Goal: Task Accomplishment & Management: Use online tool/utility

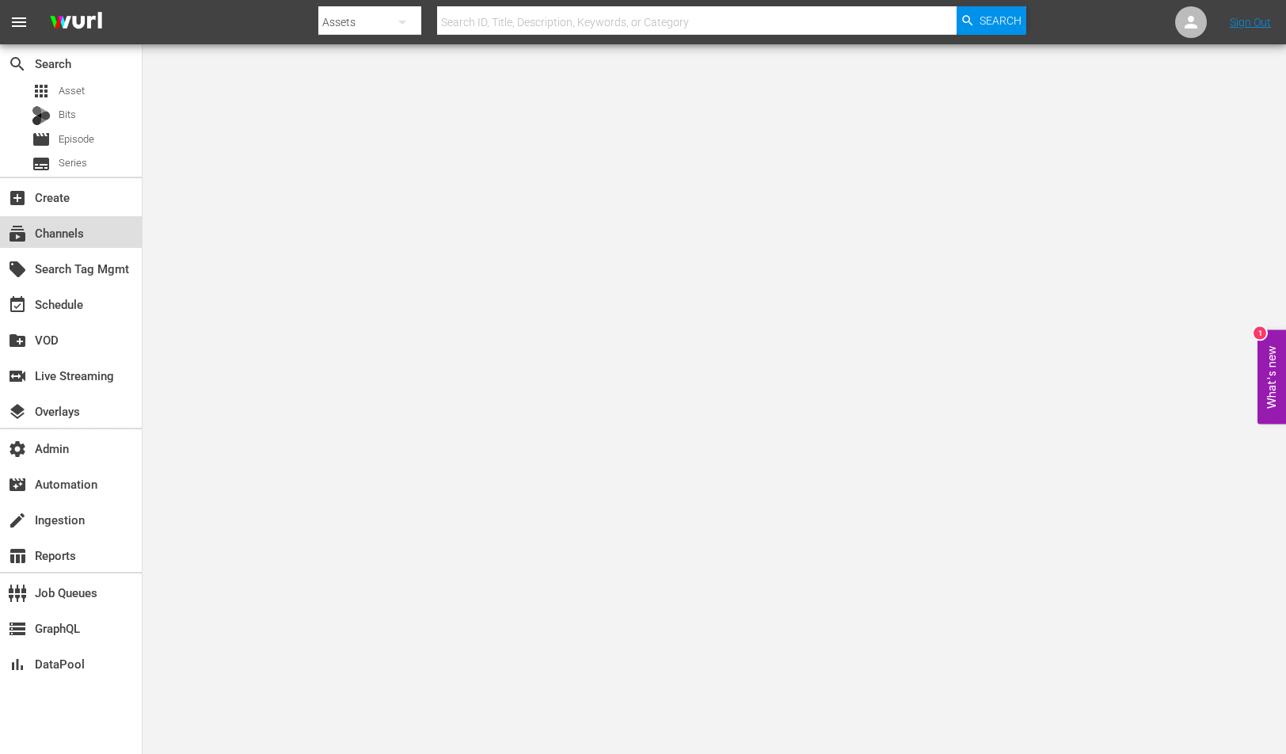
click at [108, 224] on div "subscriptions Channels" at bounding box center [71, 232] width 142 height 32
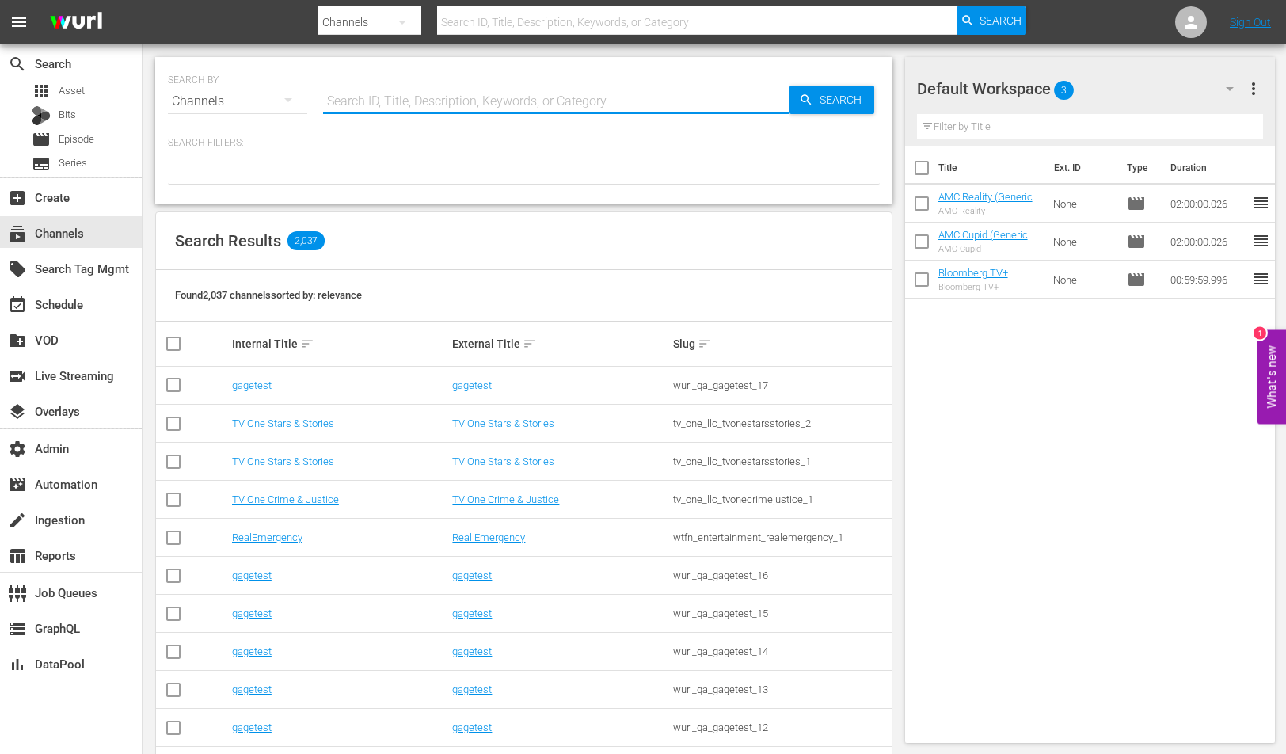
click at [408, 115] on input "text" at bounding box center [556, 101] width 466 height 38
type input "cineverse"
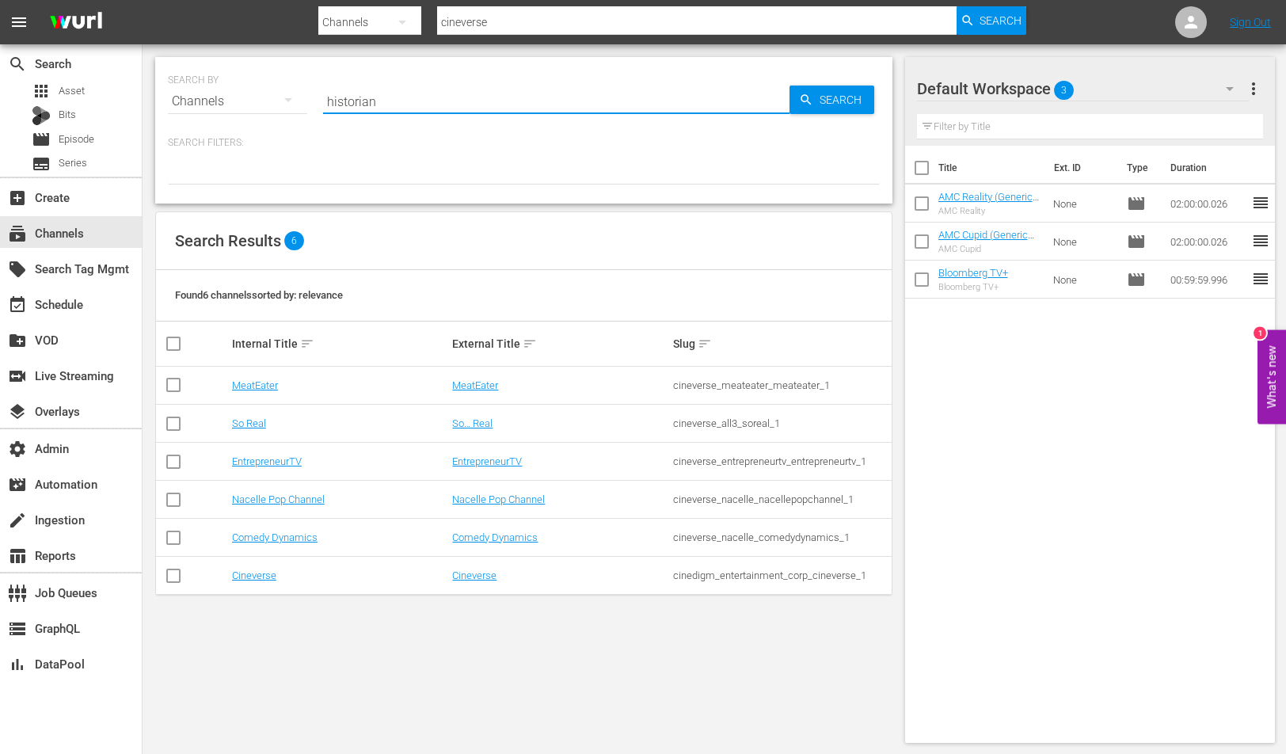
type input "historian"
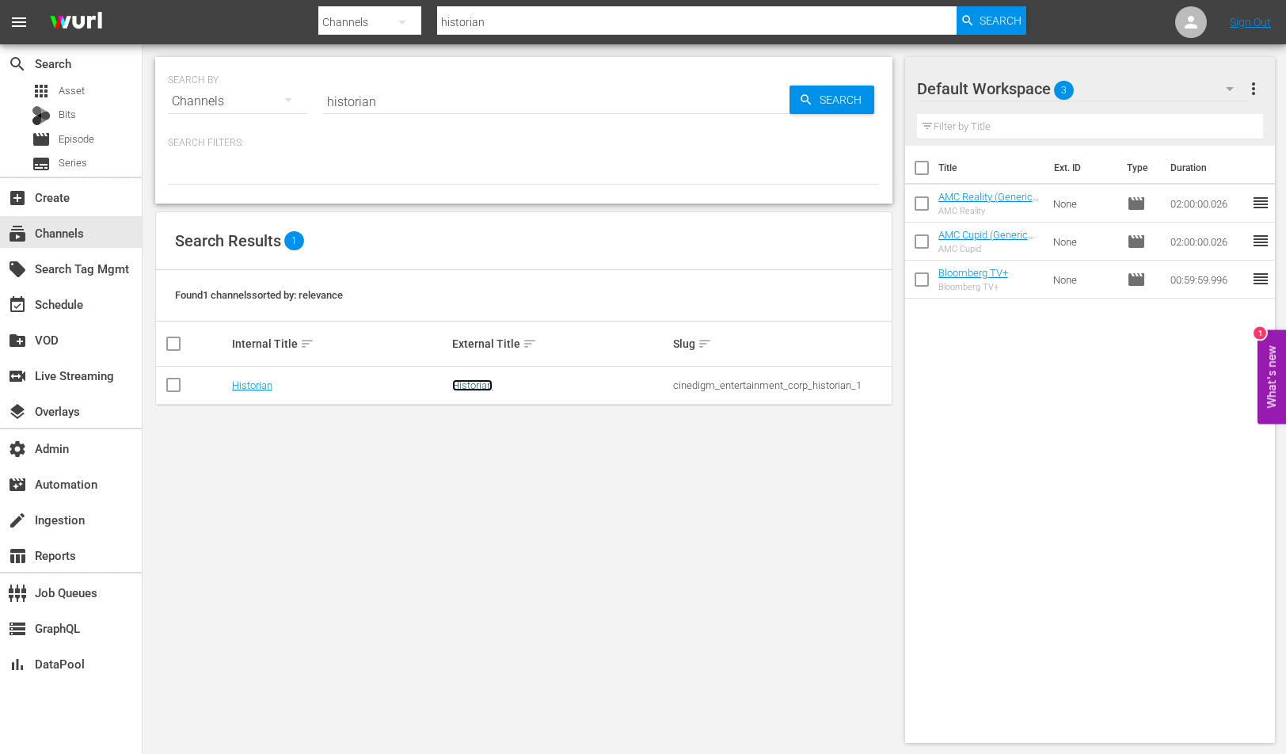
click at [466, 390] on link "Historian" at bounding box center [472, 385] width 40 height 12
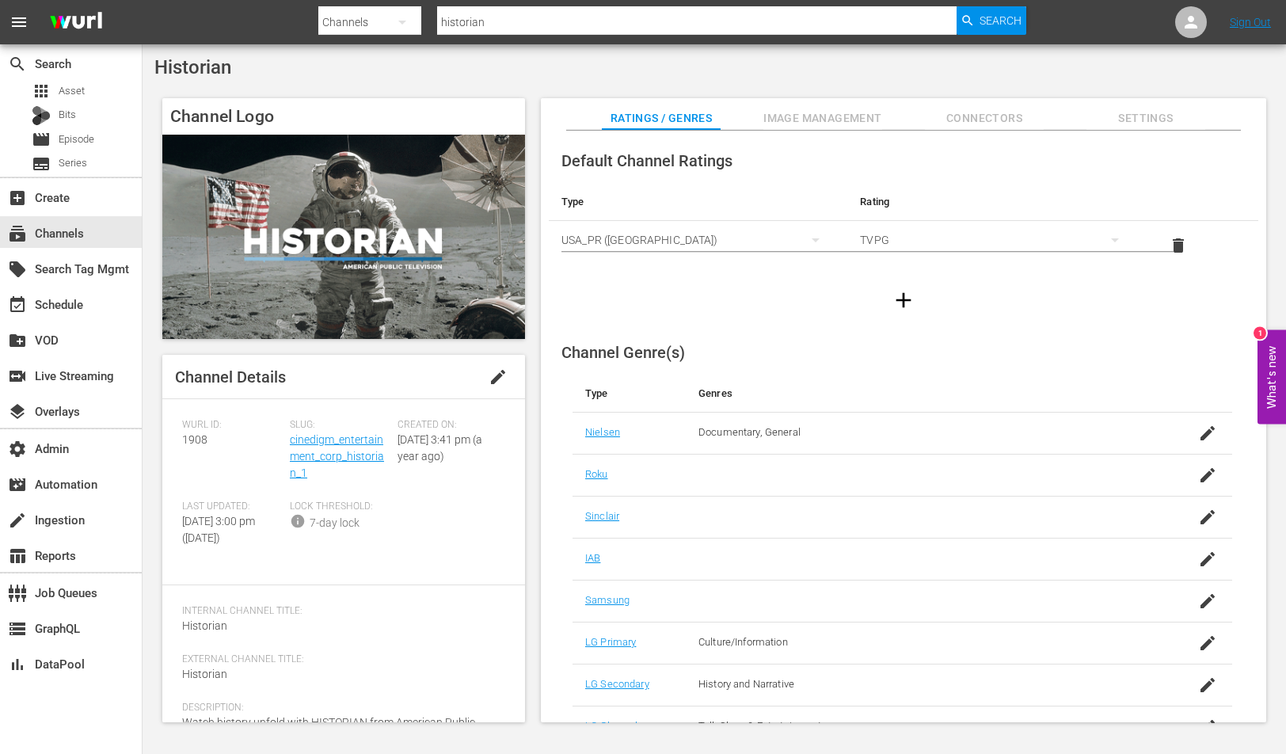
click at [367, 447] on div "Slug: cinedigm_entertainment_corp_historian_1" at bounding box center [344, 460] width 108 height 82
click at [360, 443] on link "cinedigm_entertainment_corp_historian_1" at bounding box center [337, 456] width 94 height 46
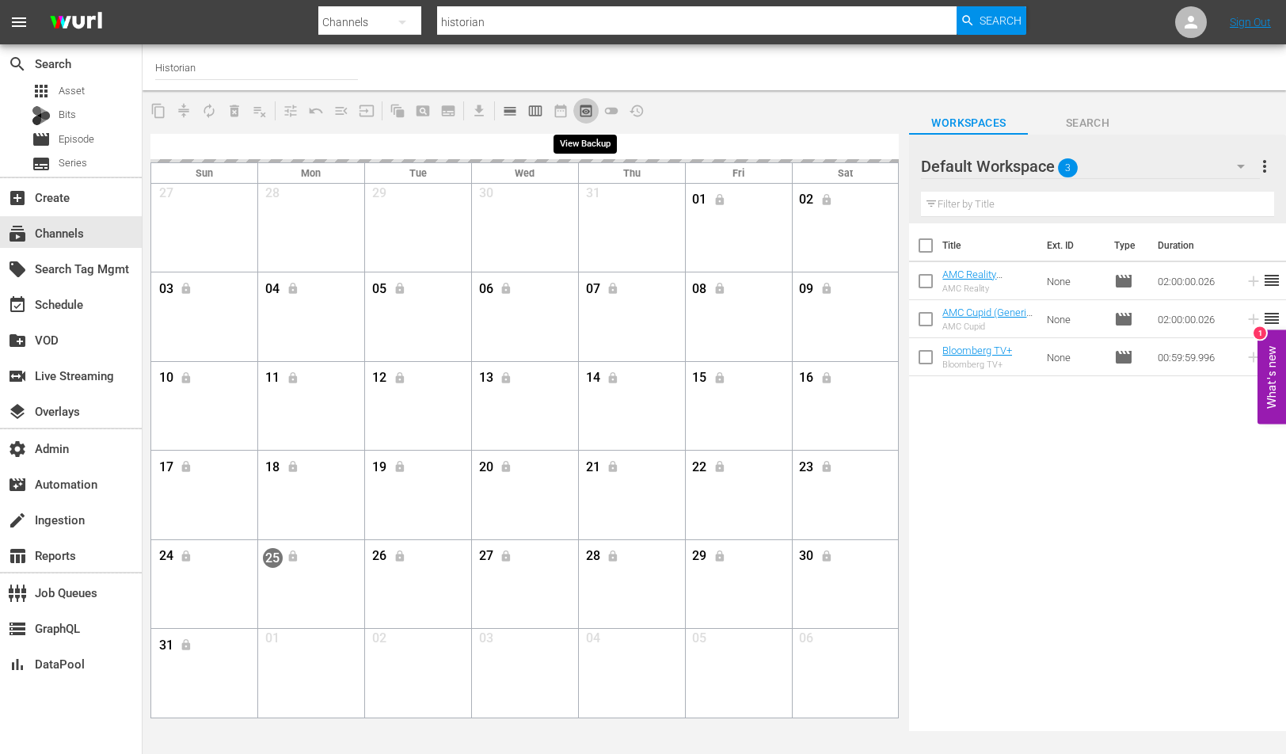
click at [581, 112] on span "preview_outlined" at bounding box center [586, 111] width 16 height 16
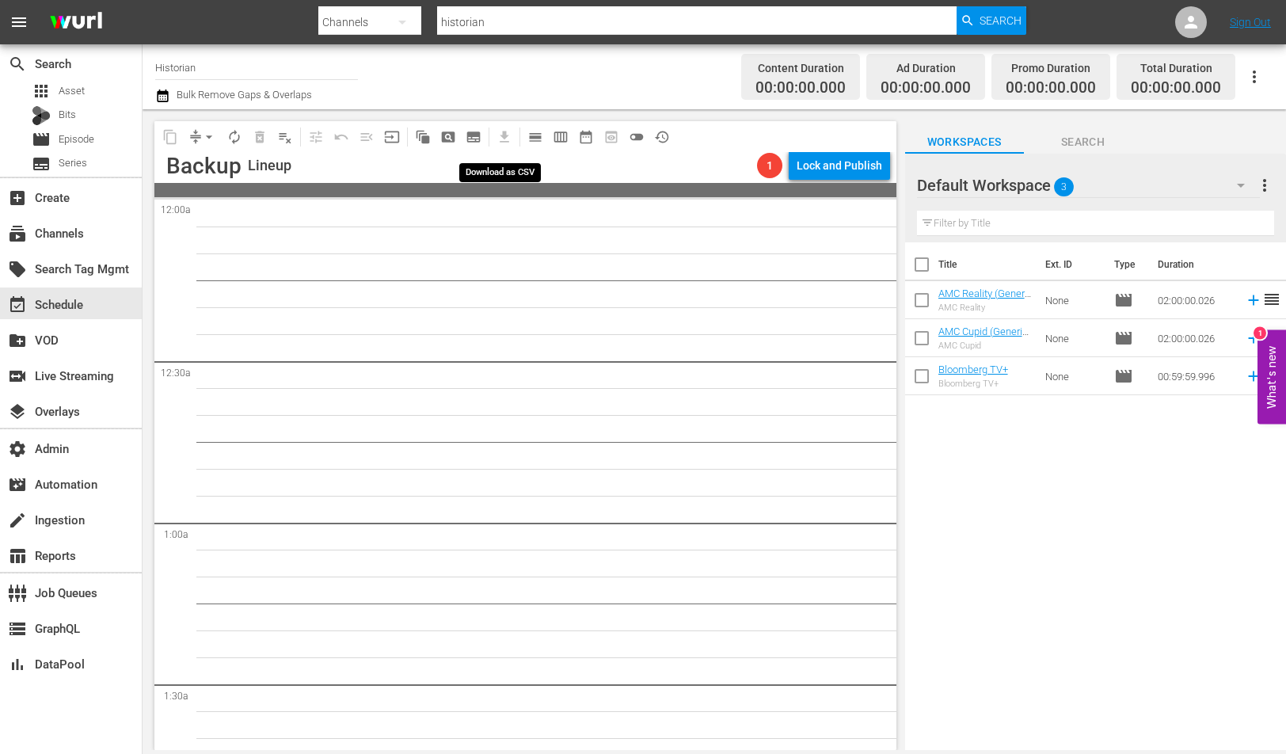
click at [514, 135] on span "get_app" at bounding box center [501, 136] width 31 height 31
click at [527, 135] on span "calendar_view_day_outlined" at bounding box center [535, 137] width 16 height 16
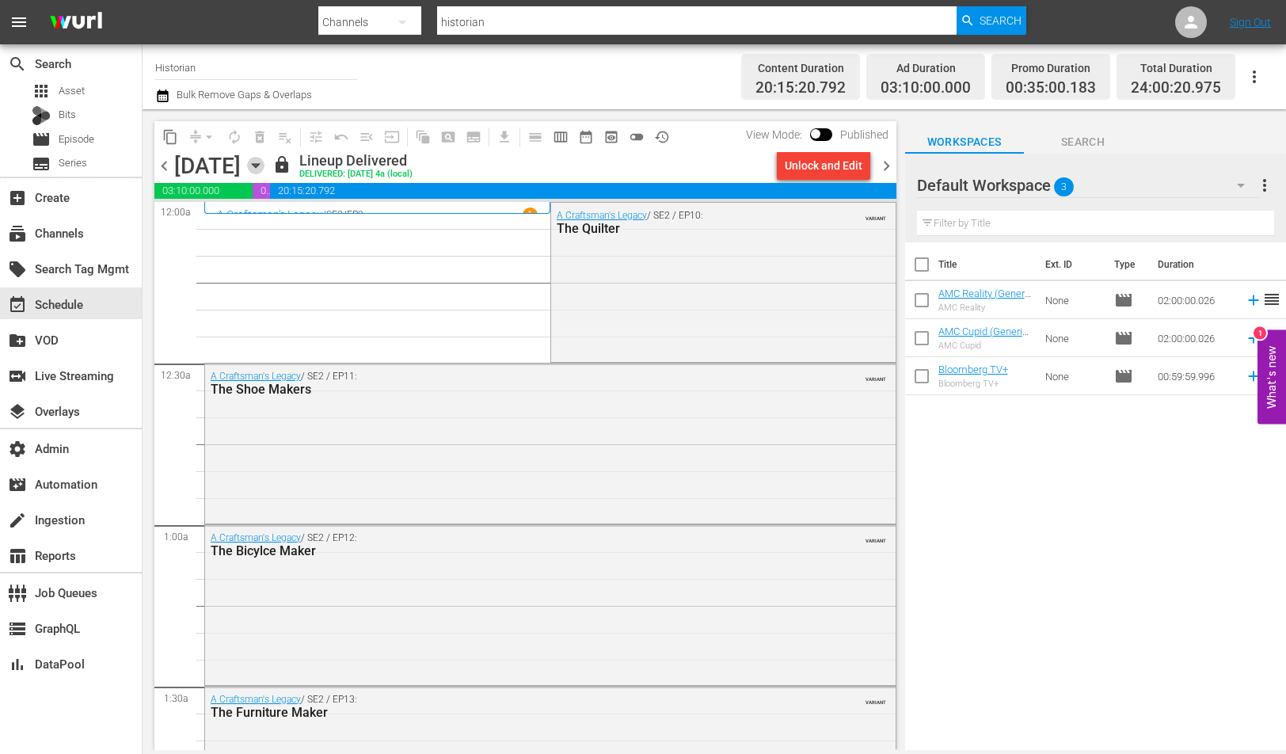
click at [265, 165] on icon "button" at bounding box center [255, 165] width 17 height 17
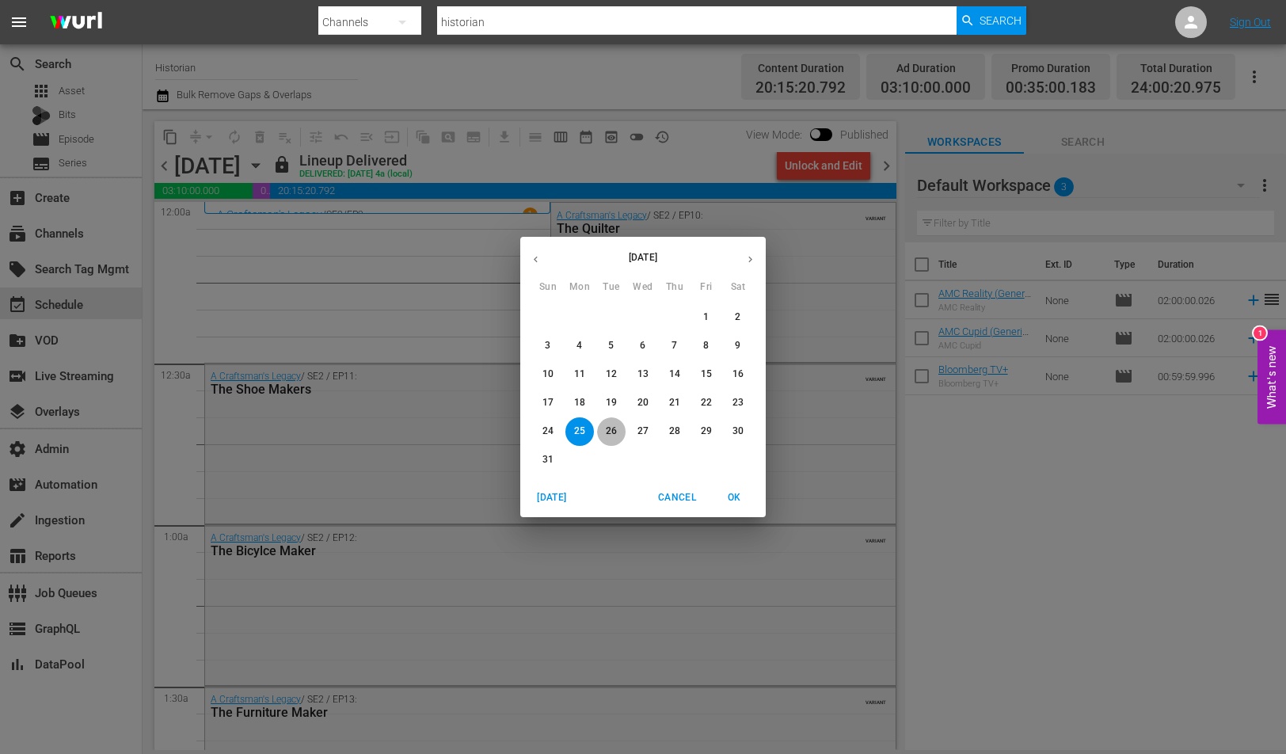
click at [613, 430] on p "26" at bounding box center [611, 430] width 11 height 13
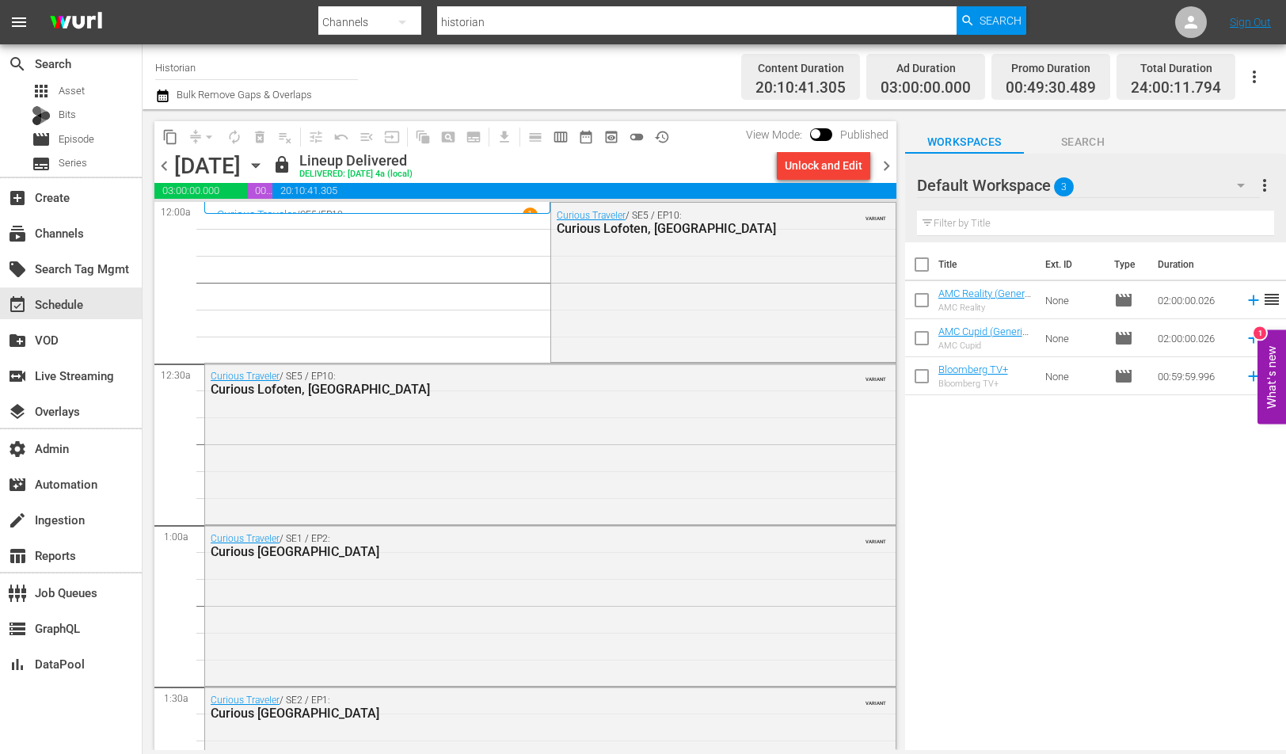
click at [890, 169] on span "chevron_right" at bounding box center [887, 166] width 20 height 20
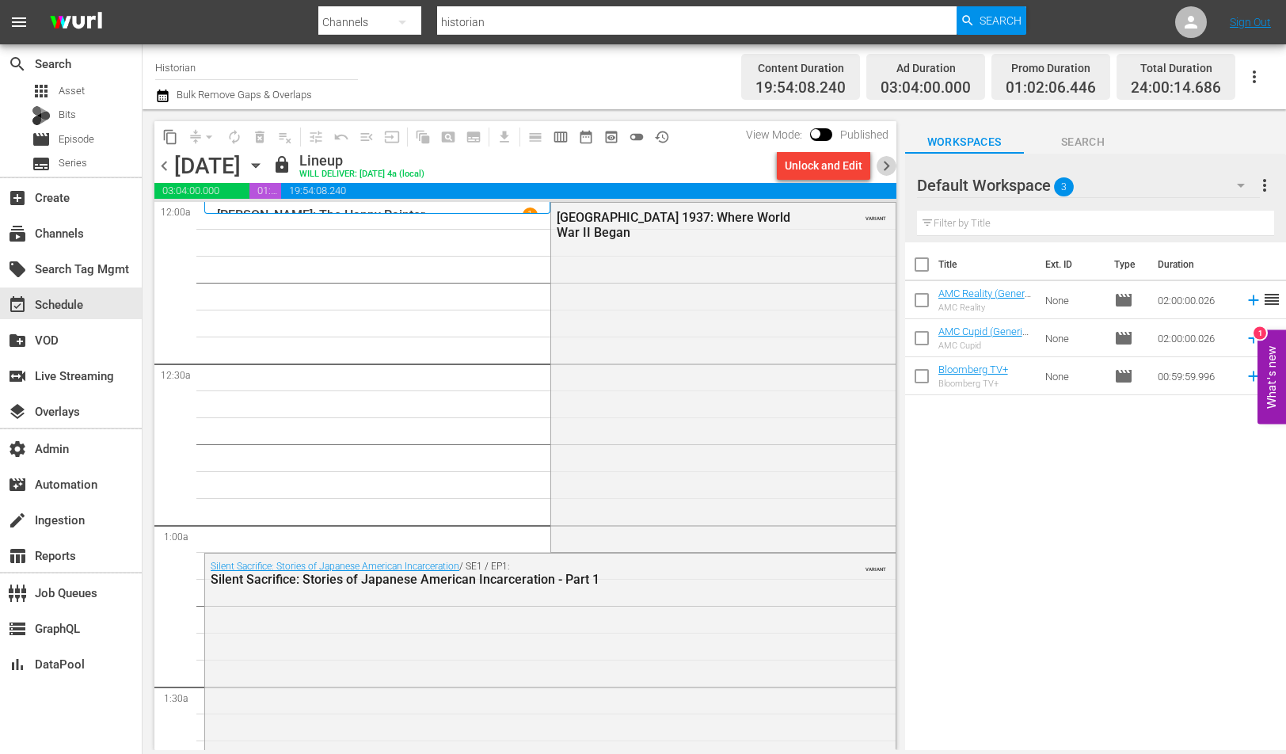
click at [890, 169] on span "chevron_right" at bounding box center [887, 166] width 20 height 20
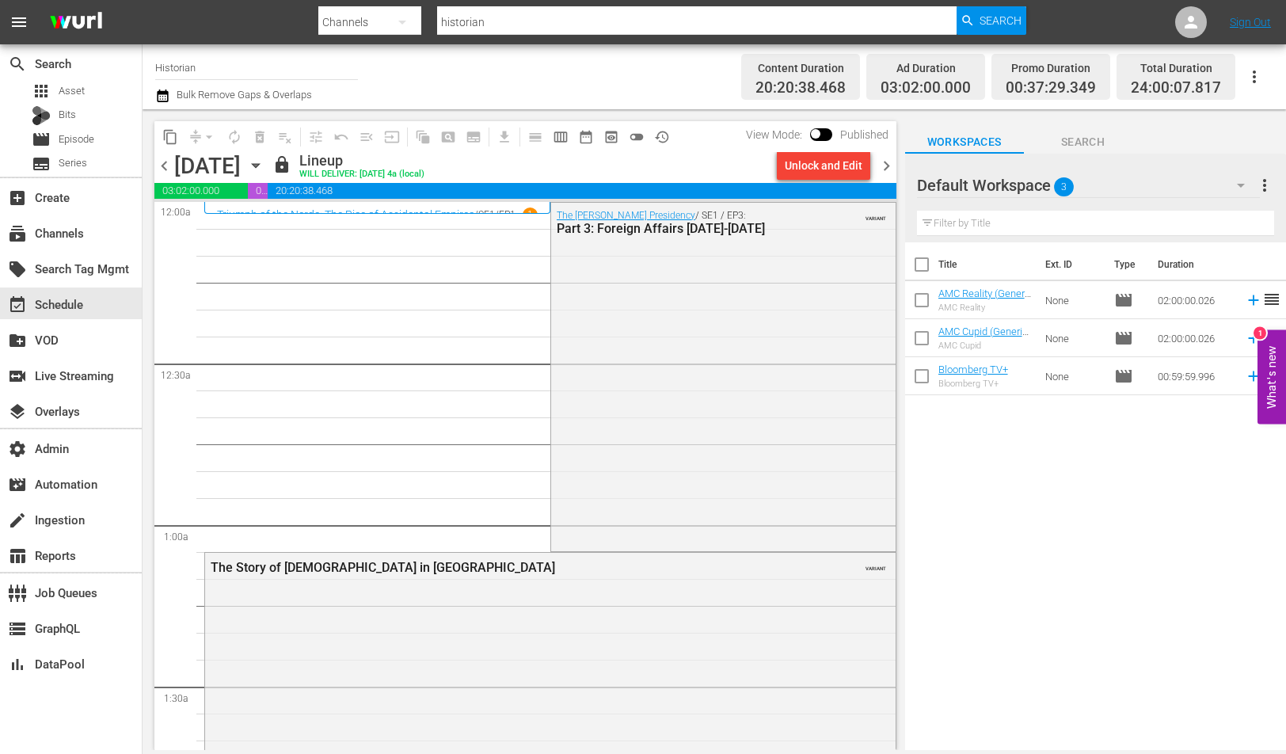
click at [158, 158] on span "chevron_left" at bounding box center [164, 166] width 20 height 20
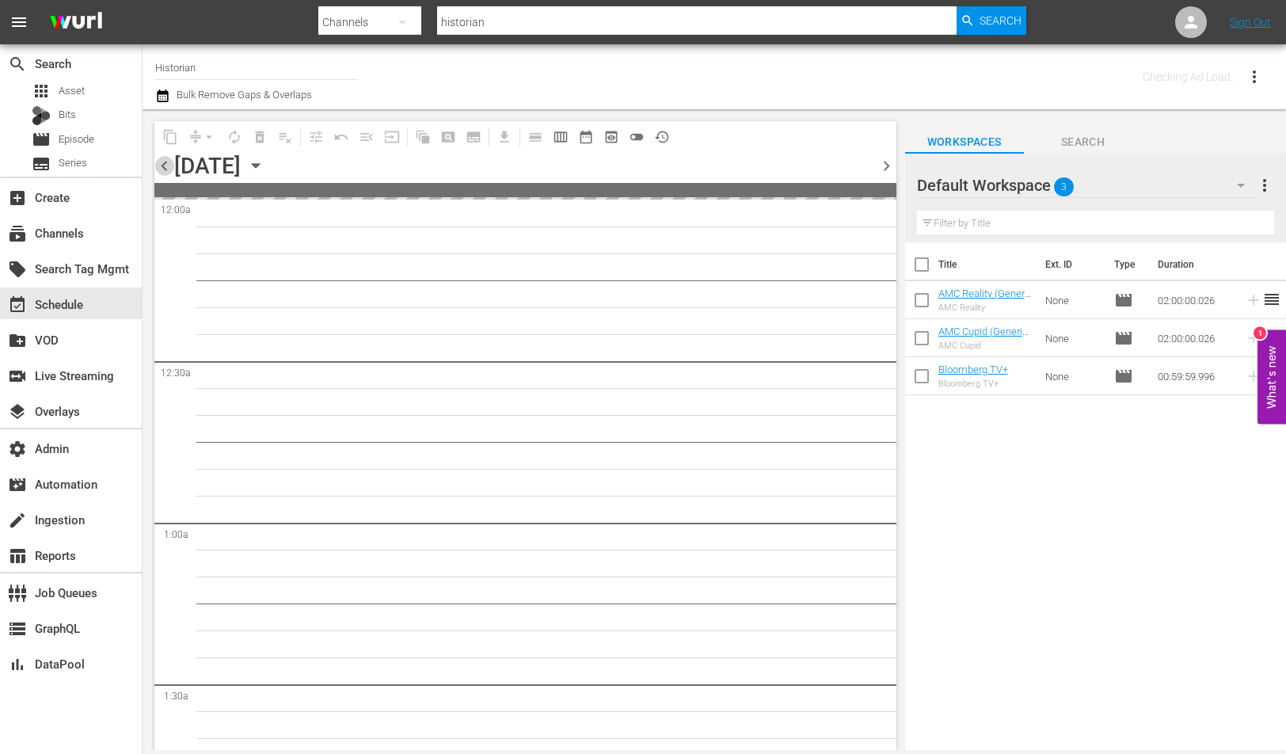
click at [158, 158] on span "chevron_left" at bounding box center [164, 166] width 20 height 20
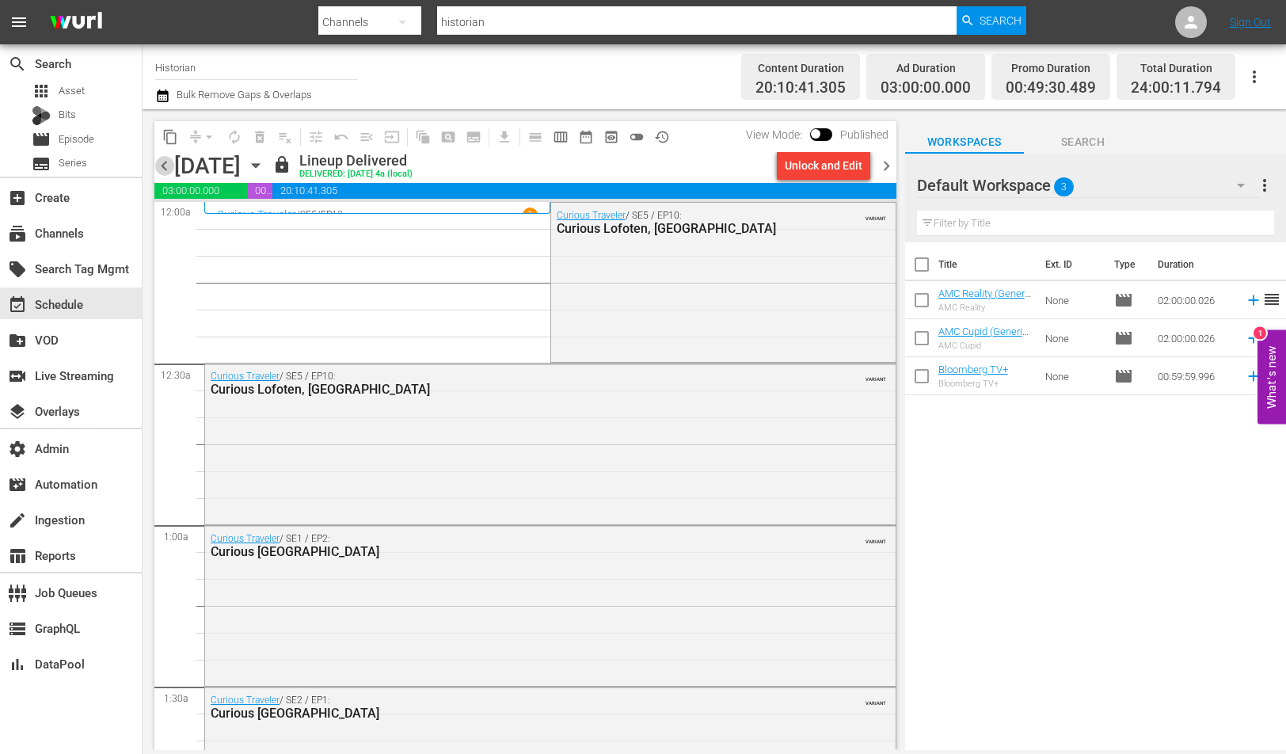
click at [158, 158] on span "chevron_left" at bounding box center [164, 166] width 20 height 20
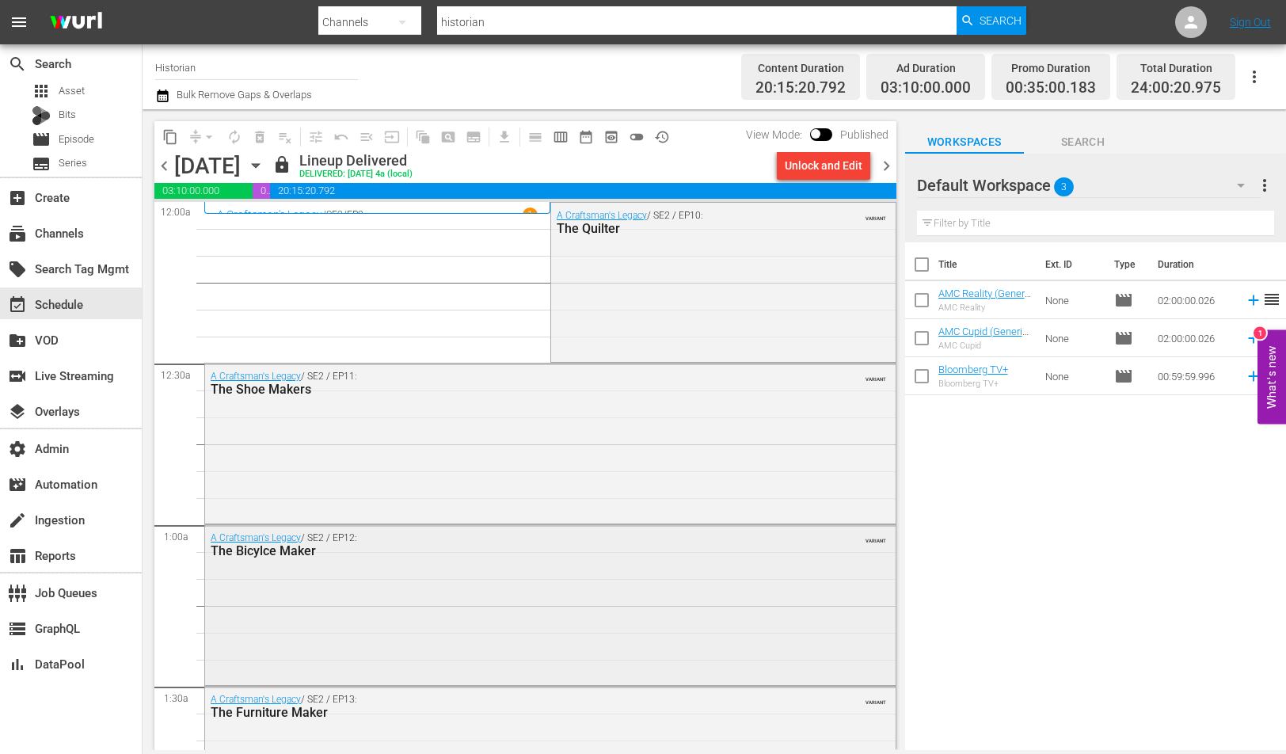
click at [494, 558] on div "The Bicylce Maker" at bounding box center [508, 550] width 595 height 15
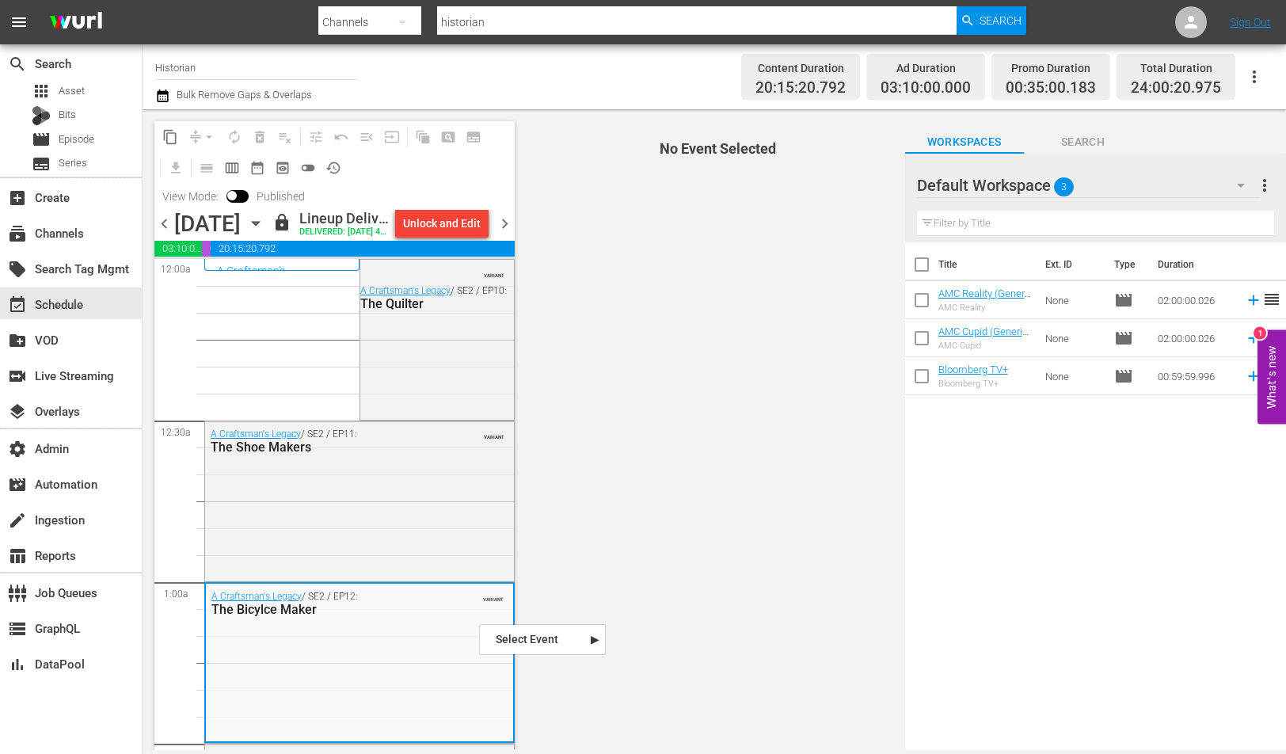
scroll to position [688, 0]
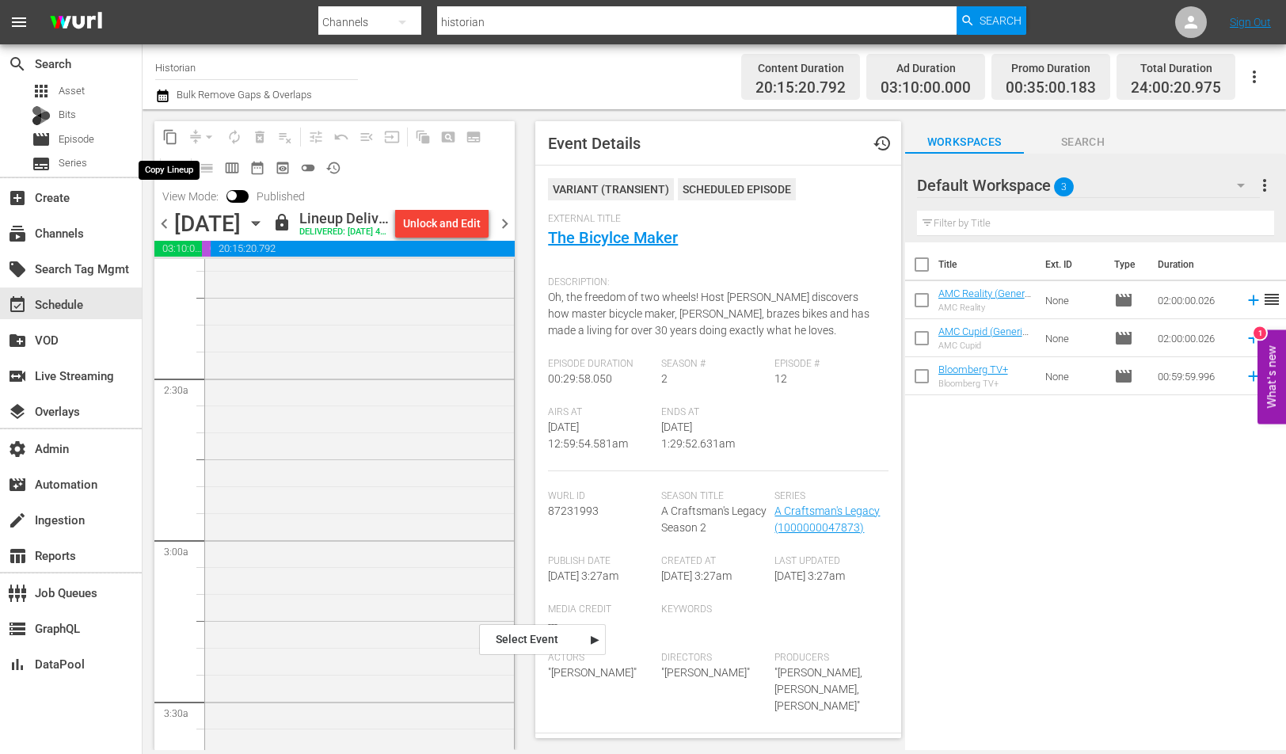
click at [170, 143] on span "content_copy" at bounding box center [170, 137] width 16 height 16
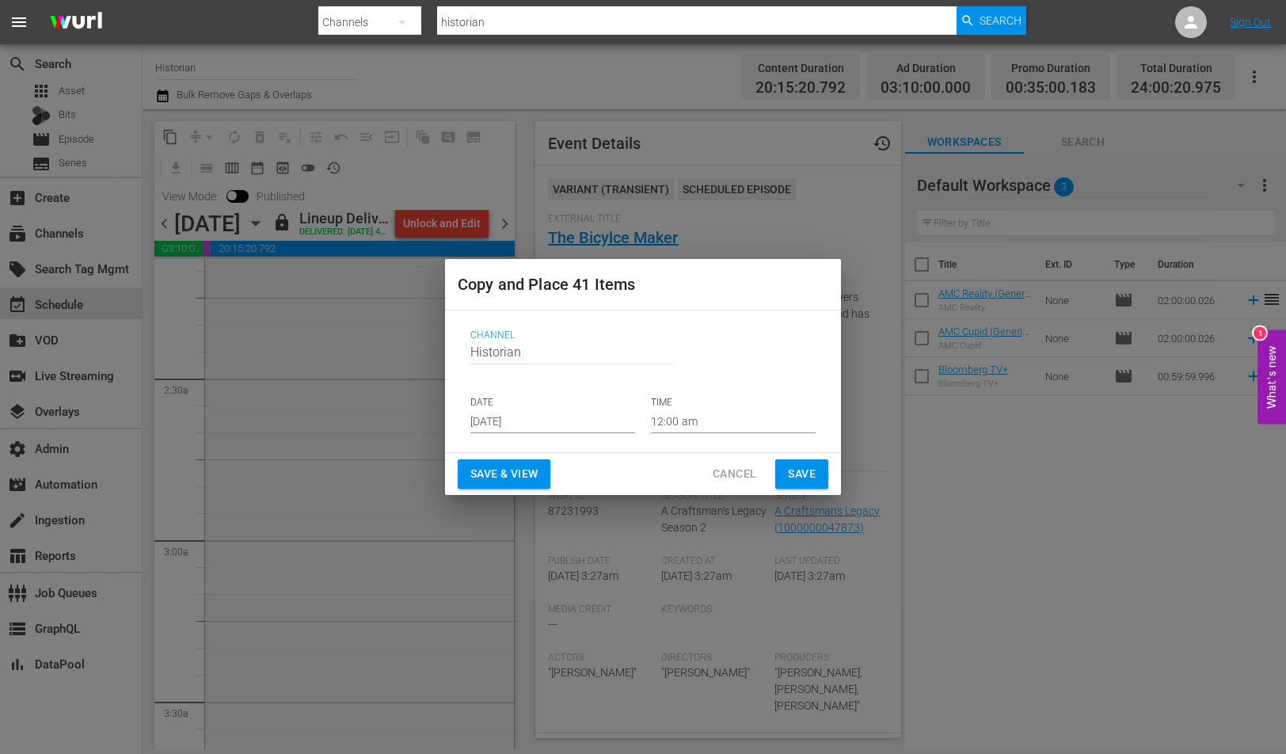
click at [580, 424] on input "Aug 27th 2025" at bounding box center [552, 421] width 165 height 24
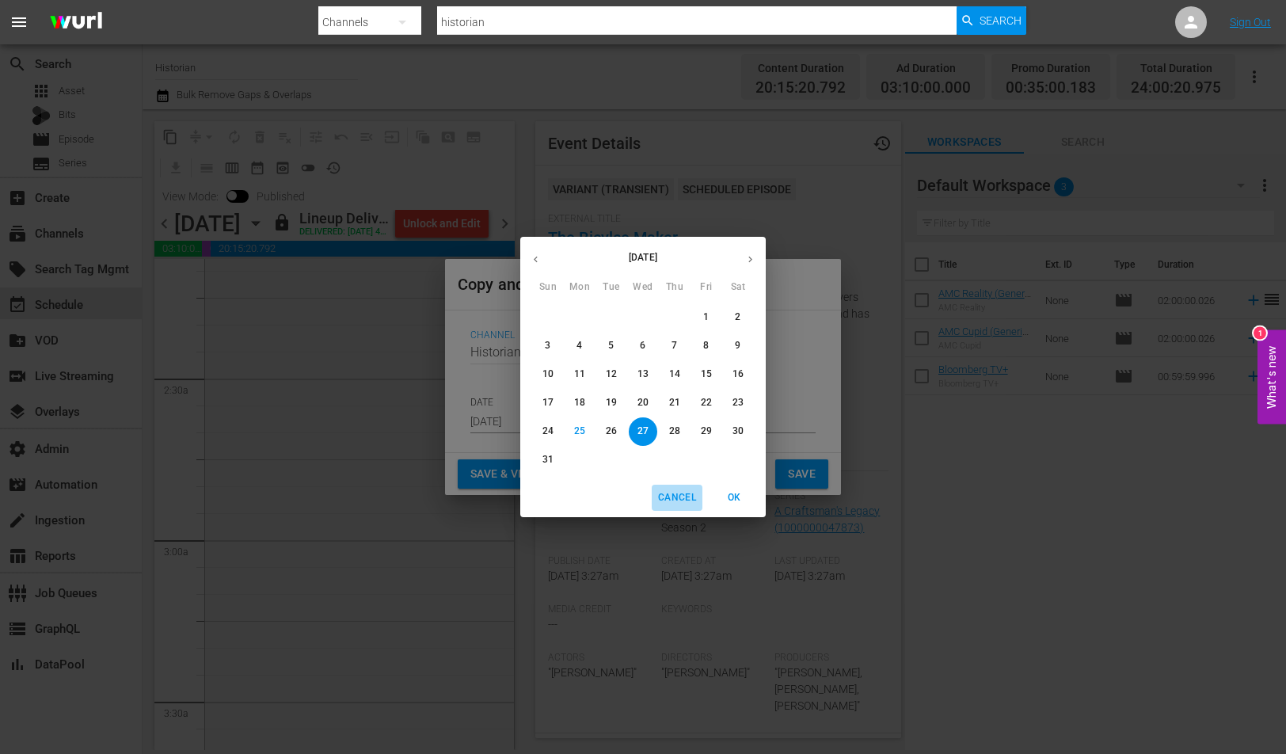
click at [670, 504] on span "Cancel" at bounding box center [677, 497] width 38 height 17
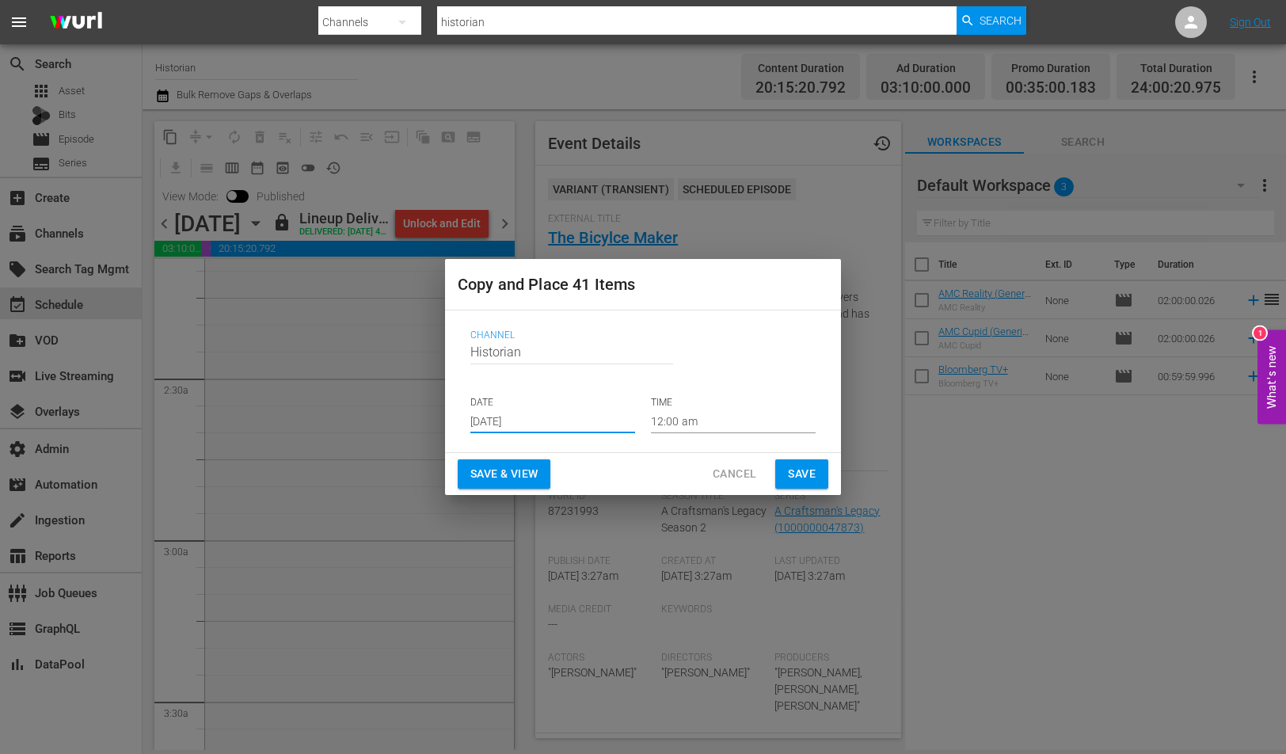
click at [740, 471] on span "Cancel" at bounding box center [735, 474] width 44 height 20
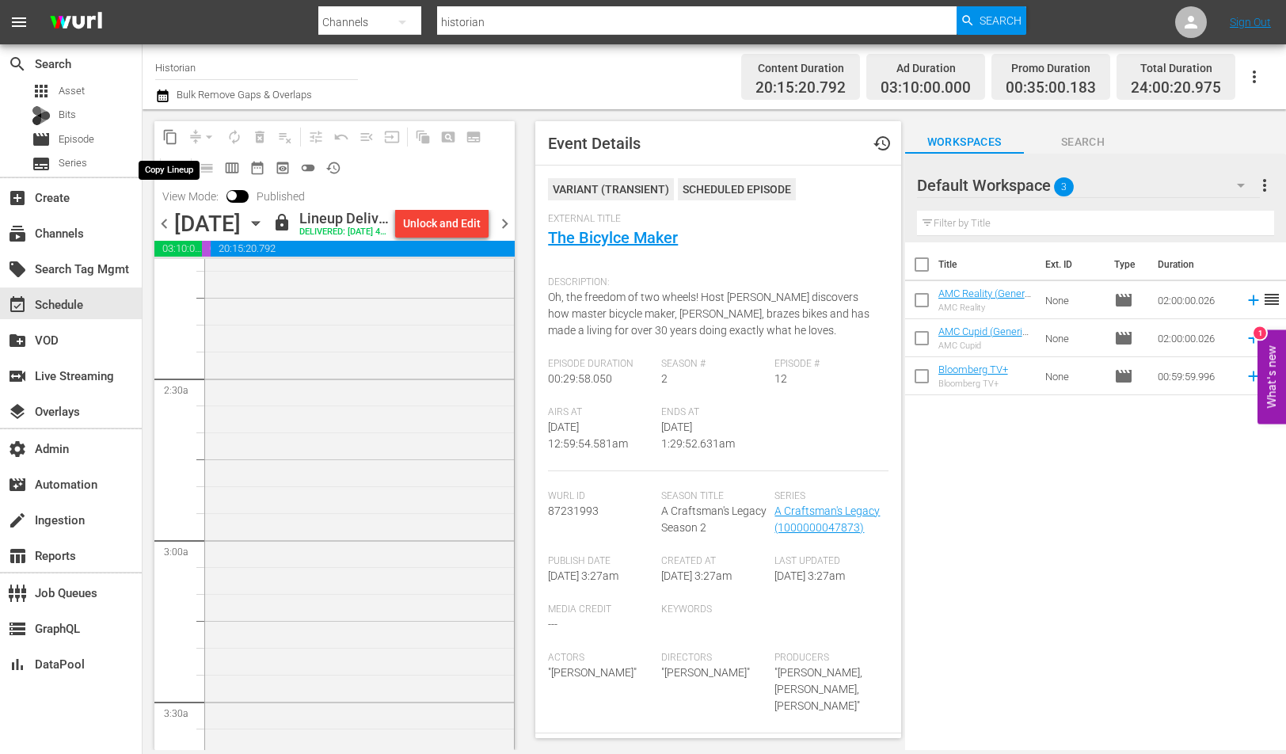
click at [176, 134] on span "content_copy" at bounding box center [170, 137] width 16 height 16
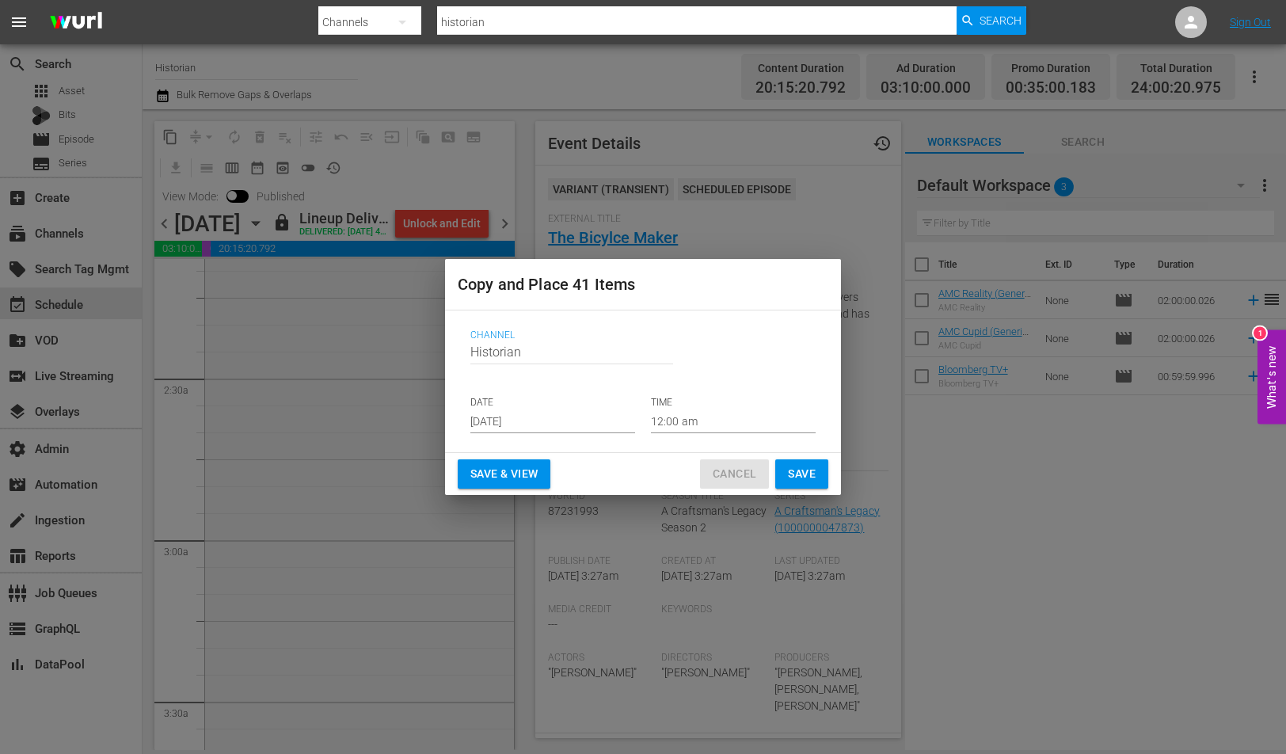
click at [739, 483] on span "Cancel" at bounding box center [735, 474] width 44 height 20
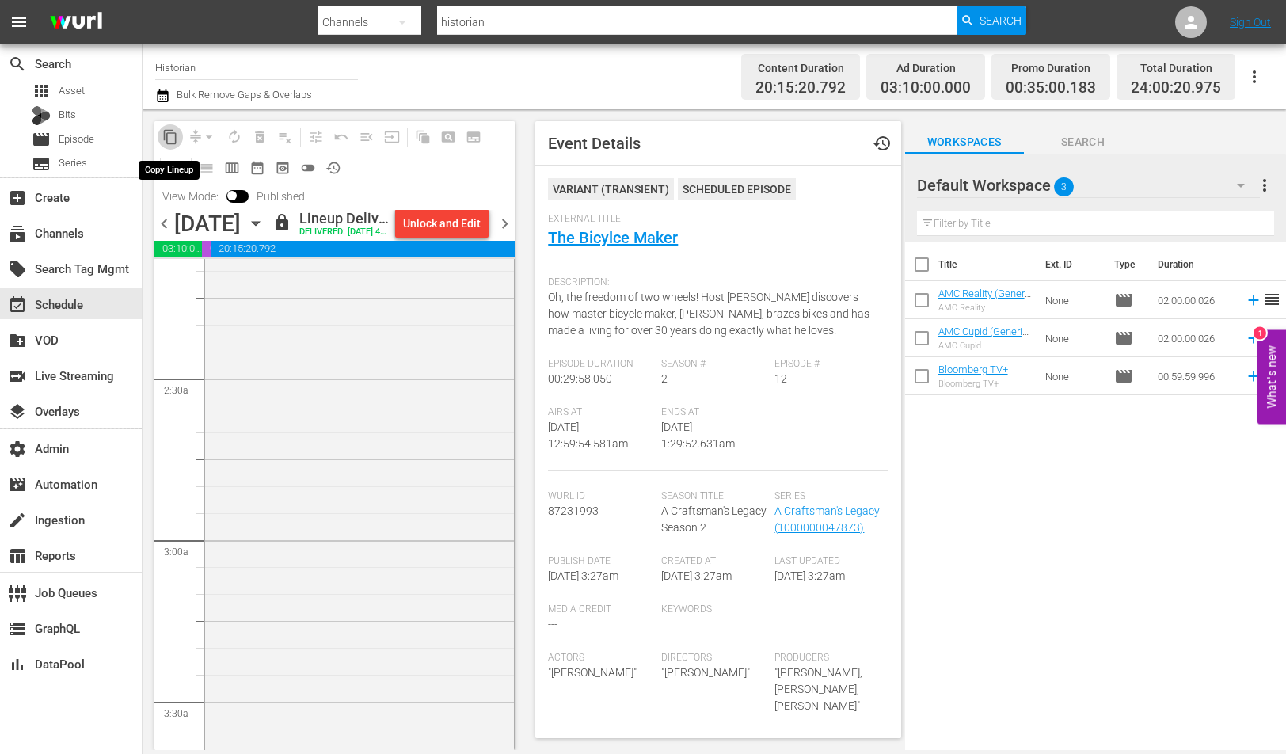
click at [174, 133] on span "content_copy" at bounding box center [170, 137] width 16 height 16
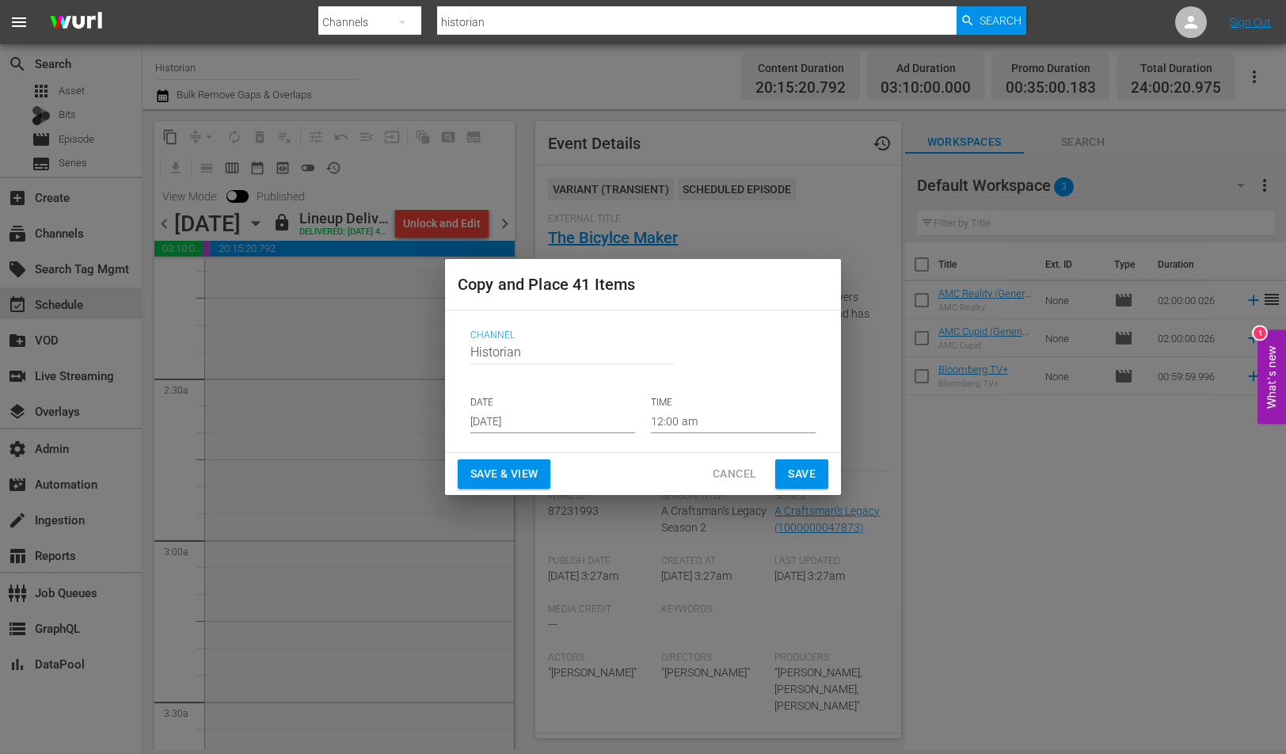
click at [554, 428] on input "Aug 27th 2025" at bounding box center [552, 421] width 165 height 24
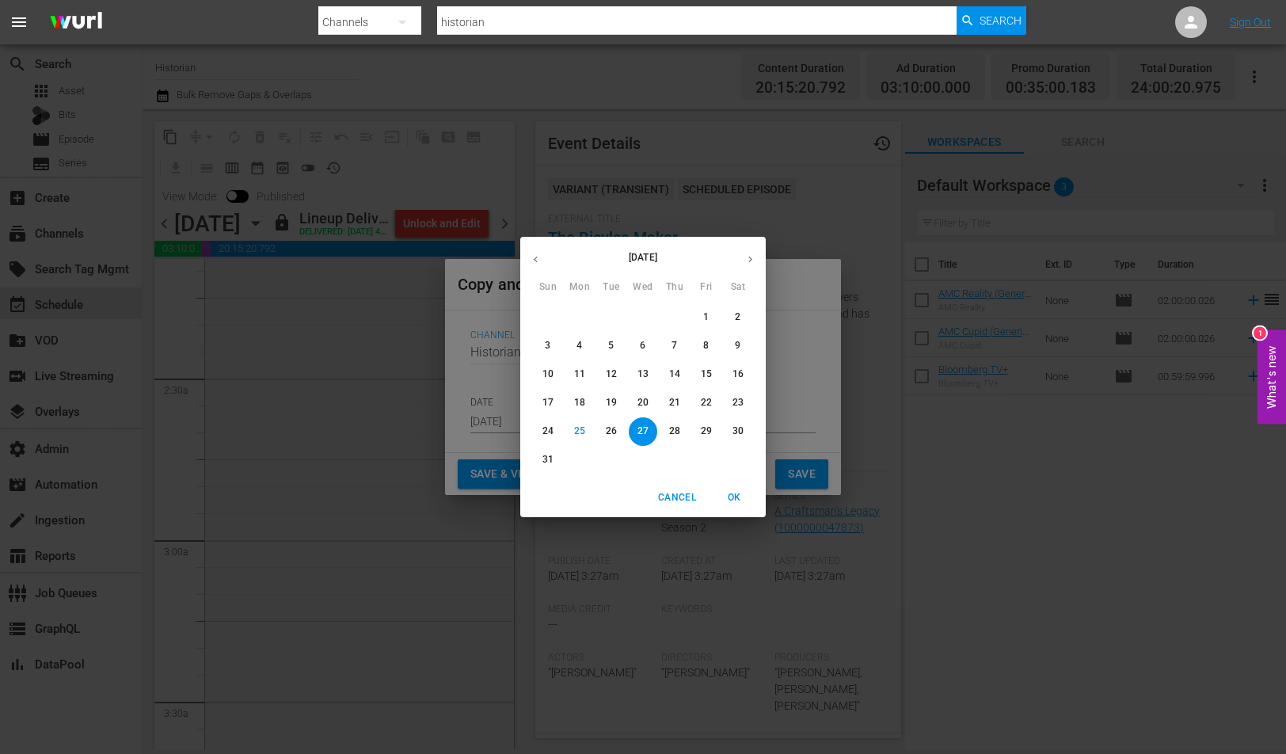
click at [637, 260] on p "[DATE]" at bounding box center [643, 257] width 184 height 14
click at [664, 260] on p "[DATE]" at bounding box center [643, 257] width 184 height 14
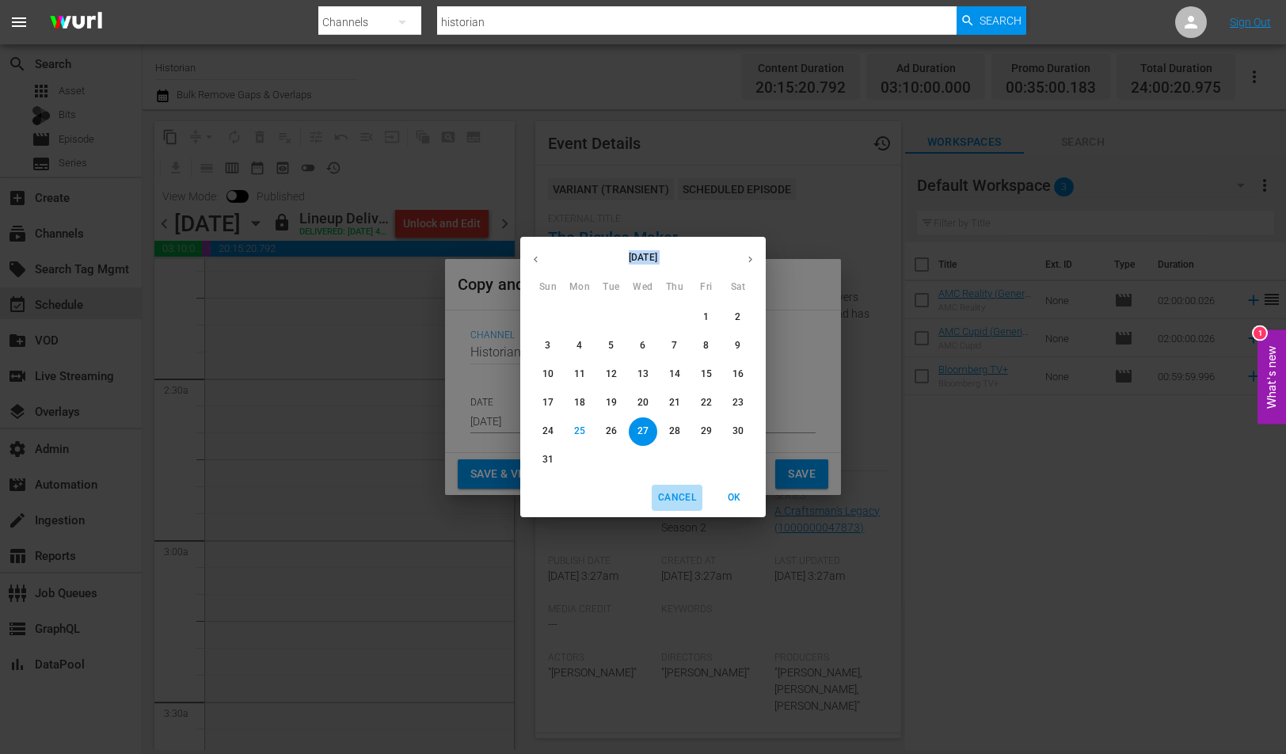
click at [669, 510] on button "Cancel" at bounding box center [677, 498] width 51 height 26
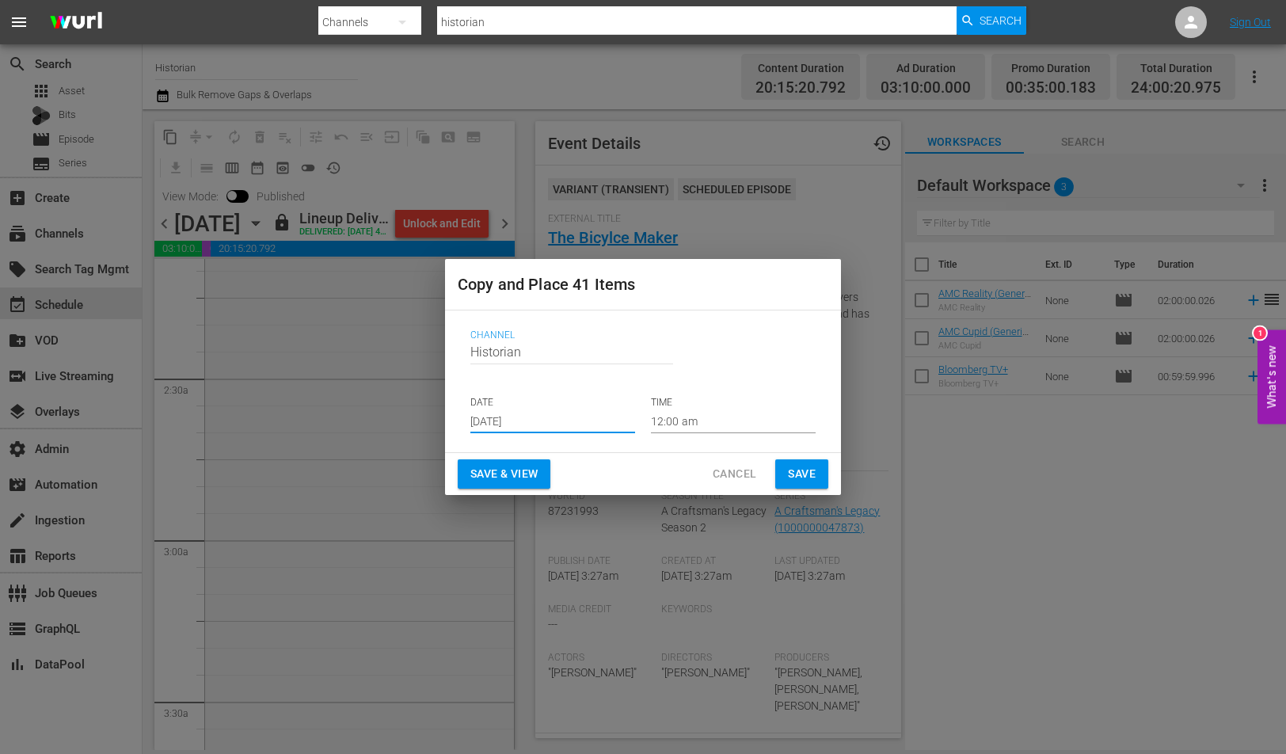
click at [669, 496] on div "Copy and Place 41 Items Channel Channel Title Historian DATE Aug 27th 2025 TIME…" at bounding box center [643, 377] width 1286 height 754
click at [737, 488] on div "Save & View Cancel Save" at bounding box center [643, 474] width 396 height 42
click at [733, 478] on span "Cancel" at bounding box center [735, 474] width 44 height 20
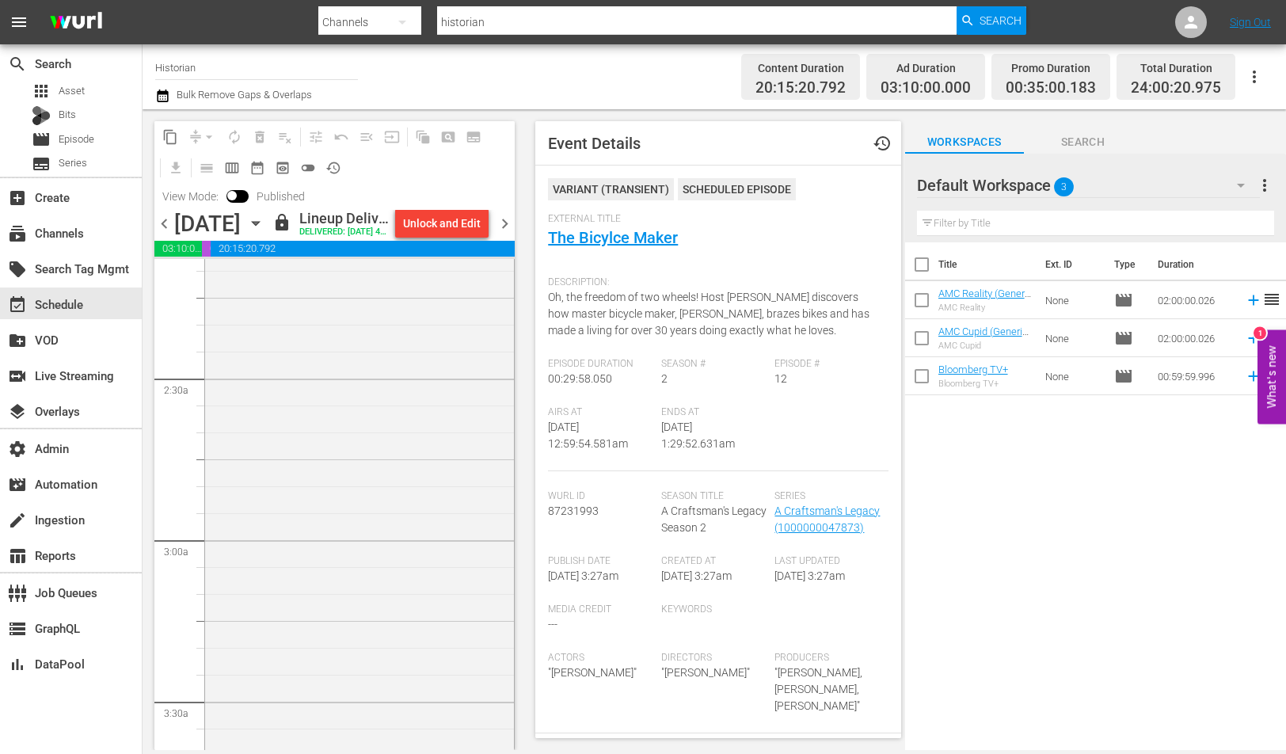
click at [166, 231] on span "chevron_left" at bounding box center [164, 224] width 20 height 20
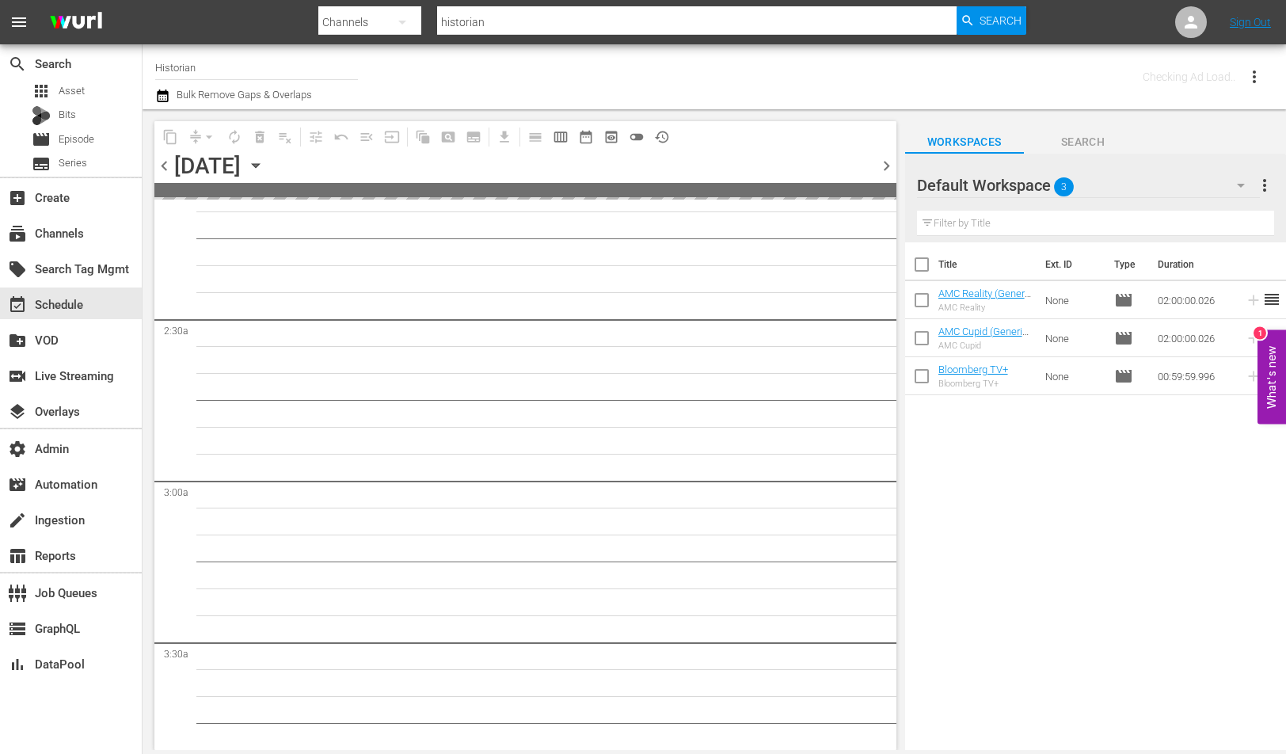
scroll to position [715, 0]
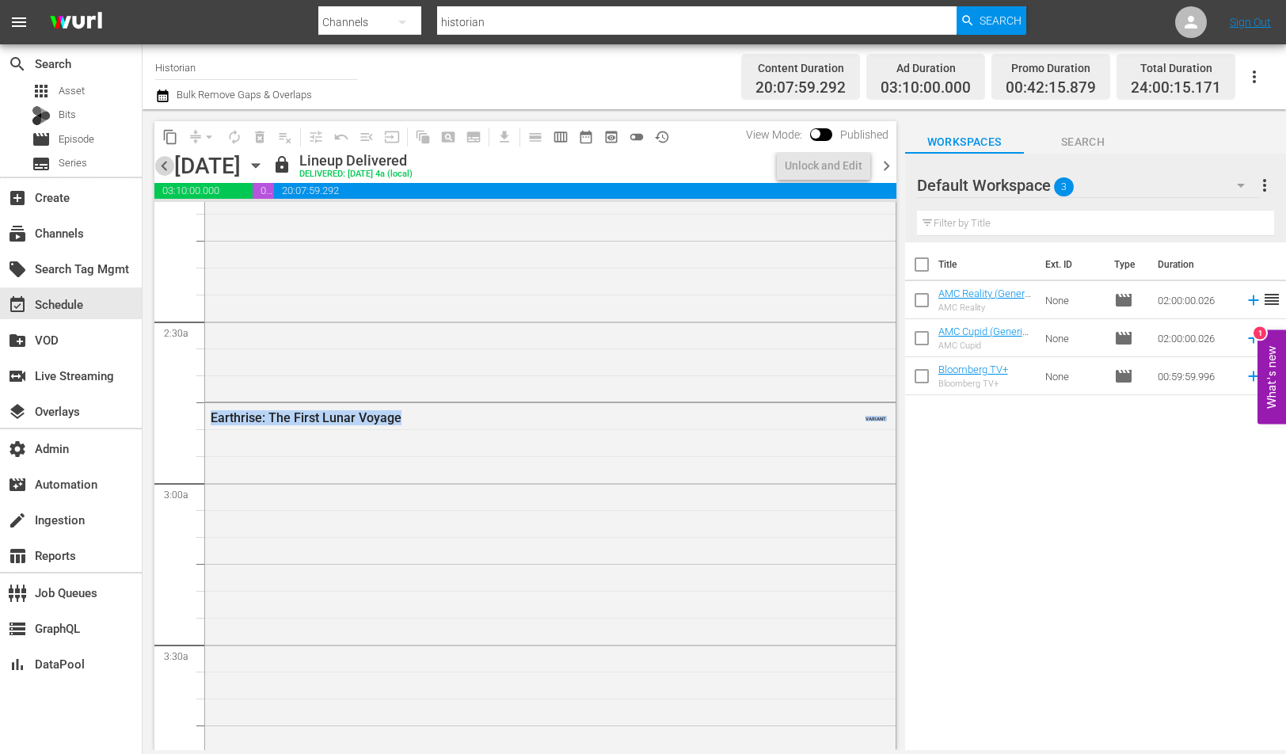
click at [166, 159] on span "chevron_left" at bounding box center [164, 166] width 20 height 20
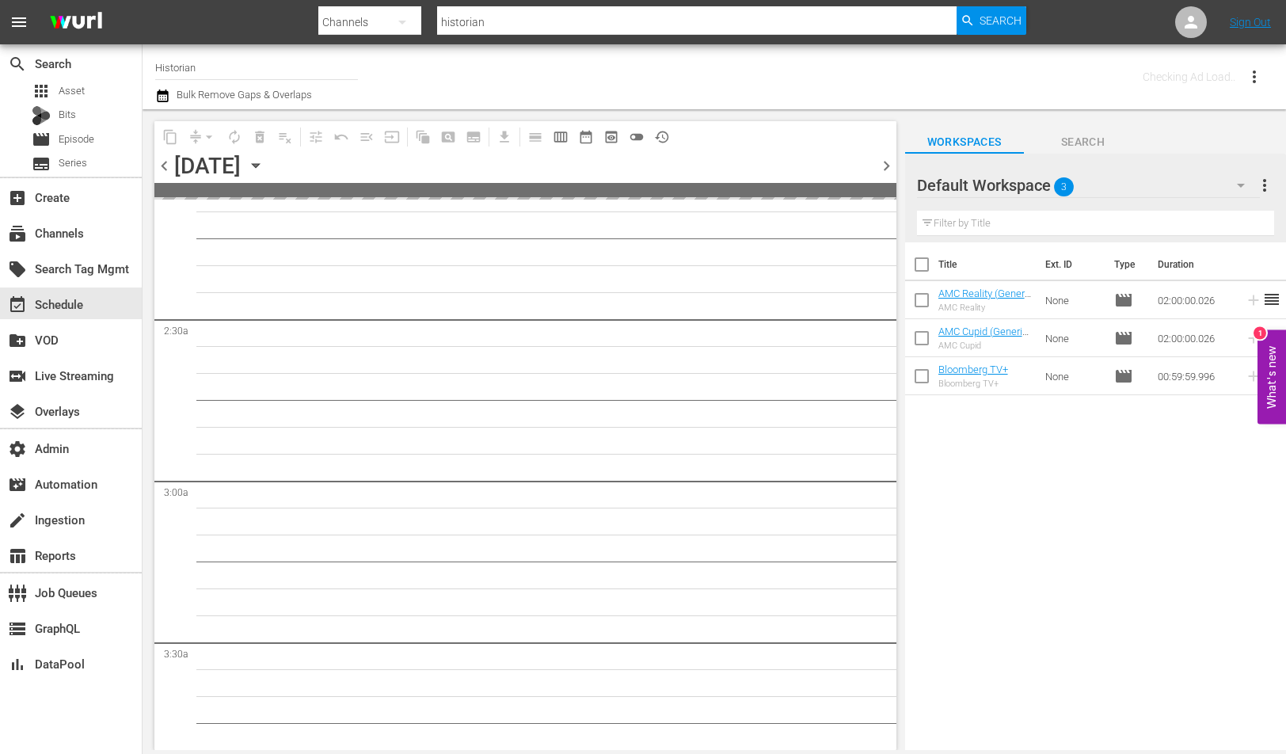
scroll to position [715, 0]
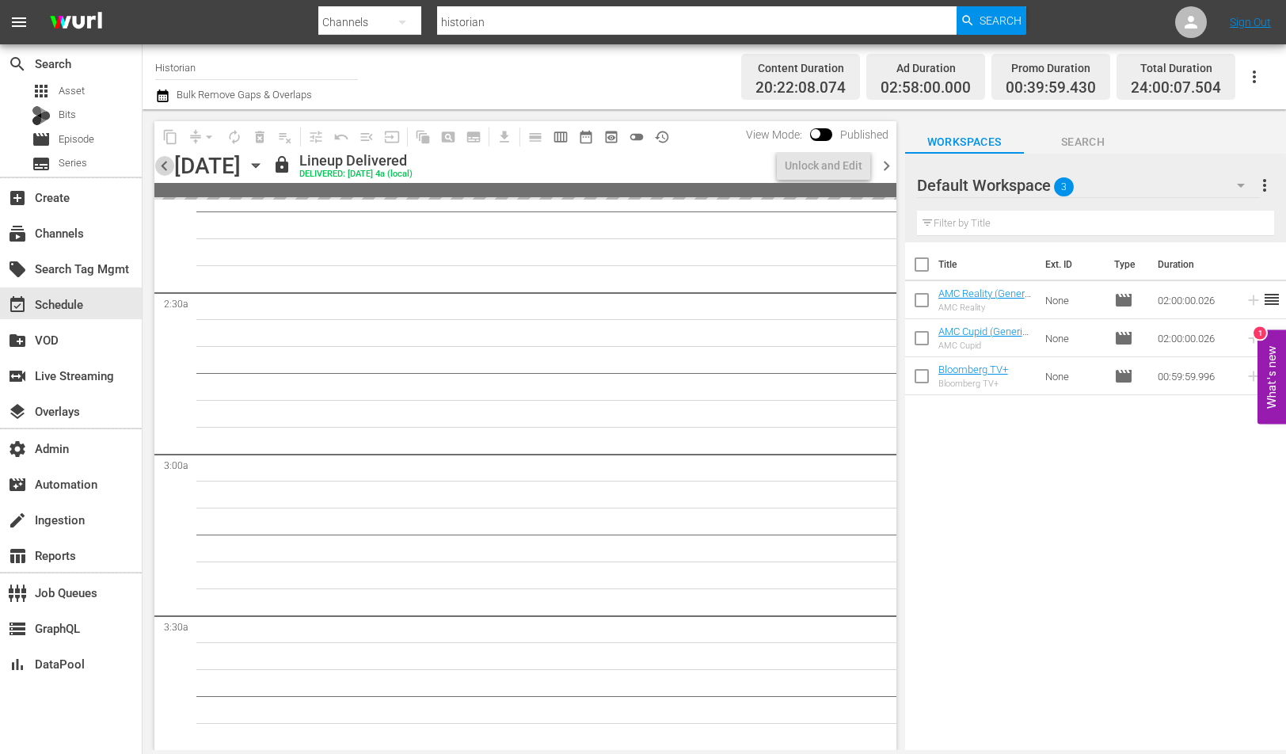
click at [165, 160] on span "chevron_left" at bounding box center [164, 166] width 20 height 20
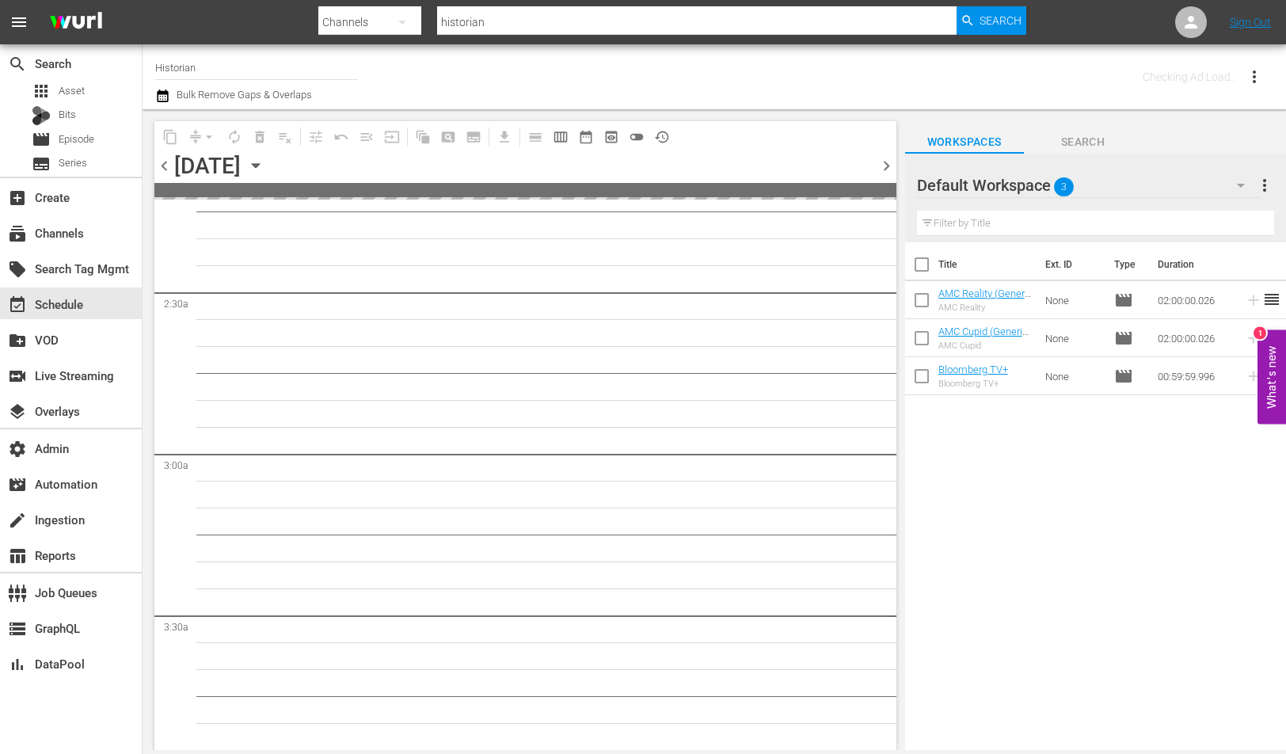
click at [165, 160] on span "chevron_left" at bounding box center [164, 166] width 20 height 20
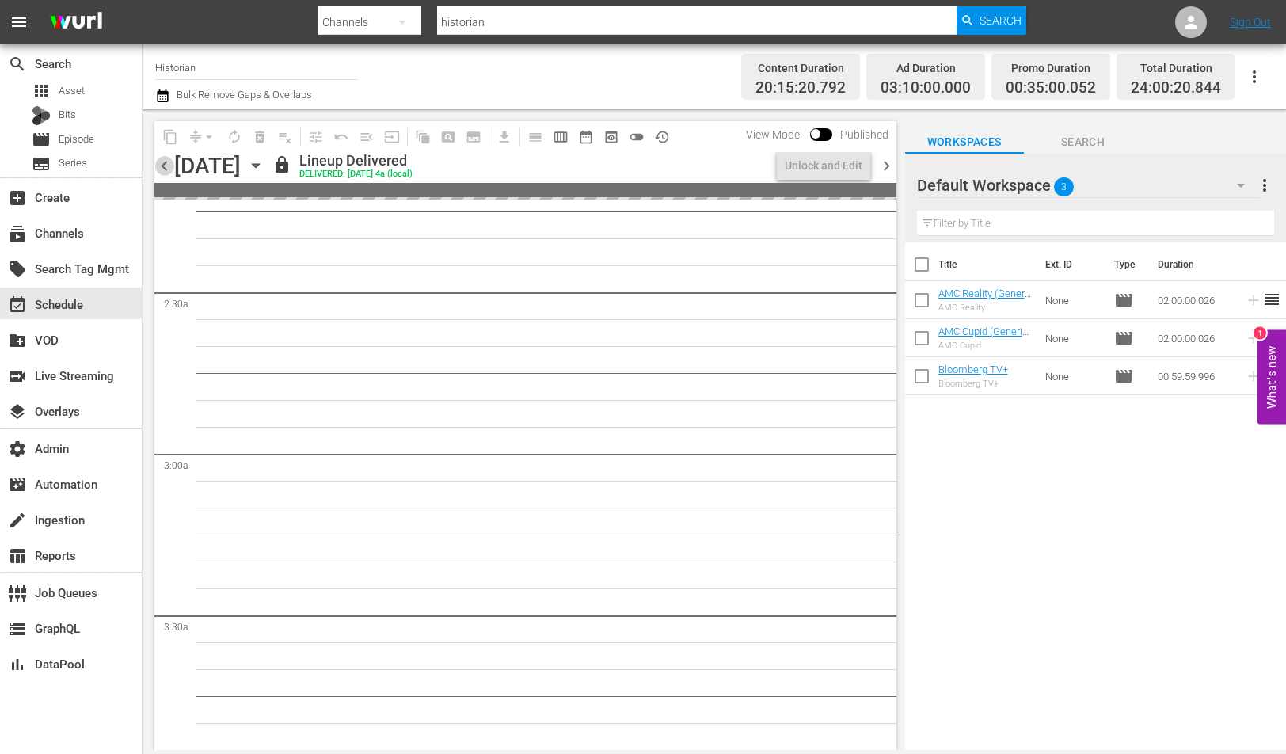
click at [165, 160] on span "chevron_left" at bounding box center [164, 166] width 20 height 20
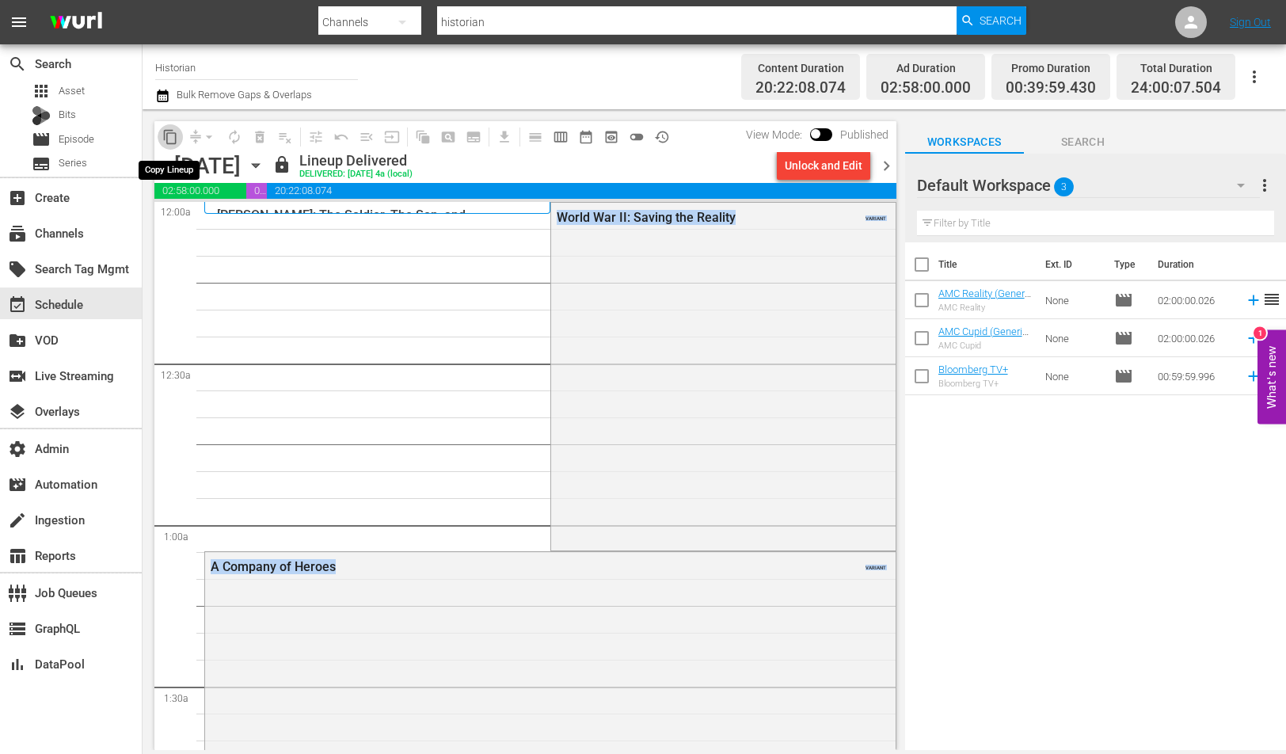
click at [169, 145] on button "content_copy" at bounding box center [170, 136] width 25 height 25
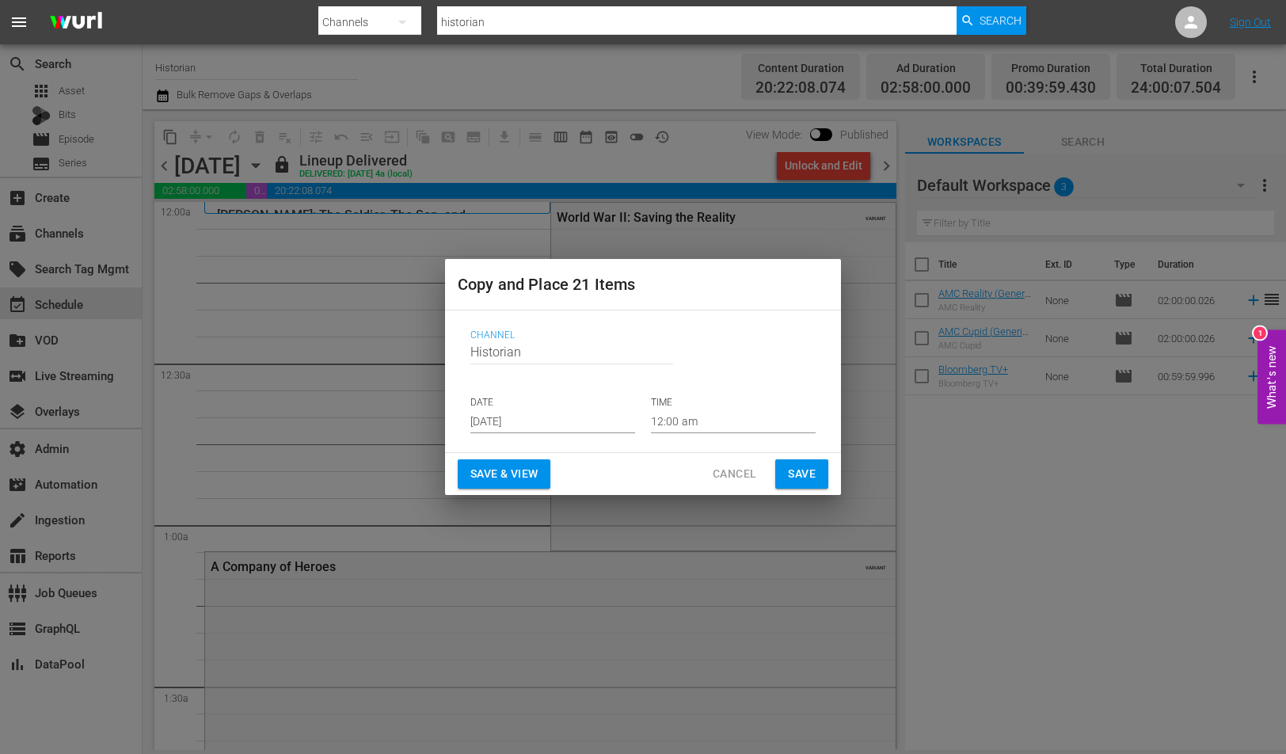
click at [555, 420] on input "Aug 27th 2025" at bounding box center [552, 421] width 165 height 24
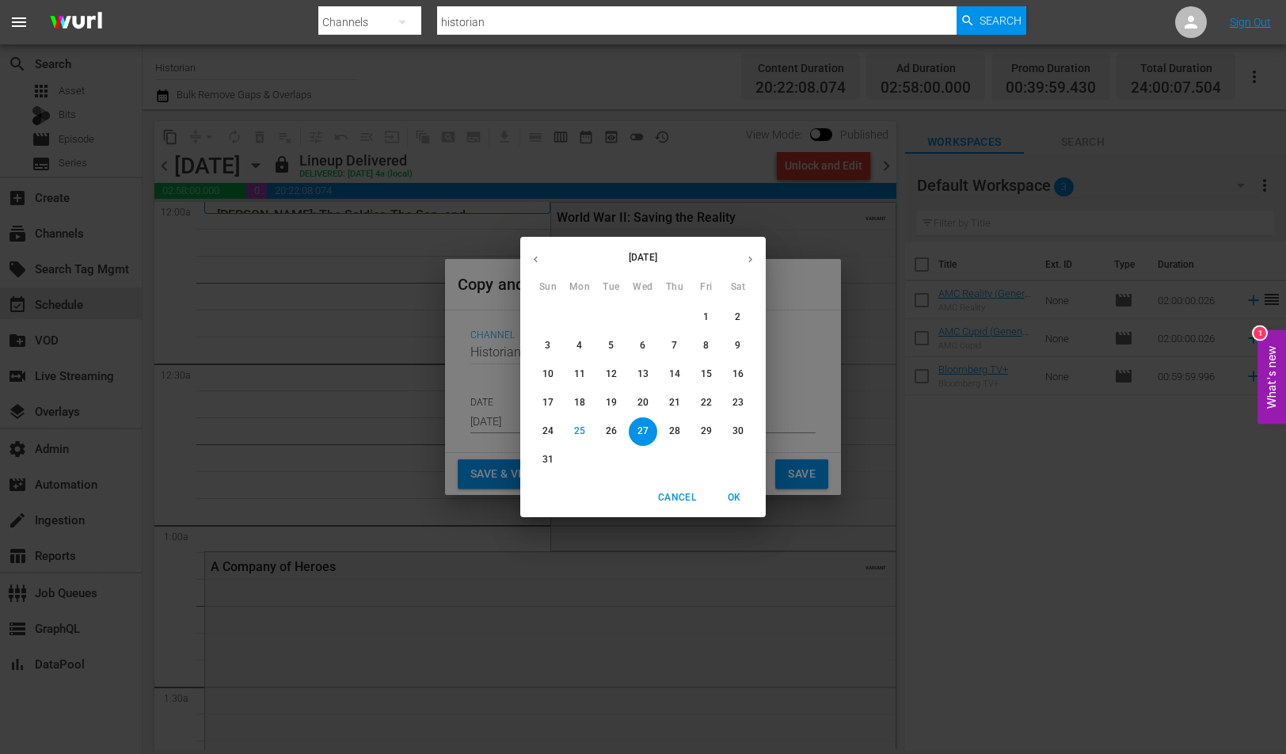
click at [557, 286] on span "Sun" at bounding box center [548, 288] width 29 height 16
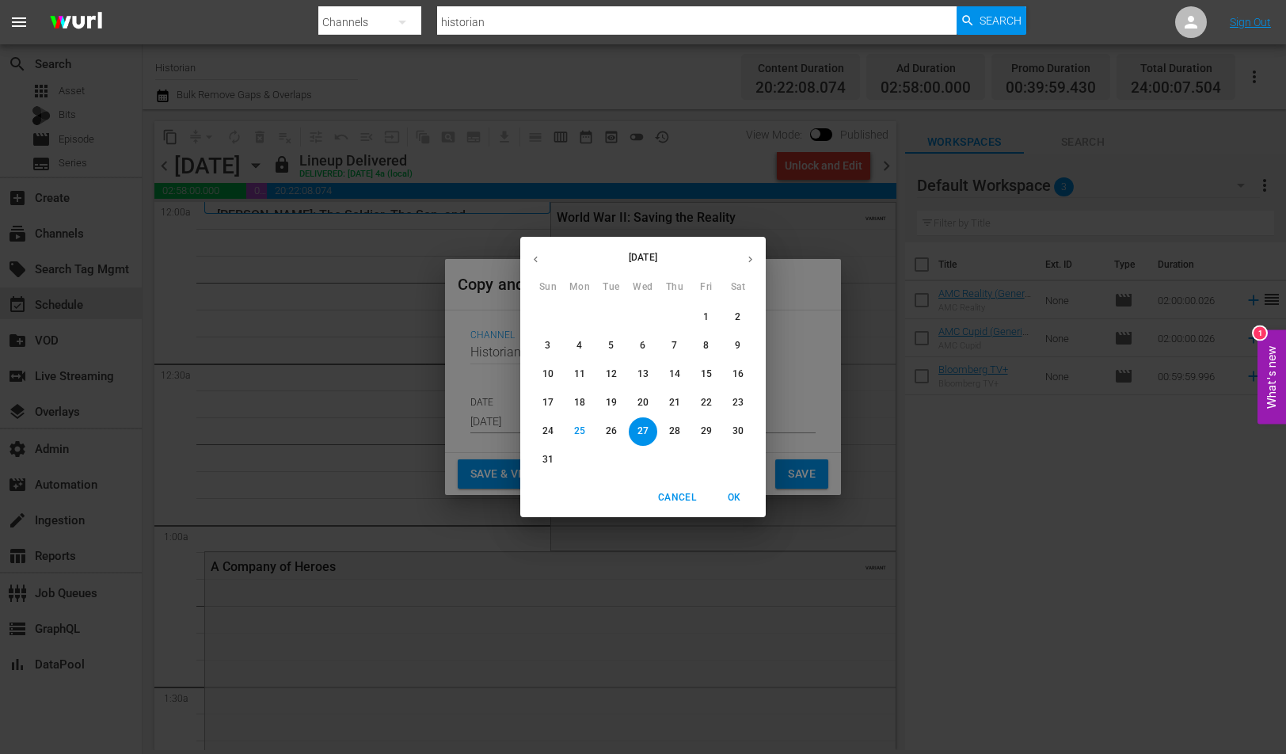
click at [557, 286] on span "Sun" at bounding box center [548, 288] width 29 height 16
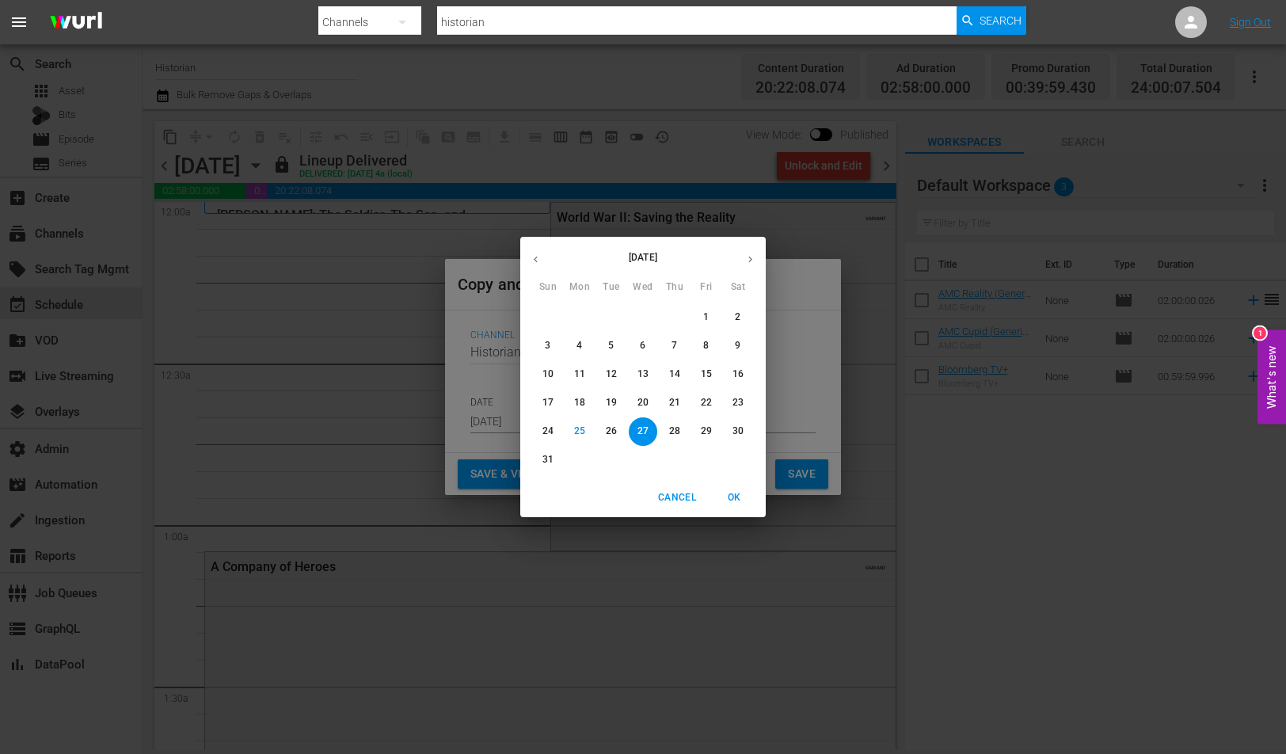
click at [557, 286] on span "Sun" at bounding box center [548, 288] width 29 height 16
click at [567, 452] on div "1" at bounding box center [580, 460] width 32 height 29
click at [515, 443] on div "August 2025 Sun Mon Tue Wed Thu Fri Sat 27 28 29 30 31 1 2 3 4 5 6 7 8 9 10 11 …" at bounding box center [643, 377] width 1286 height 754
click at [304, 295] on div "August 2025 Sun Mon Tue Wed Thu Fri Sat 27 28 29 30 31 1 2 3 4 5 6 7 8 9 10 11 …" at bounding box center [643, 377] width 1286 height 754
click at [169, 270] on div "Copy and Place 21 Items Channel Channel Title Historian DATE Aug 27th 2025 TIME…" at bounding box center [643, 377] width 1286 height 754
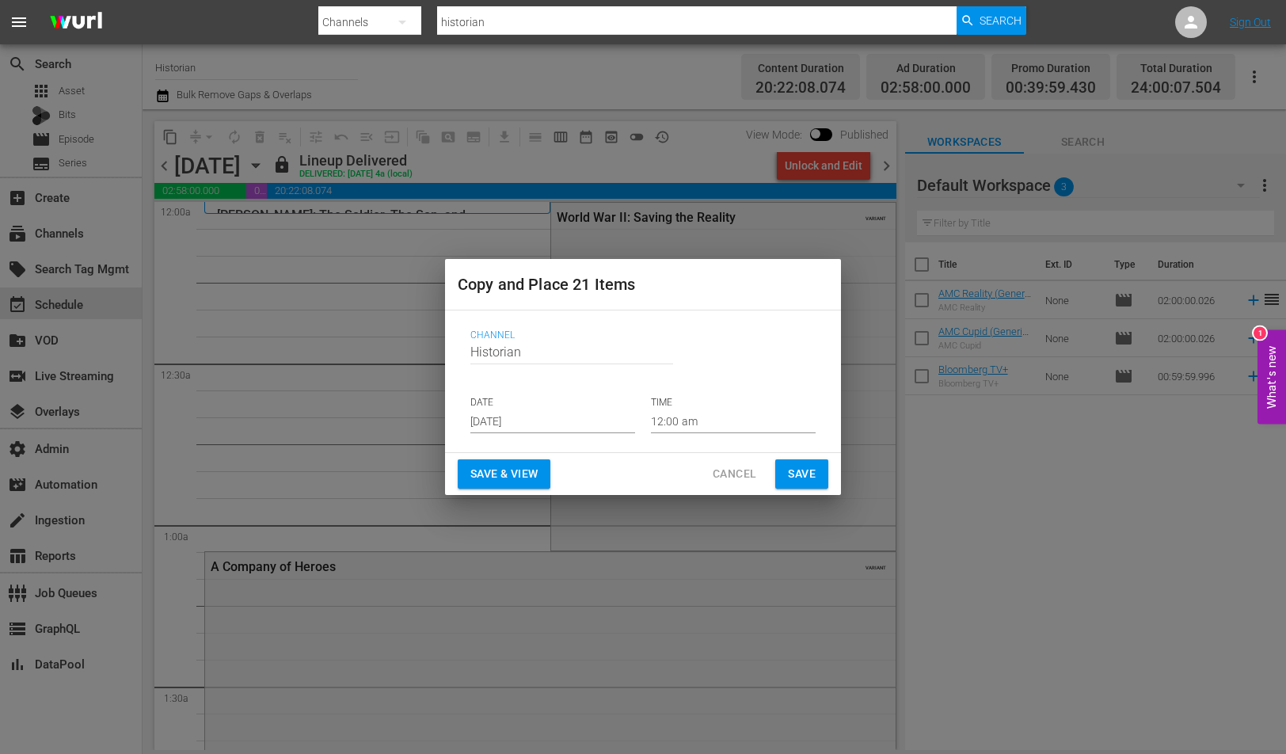
click at [109, 286] on div "Copy and Place 21 Items Channel Channel Title Historian DATE Aug 27th 2025 TIME…" at bounding box center [643, 377] width 1286 height 754
click at [39, 326] on div "Copy and Place 21 Items Channel Channel Title Historian DATE Aug 27th 2025 TIME…" at bounding box center [643, 377] width 1286 height 754
click at [9, 337] on div "Copy and Place 21 Items Channel Channel Title Historian DATE Aug 27th 2025 TIME…" at bounding box center [643, 377] width 1286 height 754
click at [11, 338] on div "Copy and Place 21 Items Channel Channel Title Historian DATE Aug 27th 2025 TIME…" at bounding box center [643, 377] width 1286 height 754
click at [25, 338] on div "Copy and Place 21 Items Channel Channel Title Historian DATE Aug 27th 2025 TIME…" at bounding box center [643, 377] width 1286 height 754
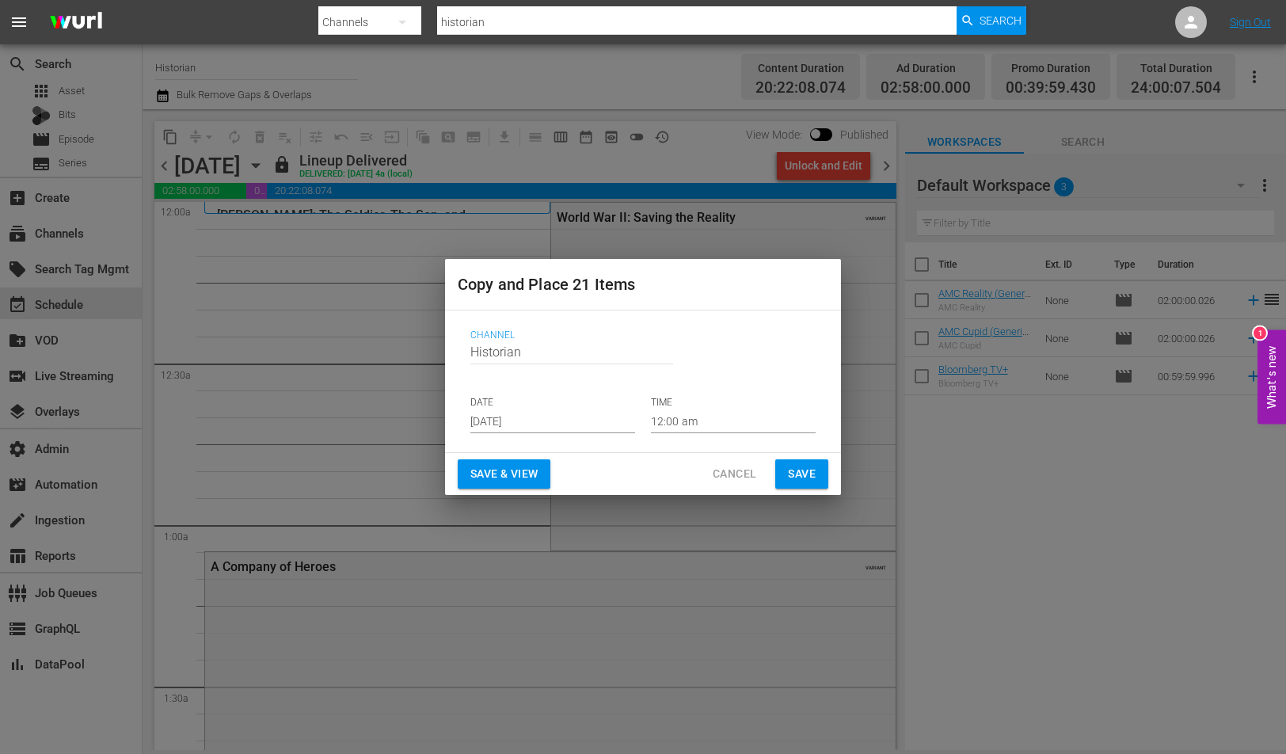
click at [110, 347] on div "Copy and Place 21 Items Channel Channel Title Historian DATE Aug 27th 2025 TIME…" at bounding box center [643, 377] width 1286 height 754
click at [215, 390] on div "Copy and Place 21 Items Channel Channel Title Historian DATE Aug 27th 2025 TIME…" at bounding box center [643, 377] width 1286 height 754
click at [229, 390] on div "Copy and Place 21 Items Channel Channel Title Historian DATE Aug 27th 2025 TIME…" at bounding box center [643, 377] width 1286 height 754
click at [428, 398] on div "Copy and Place 21 Items Channel Channel Title Historian DATE Aug 27th 2025 TIME…" at bounding box center [643, 377] width 1286 height 754
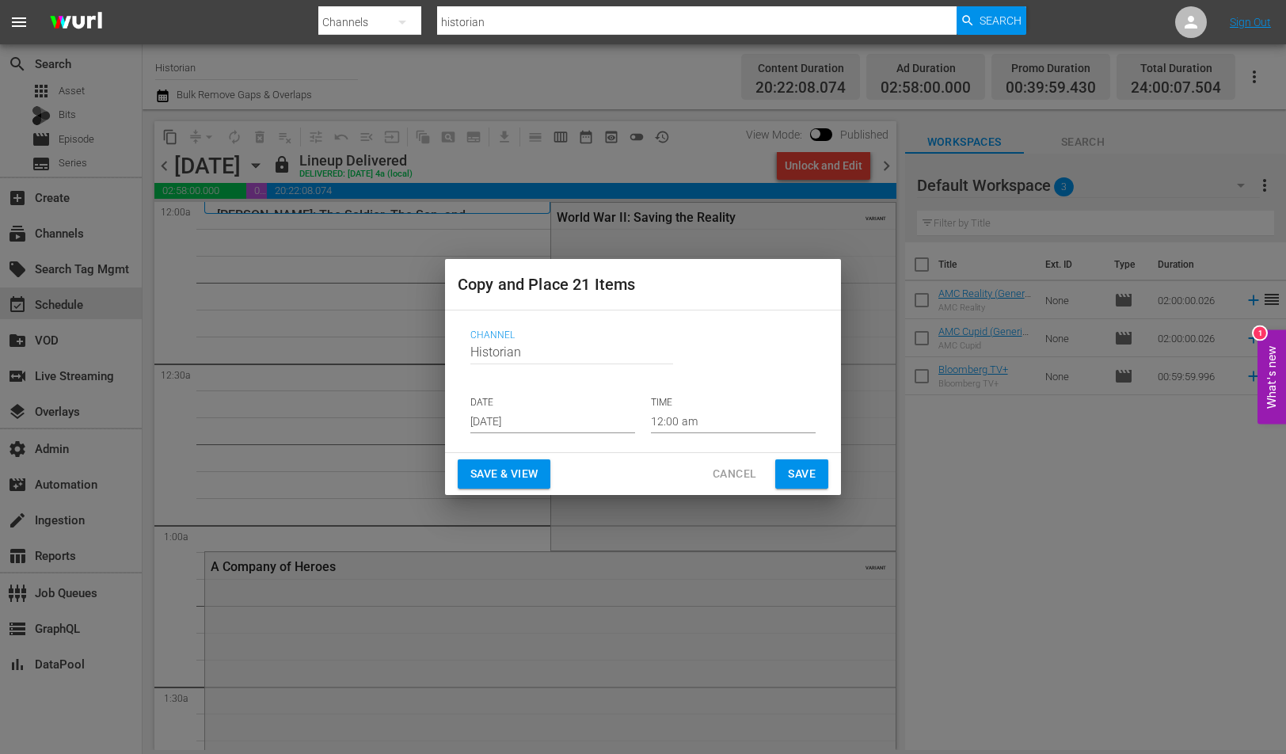
click at [469, 405] on div "Channel Channel Title Historian DATE Aug 27th 2025 TIME 12:00 am" at bounding box center [643, 381] width 371 height 129
click at [473, 413] on input "Aug 27th 2025" at bounding box center [552, 421] width 165 height 24
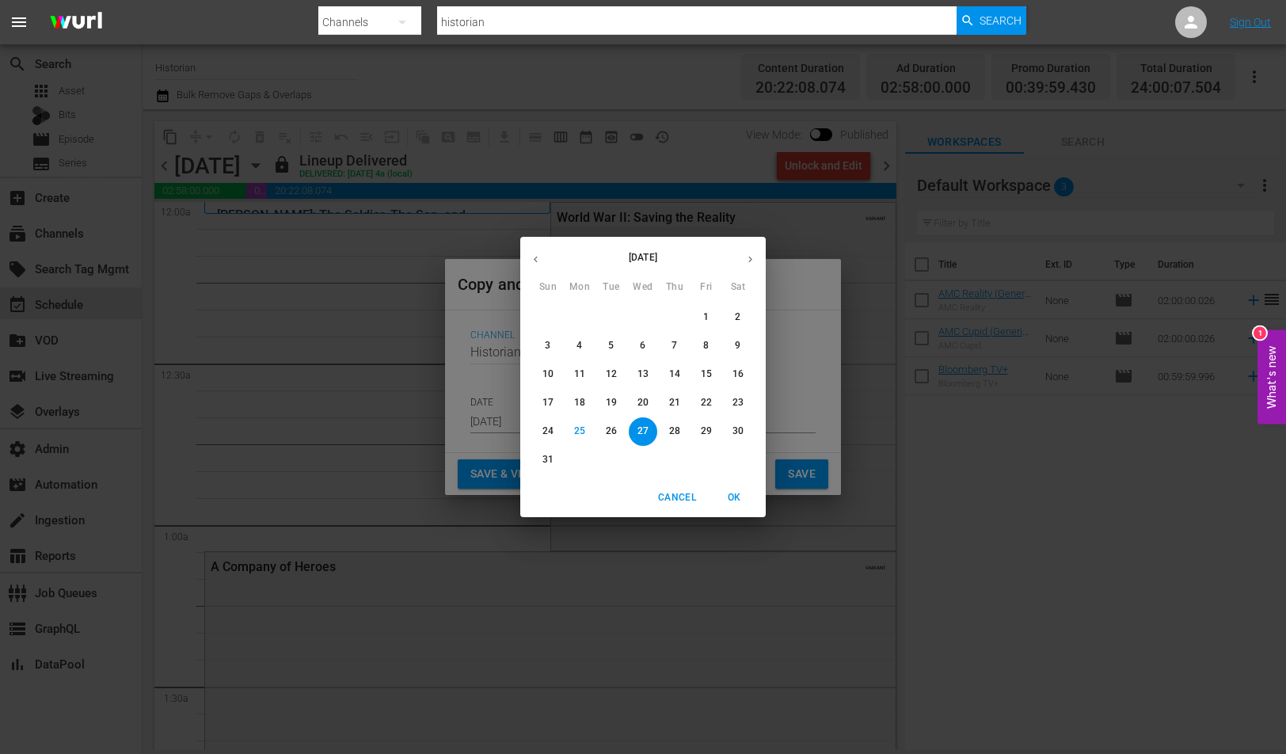
click at [480, 421] on div "August 2025 Sun Mon Tue Wed Thu Fri Sat 27 28 29 30 31 1 2 3 4 5 6 7 8 9 10 11 …" at bounding box center [643, 377] width 1286 height 754
click at [493, 421] on div "August 2025 Sun Mon Tue Wed Thu Fri Sat 27 28 29 30 31 1 2 3 4 5 6 7 8 9 10 11 …" at bounding box center [643, 377] width 1286 height 754
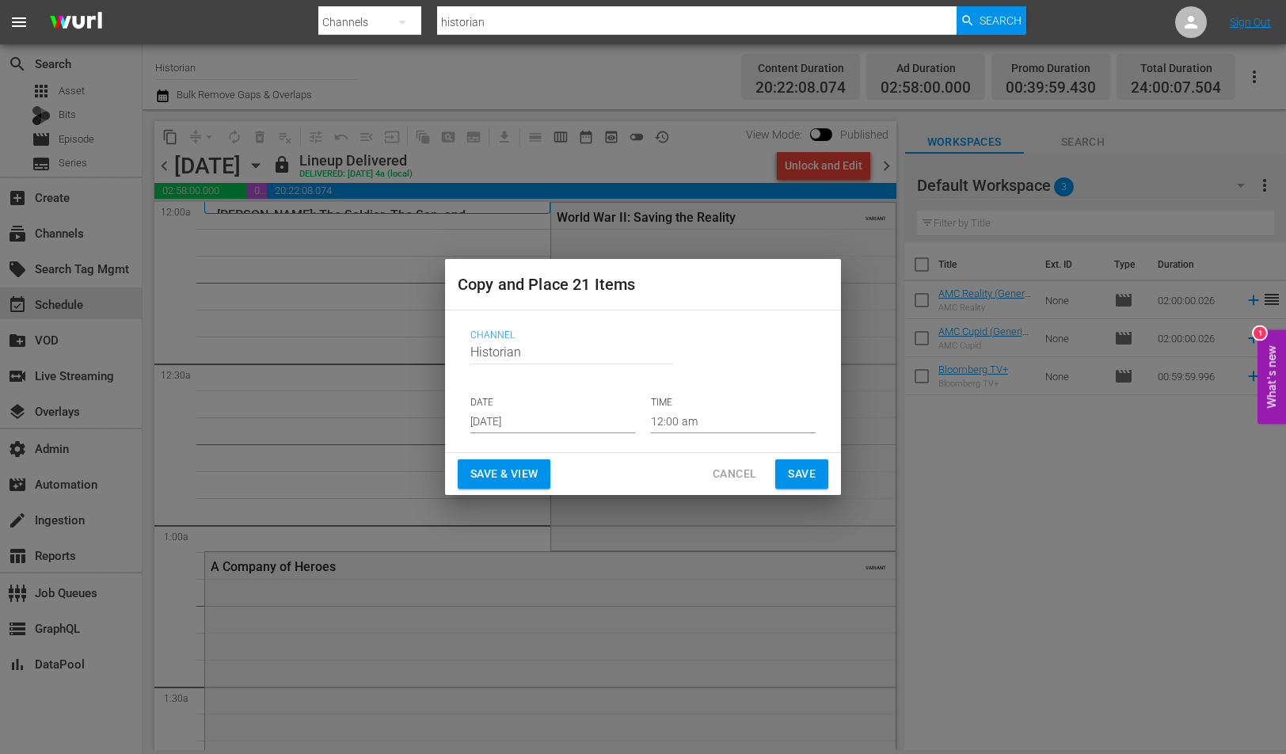
click at [495, 421] on div "August 2025 Sun Mon Tue Wed Thu Fri Sat 27 28 29 30 31 1 2 3 4 5 6 7 8 9 10 11 …" at bounding box center [643, 377] width 1286 height 754
click at [495, 421] on input "Aug 27th 2025" at bounding box center [552, 421] width 165 height 24
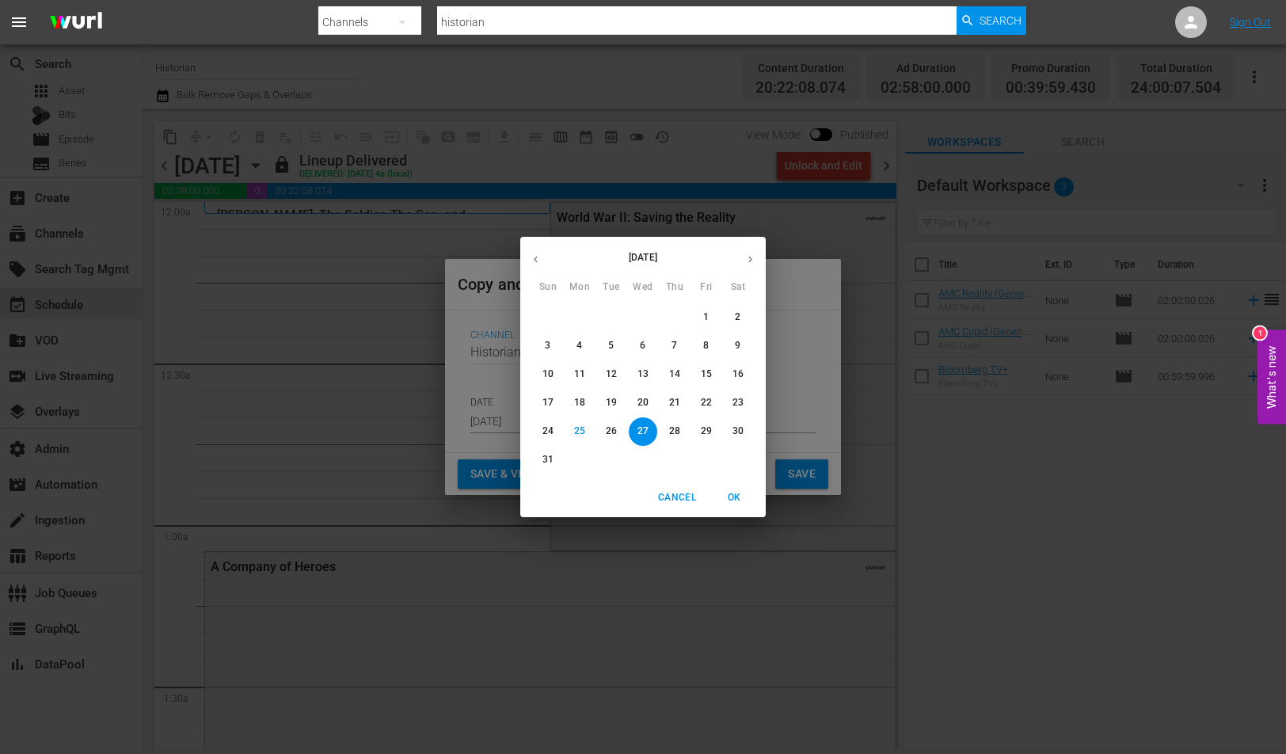
click at [495, 421] on div "August 2025 Sun Mon Tue Wed Thu Fri Sat 27 28 29 30 31 1 2 3 4 5 6 7 8 9 10 11 …" at bounding box center [643, 377] width 1286 height 754
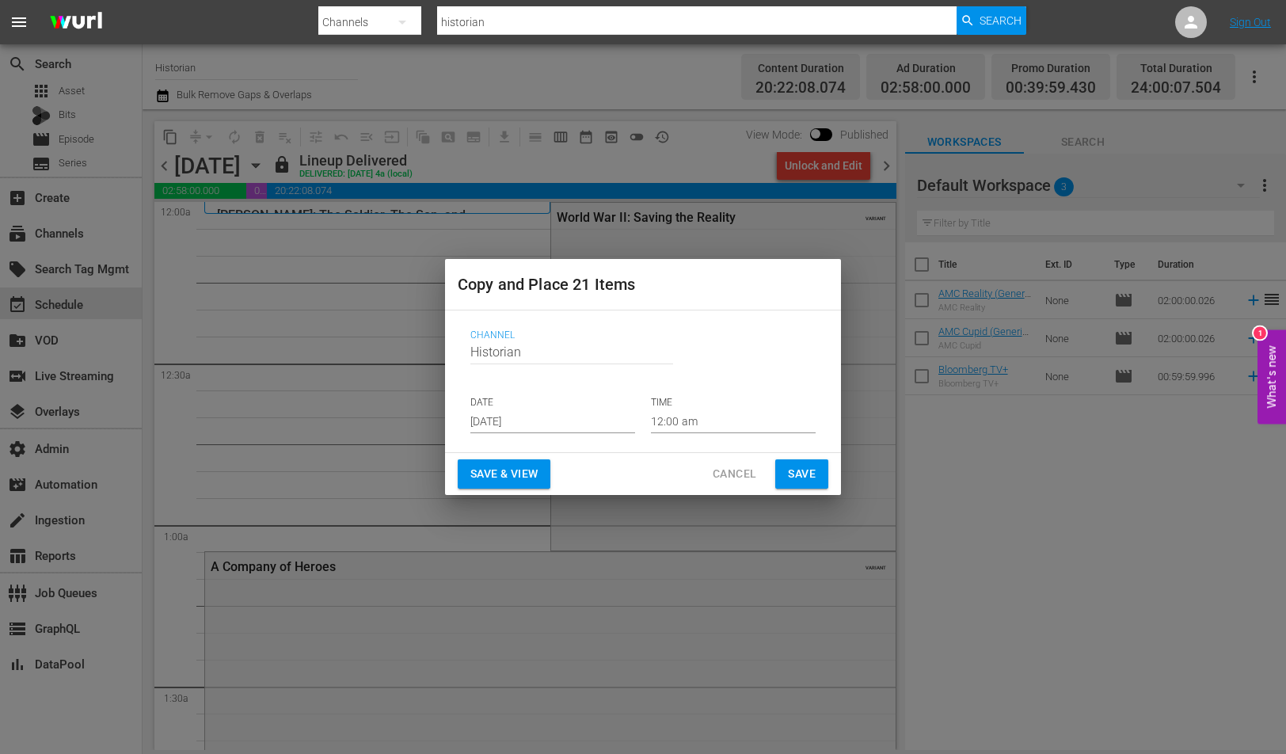
click at [495, 421] on input "Aug 27th 2025" at bounding box center [552, 421] width 165 height 24
click at [495, 421] on div "August 2025 Sun Mon Tue Wed Thu Fri Sat 27 28 29 30 31 1 2 3 4 5 6 7 8 9 10 11 …" at bounding box center [643, 377] width 1286 height 754
click at [495, 421] on input "Aug 27th 2025" at bounding box center [552, 421] width 165 height 24
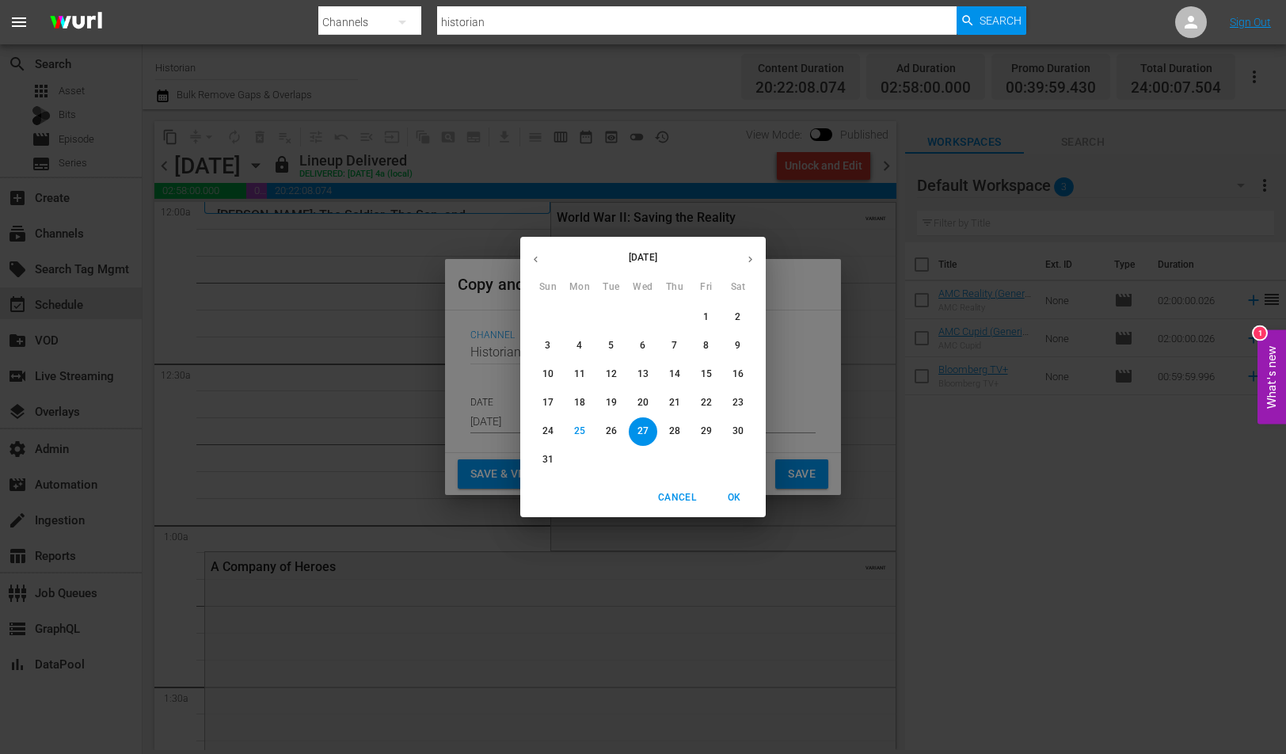
click at [495, 421] on div "August 2025 Sun Mon Tue Wed Thu Fri Sat 27 28 29 30 31 1 2 3 4 5 6 7 8 9 10 11 …" at bounding box center [643, 377] width 1286 height 754
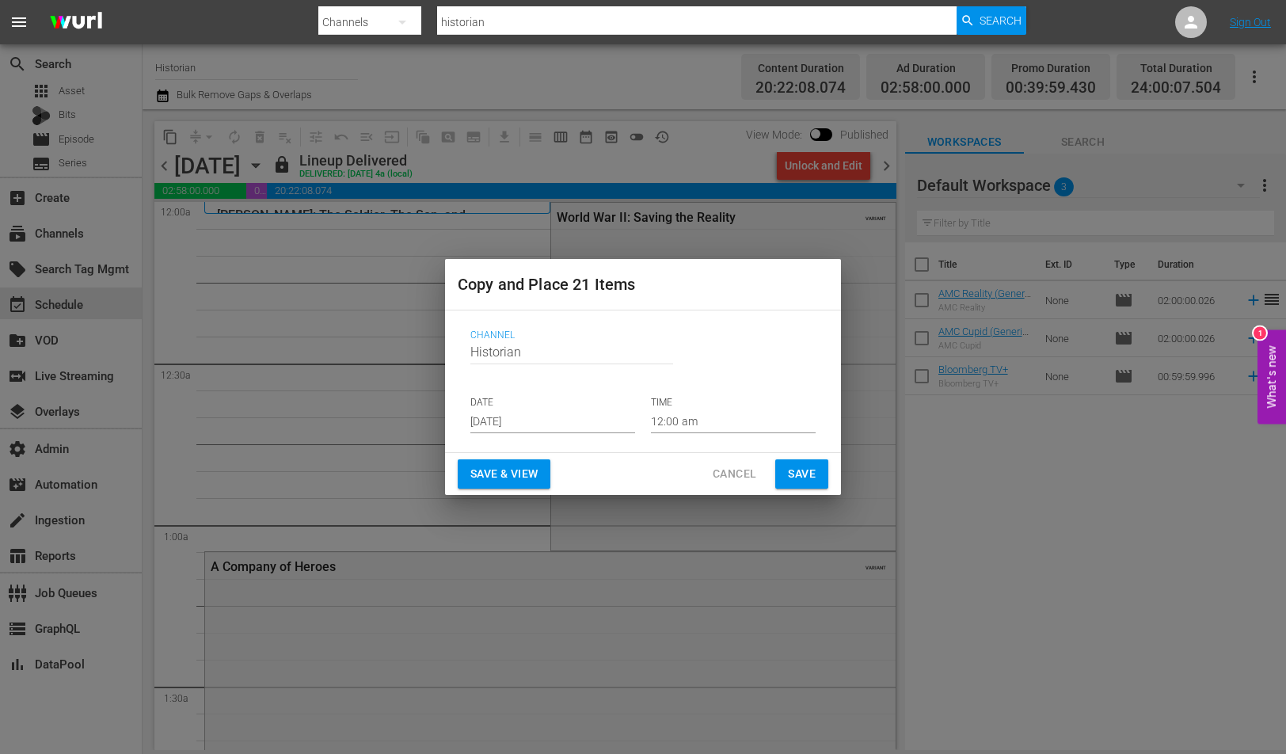
click at [495, 421] on input "Aug 27th 2025" at bounding box center [552, 421] width 165 height 24
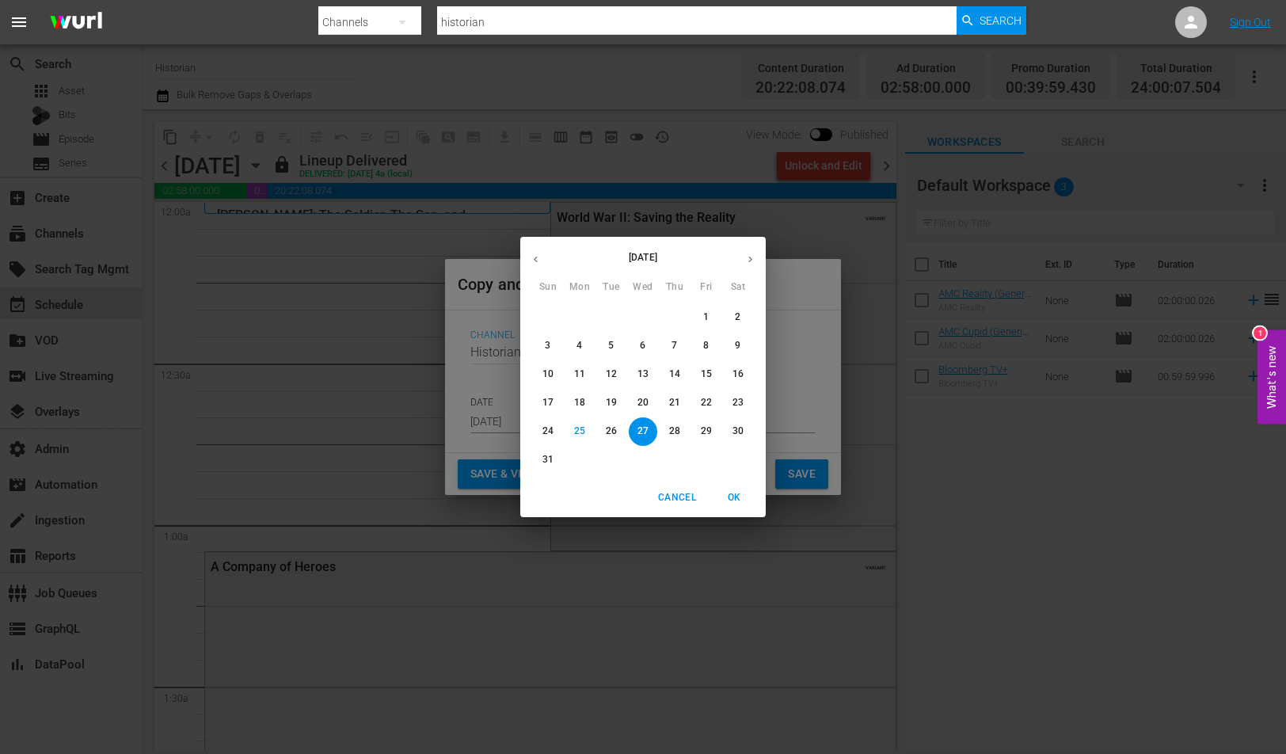
click at [495, 421] on div "August 2025 Sun Mon Tue Wed Thu Fri Sat 27 28 29 30 31 1 2 3 4 5 6 7 8 9 10 11 …" at bounding box center [643, 377] width 1286 height 754
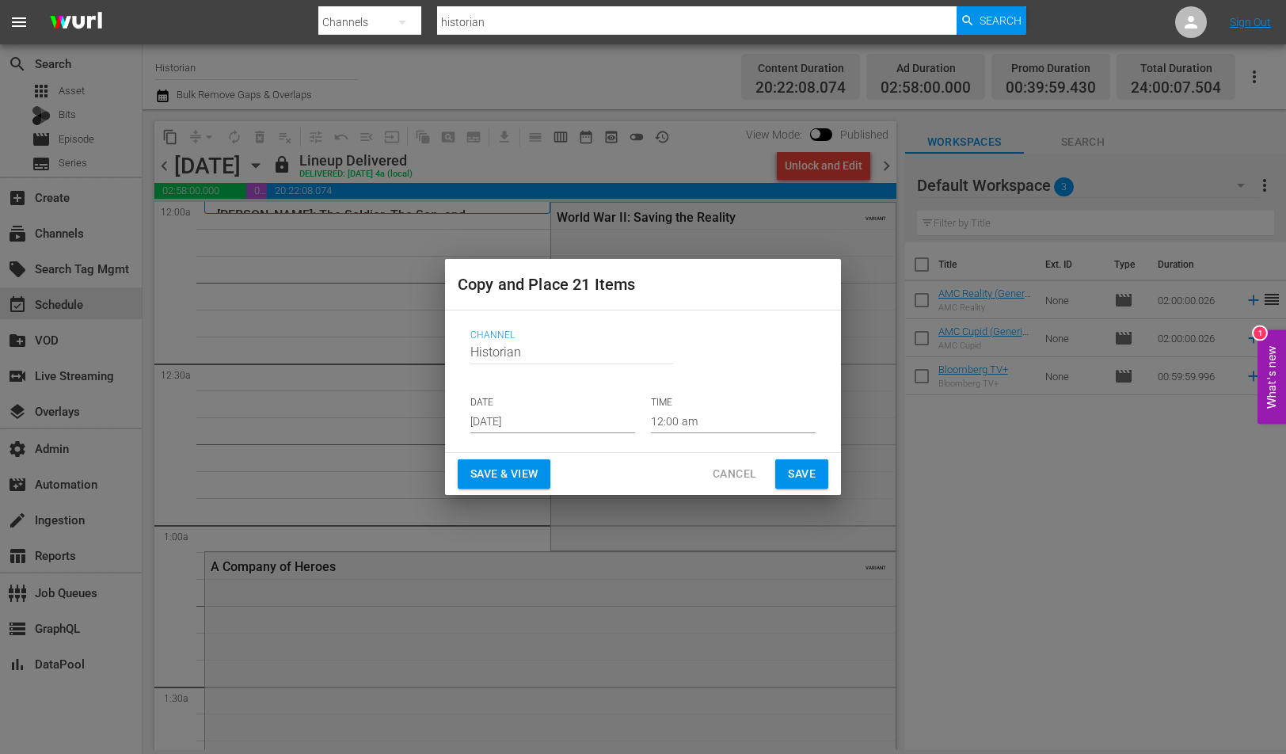
click at [495, 421] on input "Aug 27th 2025" at bounding box center [552, 421] width 165 height 24
click at [495, 421] on div "August 2025 Sun Mon Tue Wed Thu Fri Sat 27 28 29 30 31 1 2 3 4 5 6 7 8 9 10 11 …" at bounding box center [643, 377] width 1286 height 754
click at [495, 421] on input "Aug 27th 2025" at bounding box center [552, 421] width 165 height 24
click at [523, 440] on div "24 25 26 27 28 29 30" at bounding box center [642, 431] width 245 height 29
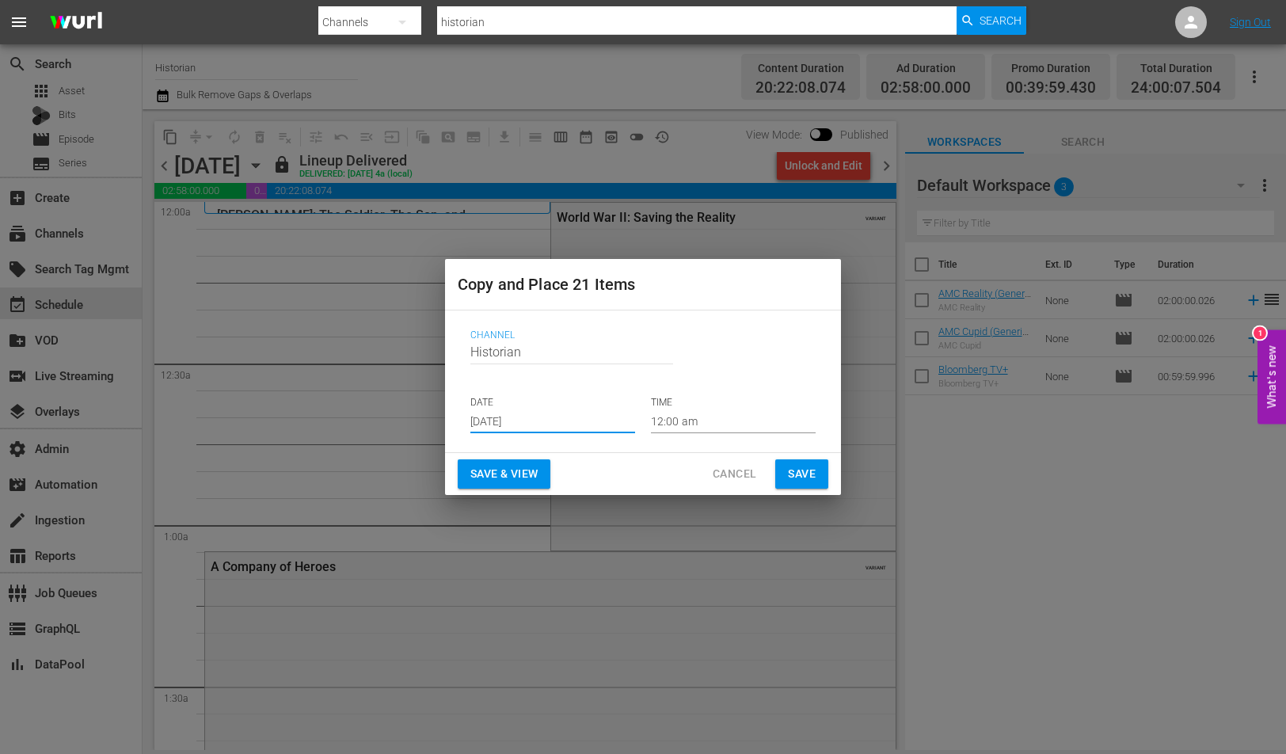
click at [569, 459] on div "Save & View Cancel Save" at bounding box center [643, 474] width 396 height 42
click at [573, 459] on div "Save & View Cancel Save" at bounding box center [643, 474] width 396 height 42
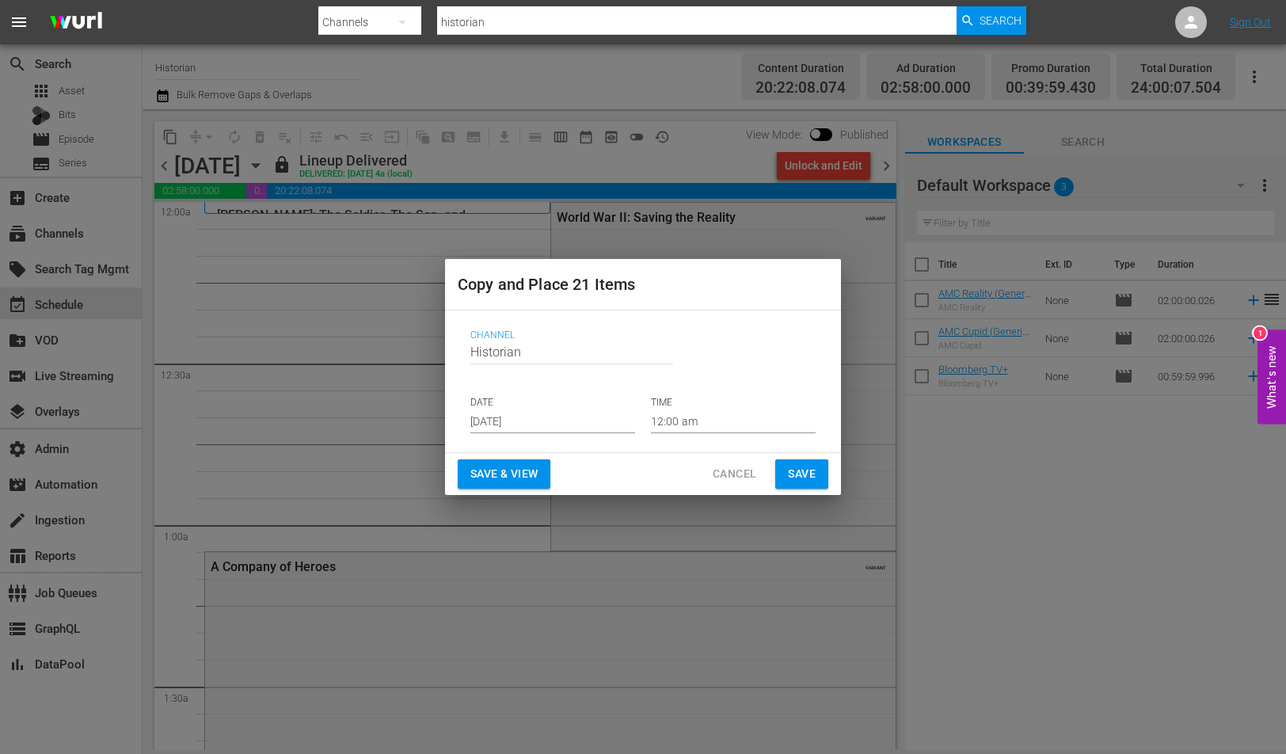
click at [573, 459] on div "Save & View Cancel Save" at bounding box center [643, 474] width 396 height 42
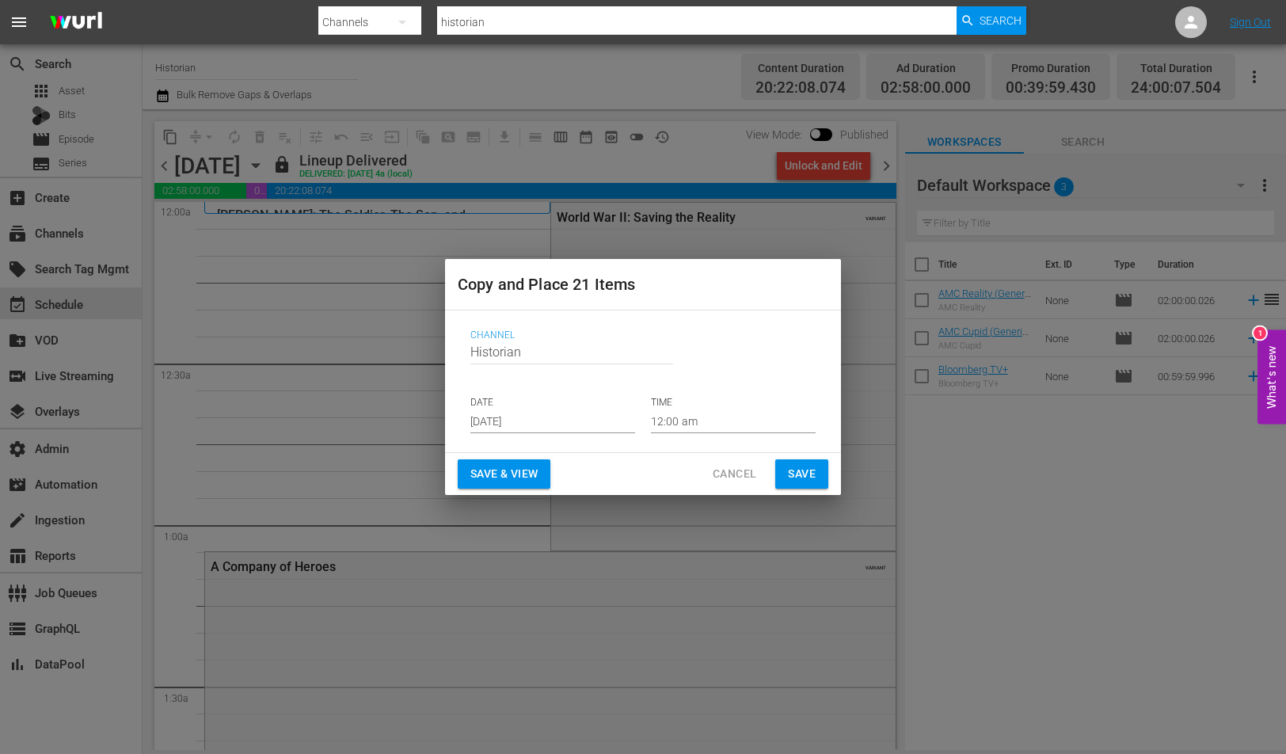
click at [315, 315] on div "Copy and Place 21 Items Channel Channel Title Historian DATE Aug 27th 2025 TIME…" at bounding box center [643, 377] width 1286 height 754
click at [88, 219] on div "Copy and Place 21 Items Channel Channel Title Historian DATE Aug 27th 2025 TIME…" at bounding box center [643, 377] width 1286 height 754
click at [17, 267] on div "Copy and Place 21 Items Channel Channel Title Historian DATE Aug 27th 2025 TIME…" at bounding box center [643, 377] width 1286 height 754
click at [455, 596] on div "Copy and Place 21 Items Channel Channel Title Historian DATE Aug 27th 2025 TIME…" at bounding box center [643, 377] width 1286 height 754
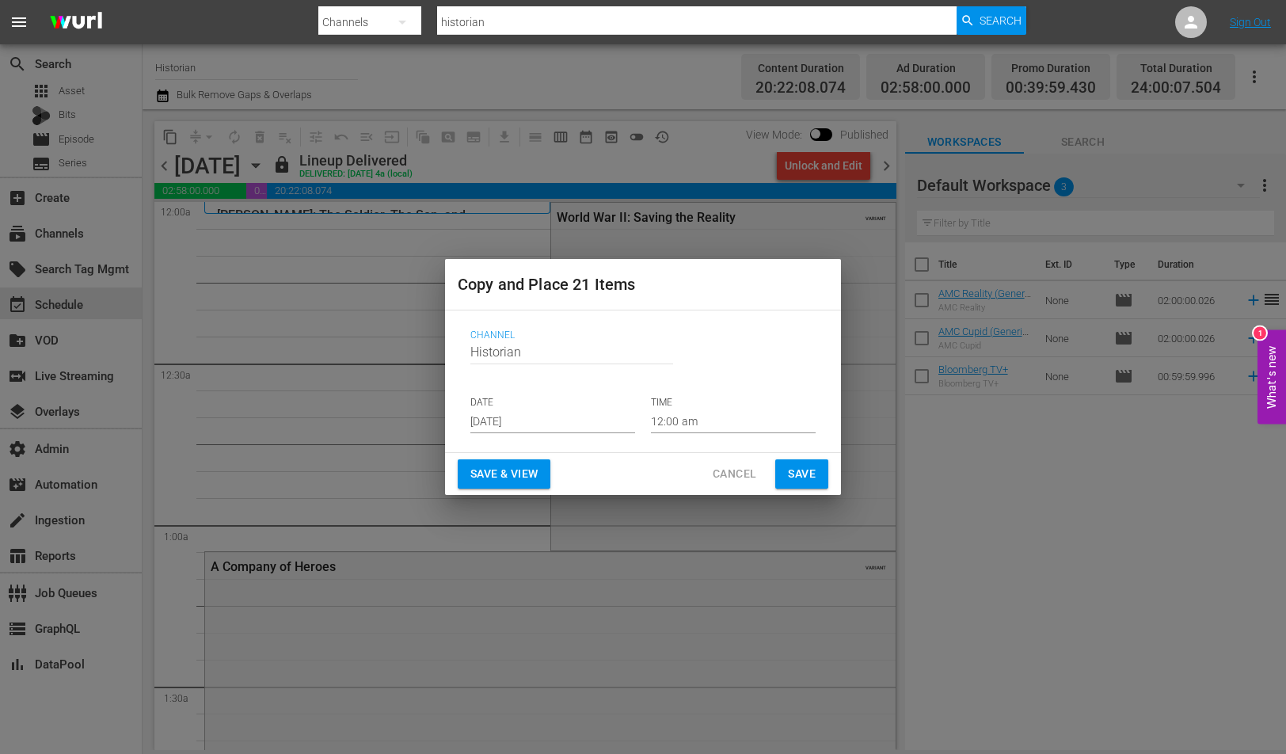
click at [455, 597] on div "Copy and Place 21 Items Channel Channel Title Historian DATE Aug 27th 2025 TIME…" at bounding box center [643, 377] width 1286 height 754
click at [455, 599] on div "Copy and Place 21 Items Channel Channel Title Historian DATE Aug 27th 2025 TIME…" at bounding box center [643, 377] width 1286 height 754
click at [458, 599] on div "Copy and Place 21 Items Channel Channel Title Historian DATE Aug 27th 2025 TIME…" at bounding box center [643, 377] width 1286 height 754
click at [542, 567] on div "Copy and Place 21 Items Channel Channel Title Historian DATE Aug 27th 2025 TIME…" at bounding box center [643, 377] width 1286 height 754
click at [587, 533] on div "Copy and Place 21 Items Channel Channel Title Historian DATE Aug 27th 2025 TIME…" at bounding box center [643, 377] width 1286 height 754
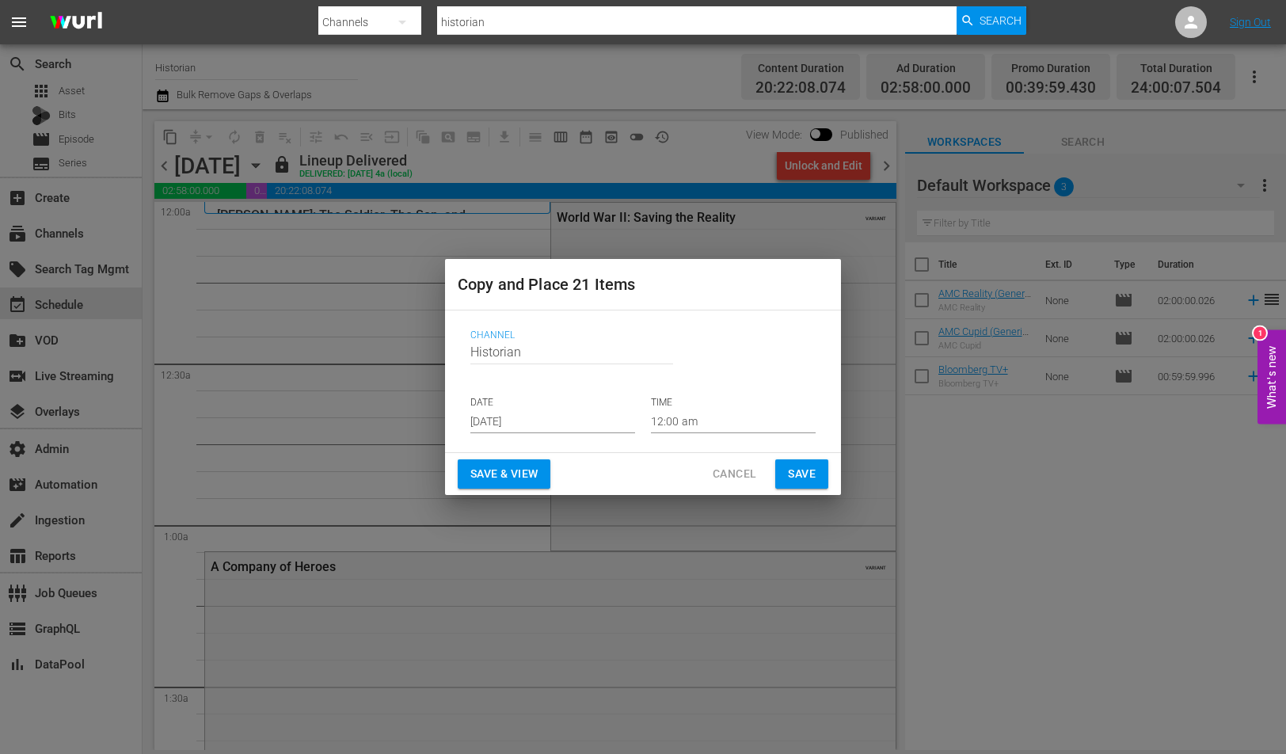
click at [608, 508] on div "Copy and Place 21 Items Channel Channel Title Historian DATE Aug 27th 2025 TIME…" at bounding box center [643, 377] width 1286 height 754
click at [616, 493] on div "Save & View Cancel Save" at bounding box center [643, 474] width 396 height 42
click at [626, 476] on div "Save & View Cancel Save" at bounding box center [643, 474] width 396 height 42
click at [630, 474] on div "Save & View Cancel Save" at bounding box center [643, 474] width 396 height 42
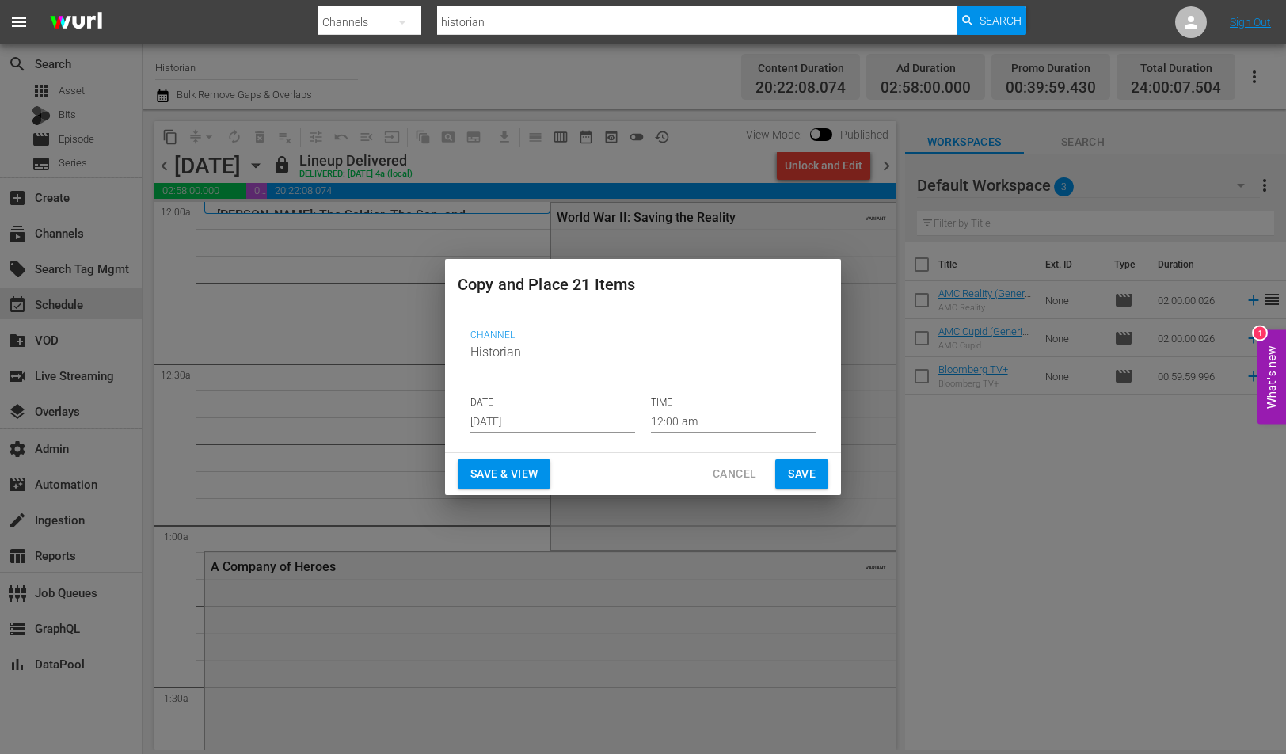
click at [630, 474] on div "Save & View Cancel Save" at bounding box center [643, 474] width 396 height 42
click at [651, 474] on div "Save & View Cancel Save" at bounding box center [643, 474] width 396 height 42
click at [736, 484] on button "Cancel" at bounding box center [734, 473] width 69 height 29
click at [905, 233] on span "No Event Selected" at bounding box center [911, 164] width 12 height 135
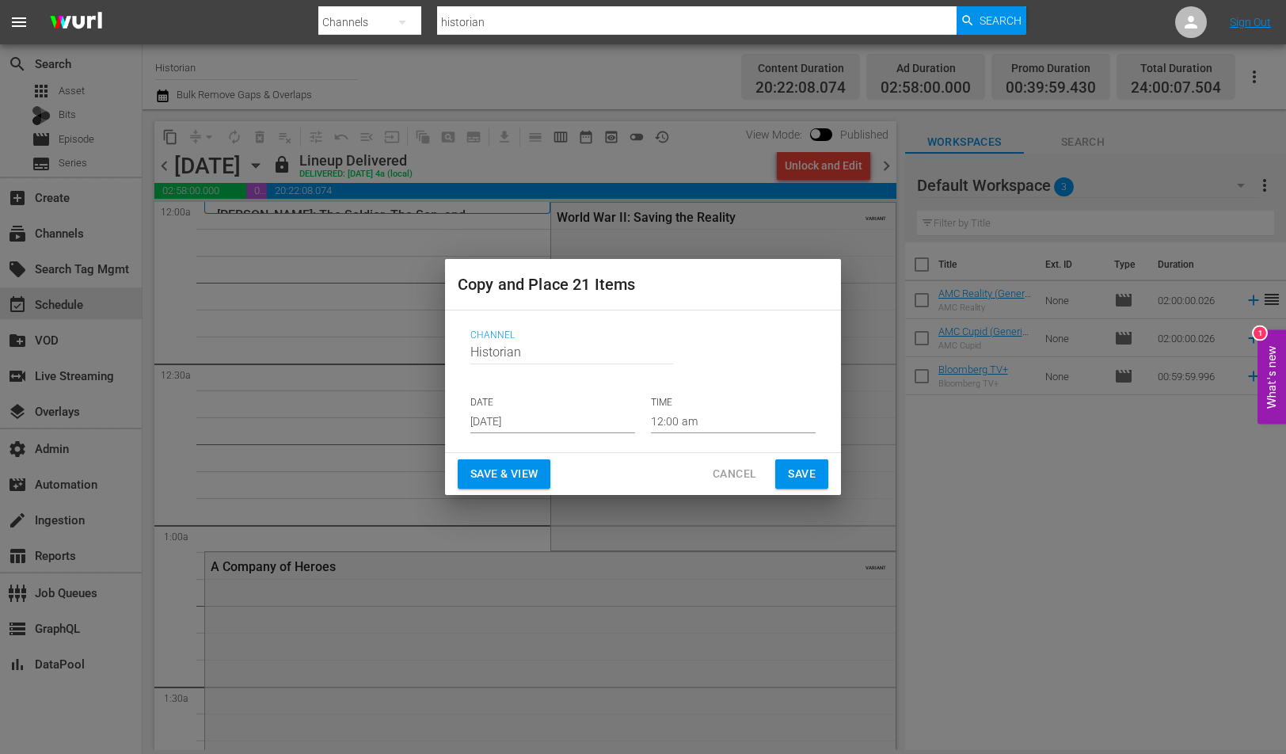
click at [905, 233] on span "No Event Selected" at bounding box center [911, 164] width 12 height 135
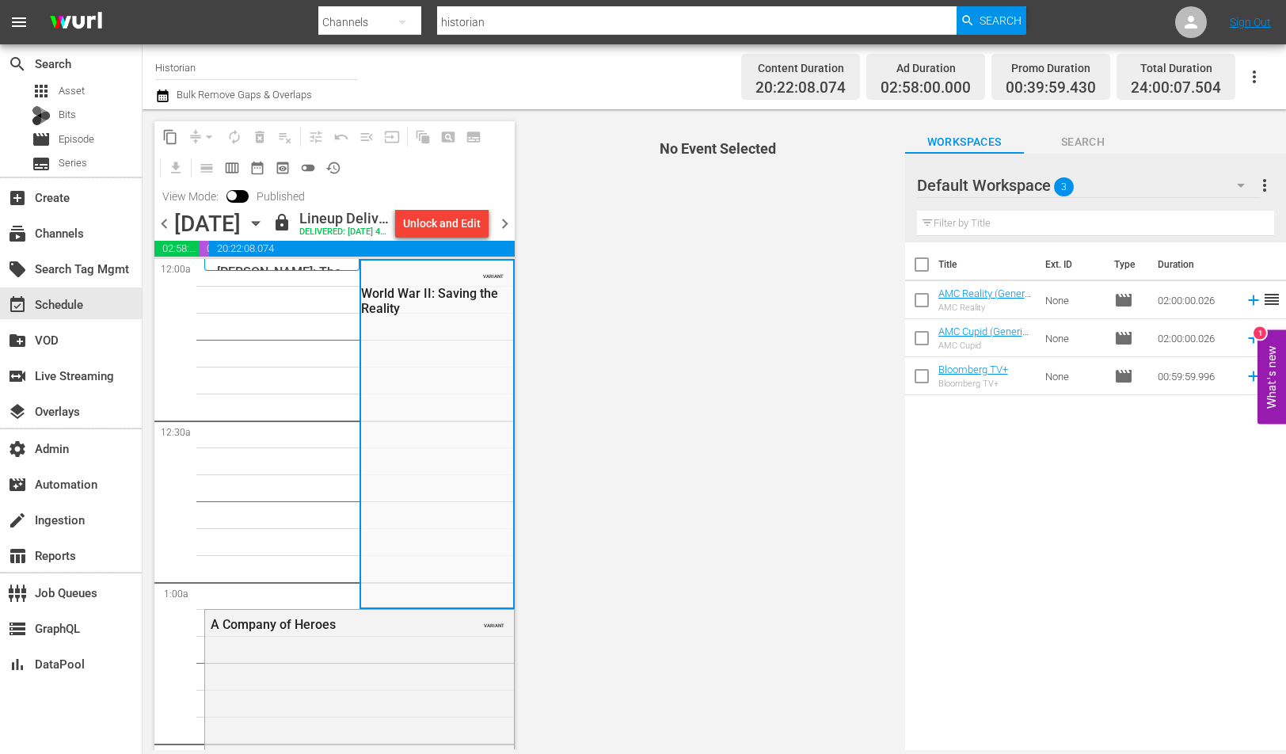
click at [739, 485] on span "No Event Selected" at bounding box center [713, 429] width 381 height 641
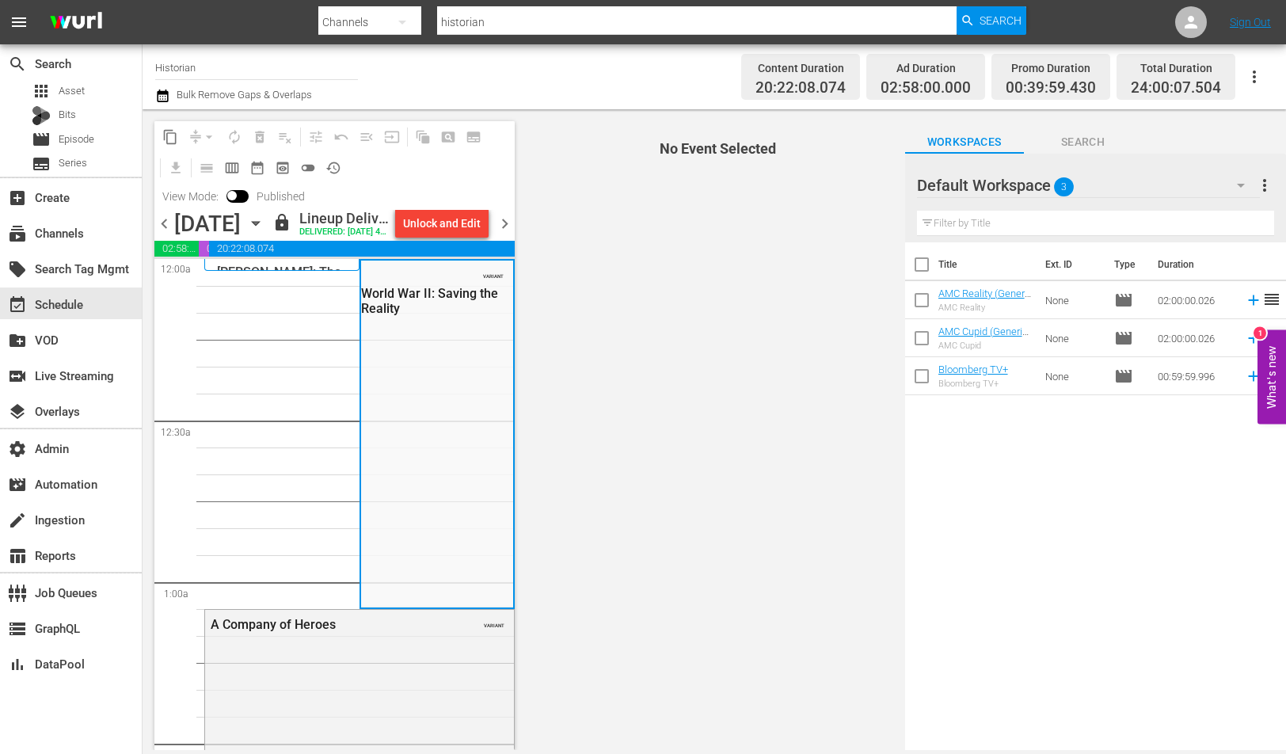
click at [739, 485] on span "No Event Selected" at bounding box center [713, 429] width 381 height 641
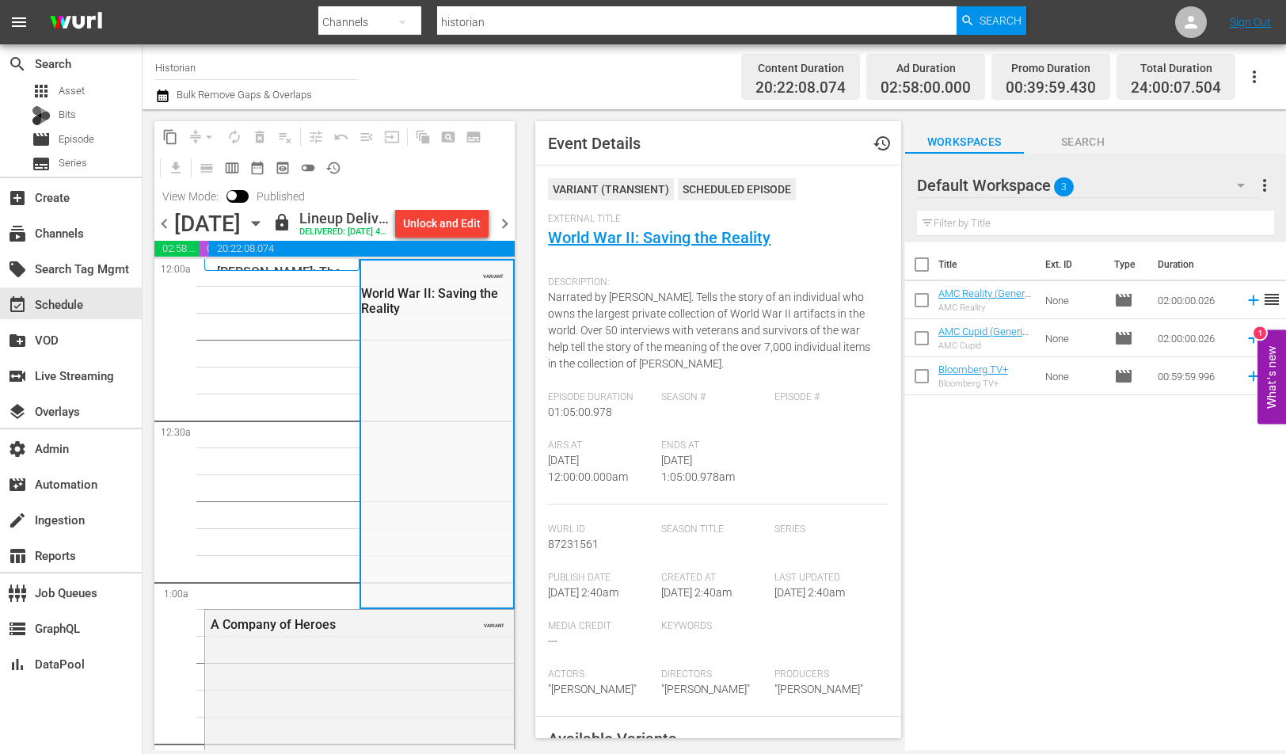
click at [739, 485] on div "Ends At 8/17/25 @ 1:05:00.978am" at bounding box center [717, 472] width 113 height 65
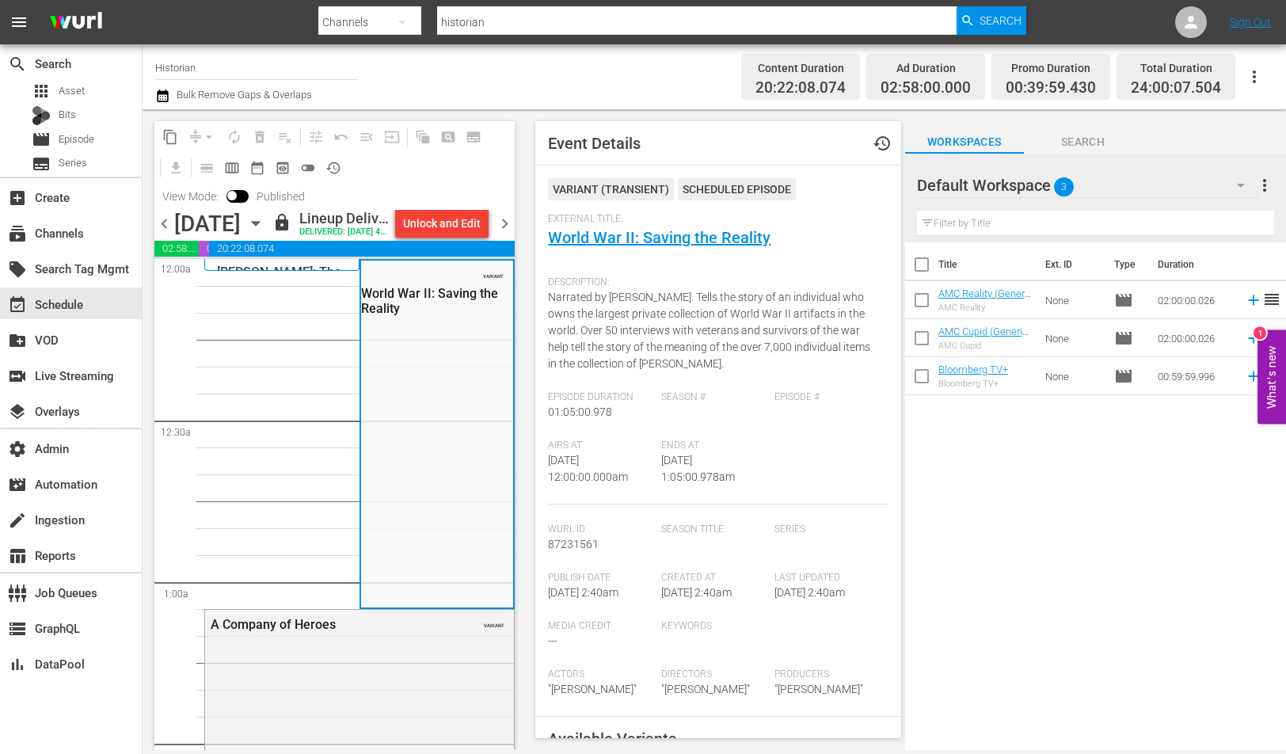
click at [739, 485] on div "Ends At 8/17/25 @ 1:05:00.978am" at bounding box center [717, 472] width 113 height 65
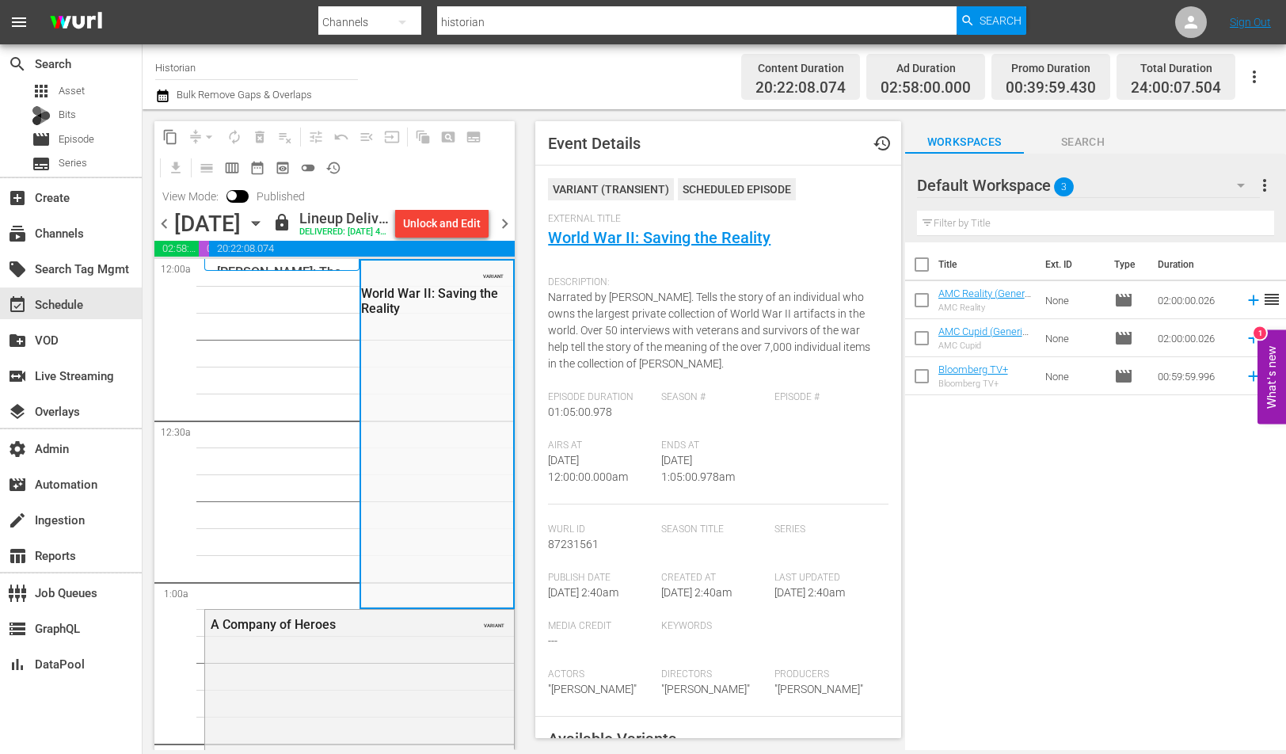
click at [739, 485] on div "Ends At 8/17/25 @ 1:05:00.978am" at bounding box center [717, 472] width 113 height 65
click at [732, 479] on span "[DATE] 1:05:00.978am" at bounding box center [698, 468] width 74 height 29
click at [438, 257] on span "20:22:08.074" at bounding box center [362, 249] width 306 height 16
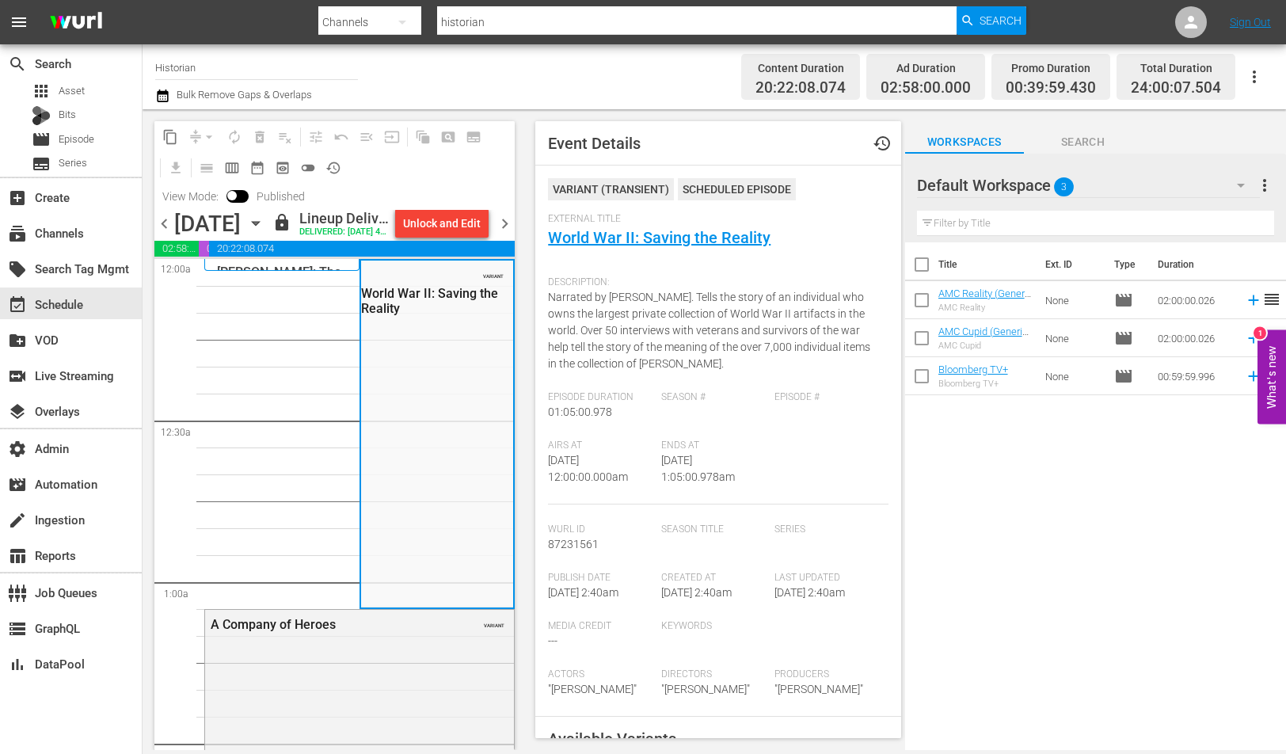
click at [268, 215] on div "Sunday, August 17th August 17th" at bounding box center [221, 224] width 94 height 26
click at [346, 208] on div "content_copy compress arrow_drop_down autorenew_outlined delete_forever_outline…" at bounding box center [334, 165] width 360 height 89
click at [237, 160] on span "calendar_view_week_outlined" at bounding box center [232, 168] width 16 height 16
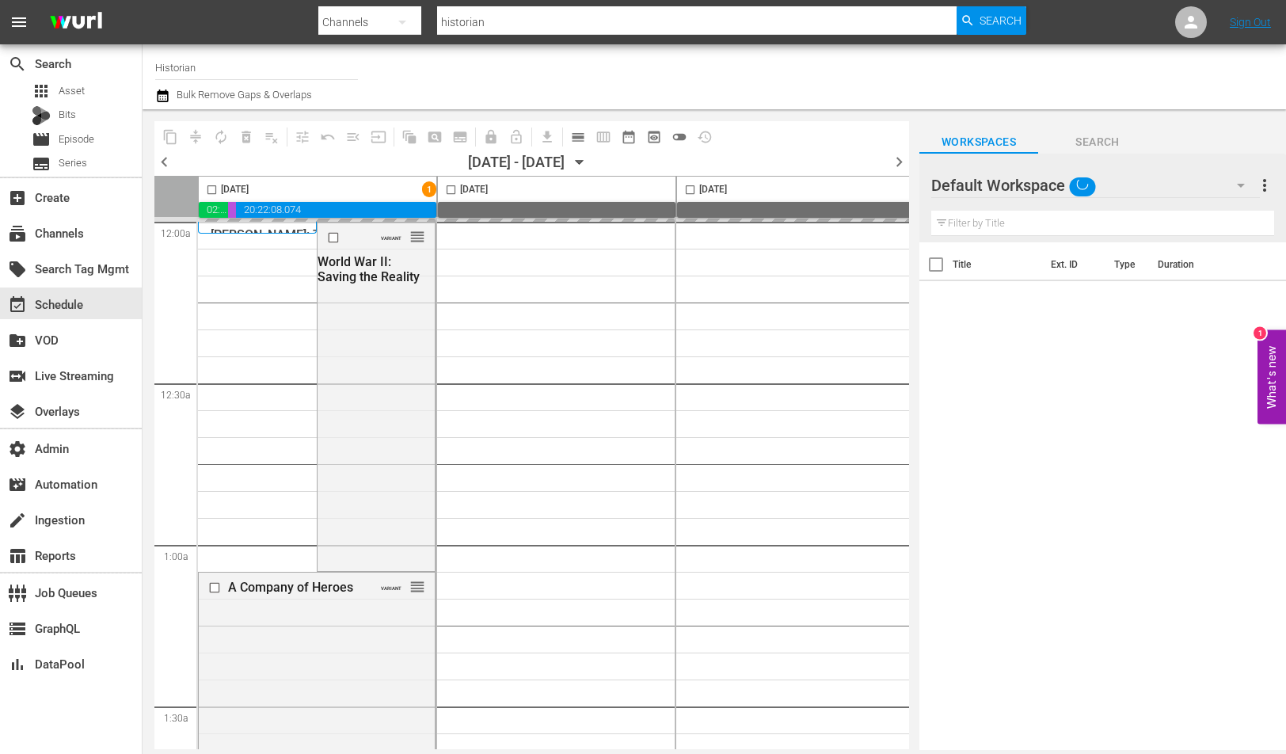
click at [961, 524] on div "Title Ext. ID Type Duration" at bounding box center [1102, 497] width 367 height 510
click at [1071, 80] on div at bounding box center [1019, 76] width 508 height 57
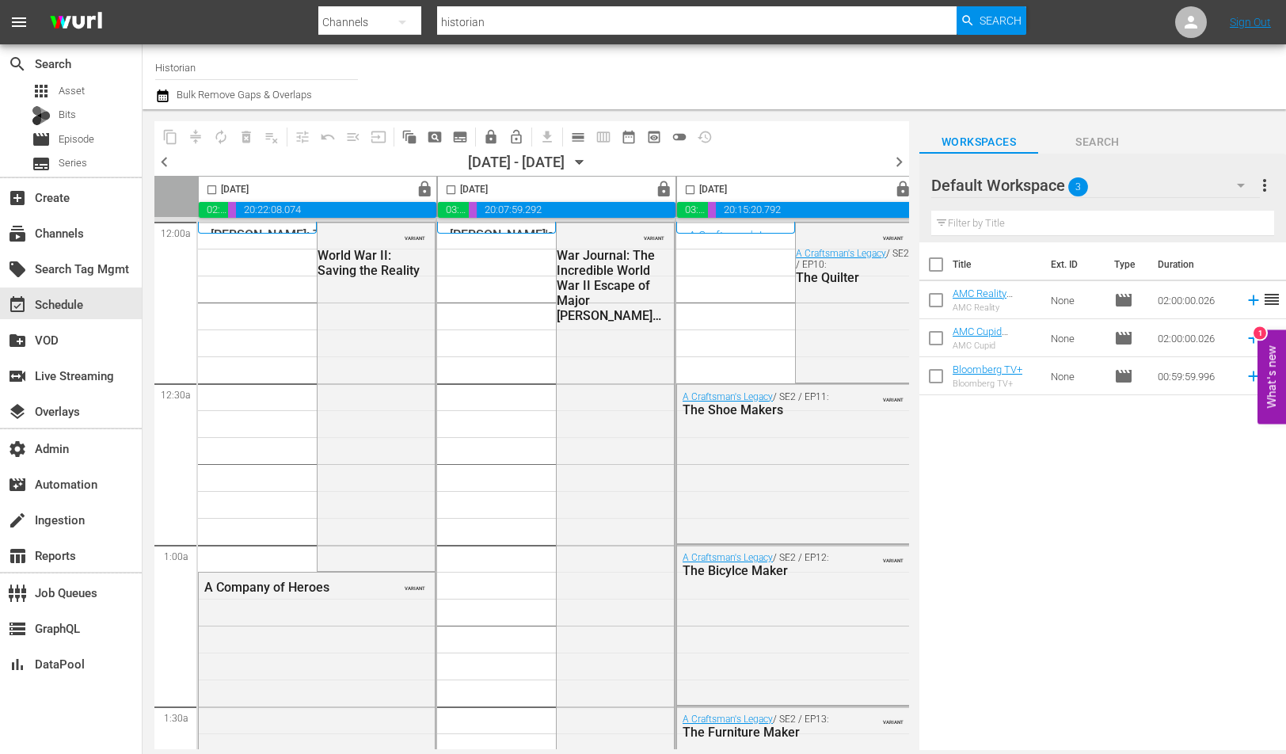
click at [813, 87] on div at bounding box center [1019, 76] width 508 height 57
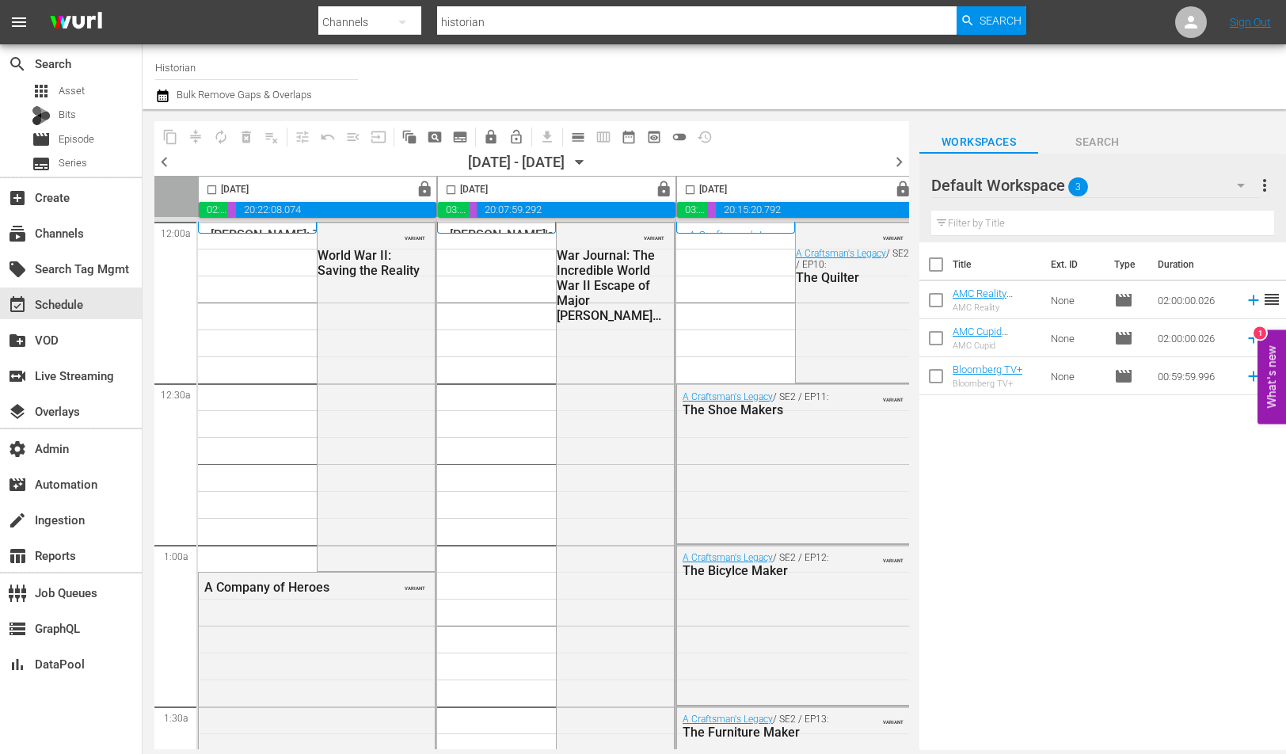
click at [813, 87] on div at bounding box center [1019, 76] width 508 height 57
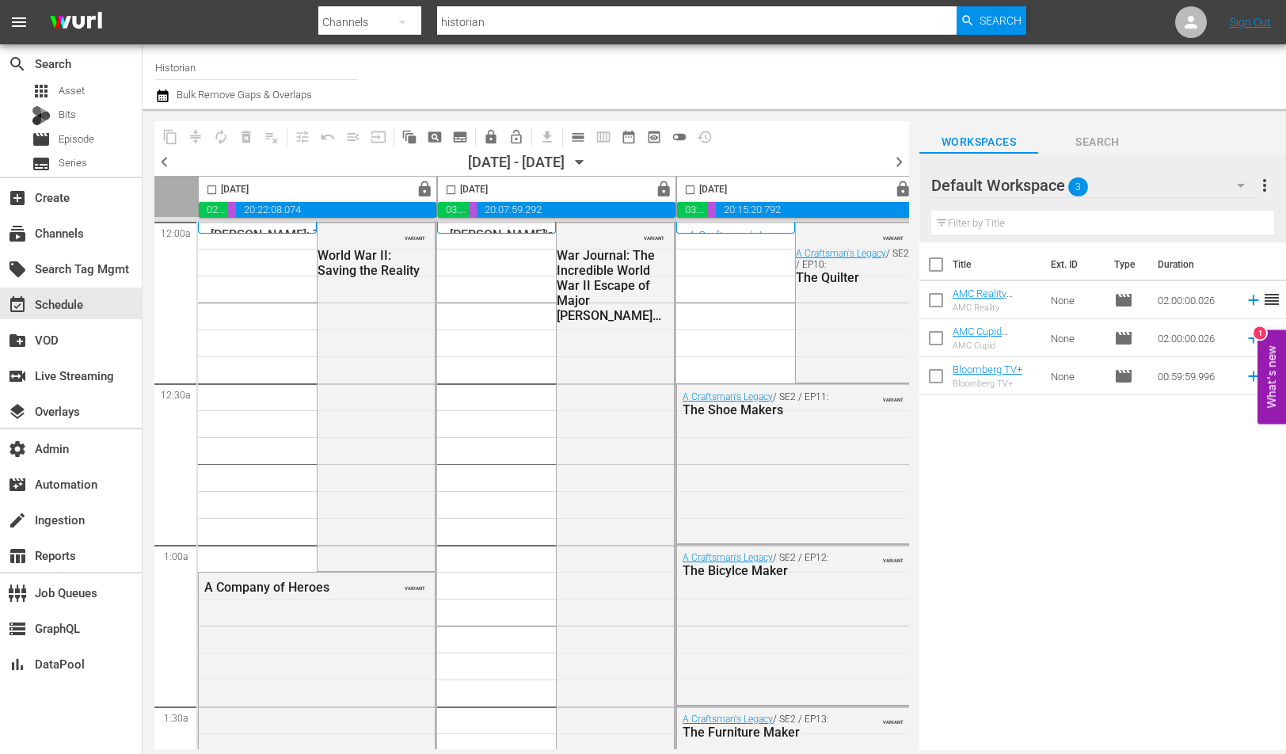
click at [813, 87] on div at bounding box center [1019, 76] width 508 height 57
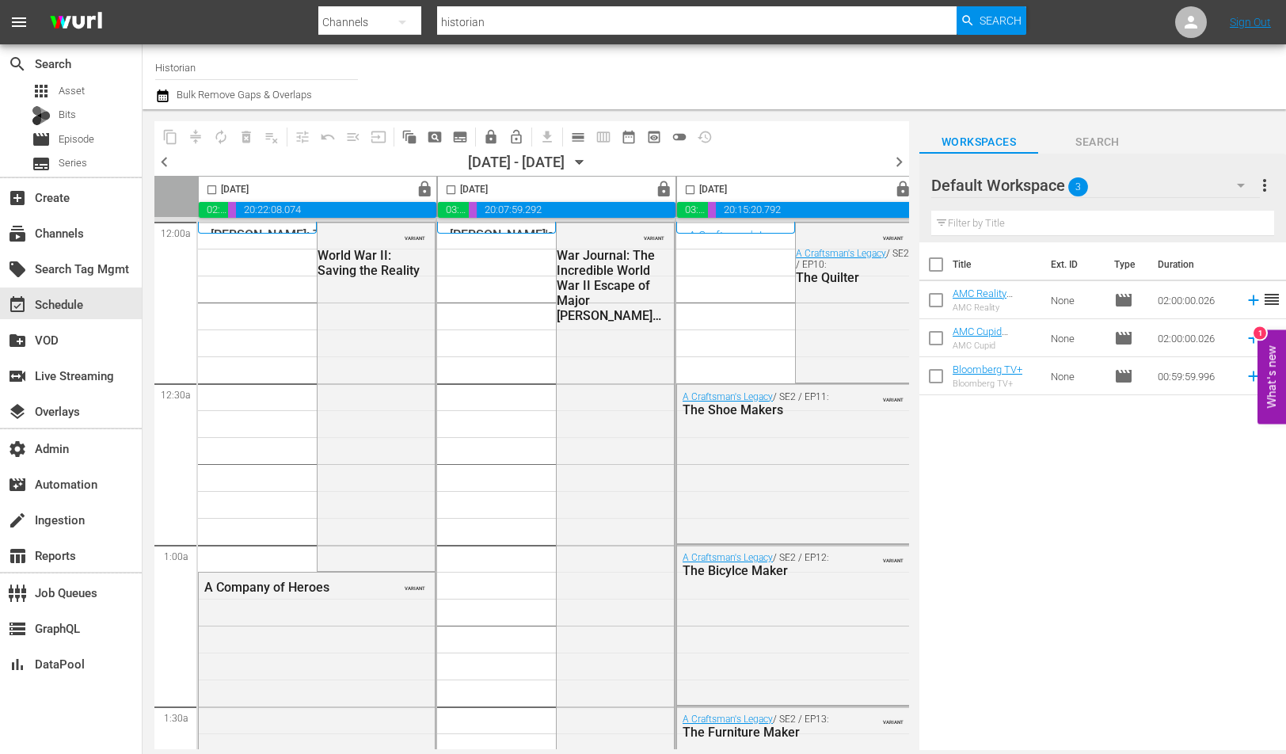
click at [813, 87] on div at bounding box center [1019, 76] width 508 height 57
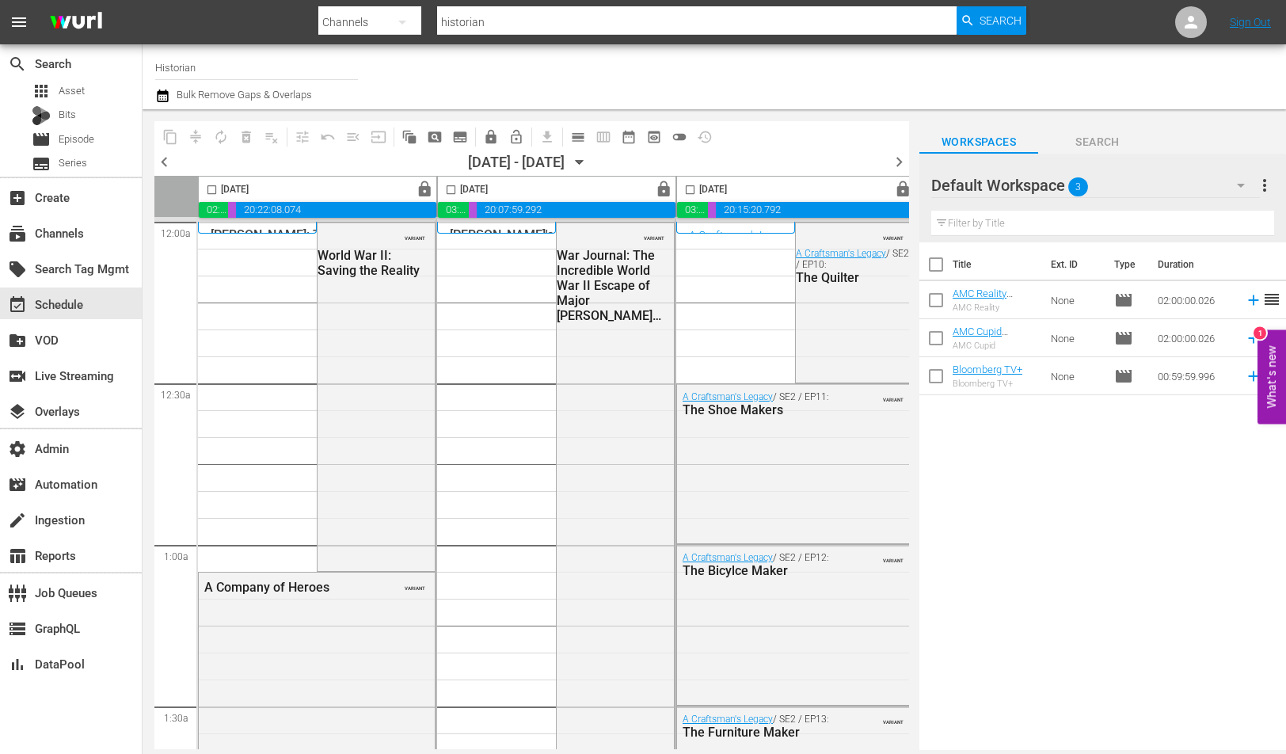
click at [813, 87] on div at bounding box center [1019, 76] width 508 height 57
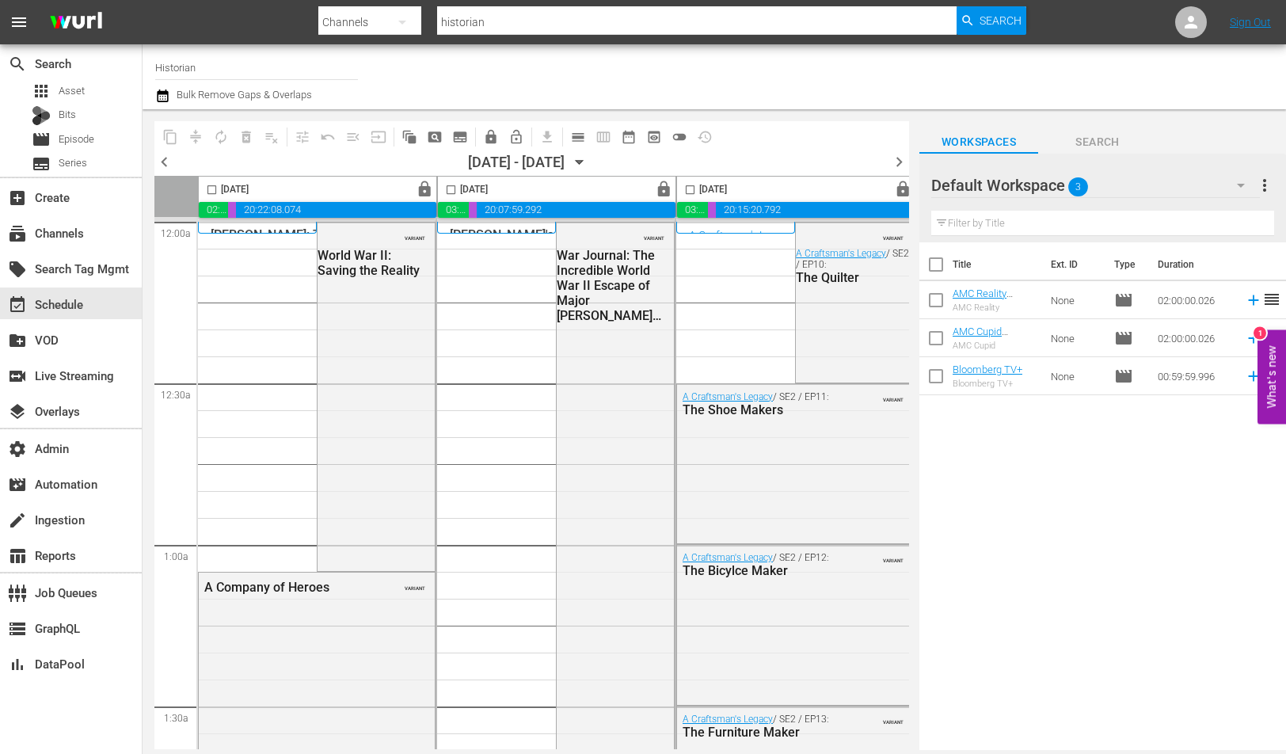
click at [813, 87] on div at bounding box center [1019, 76] width 508 height 57
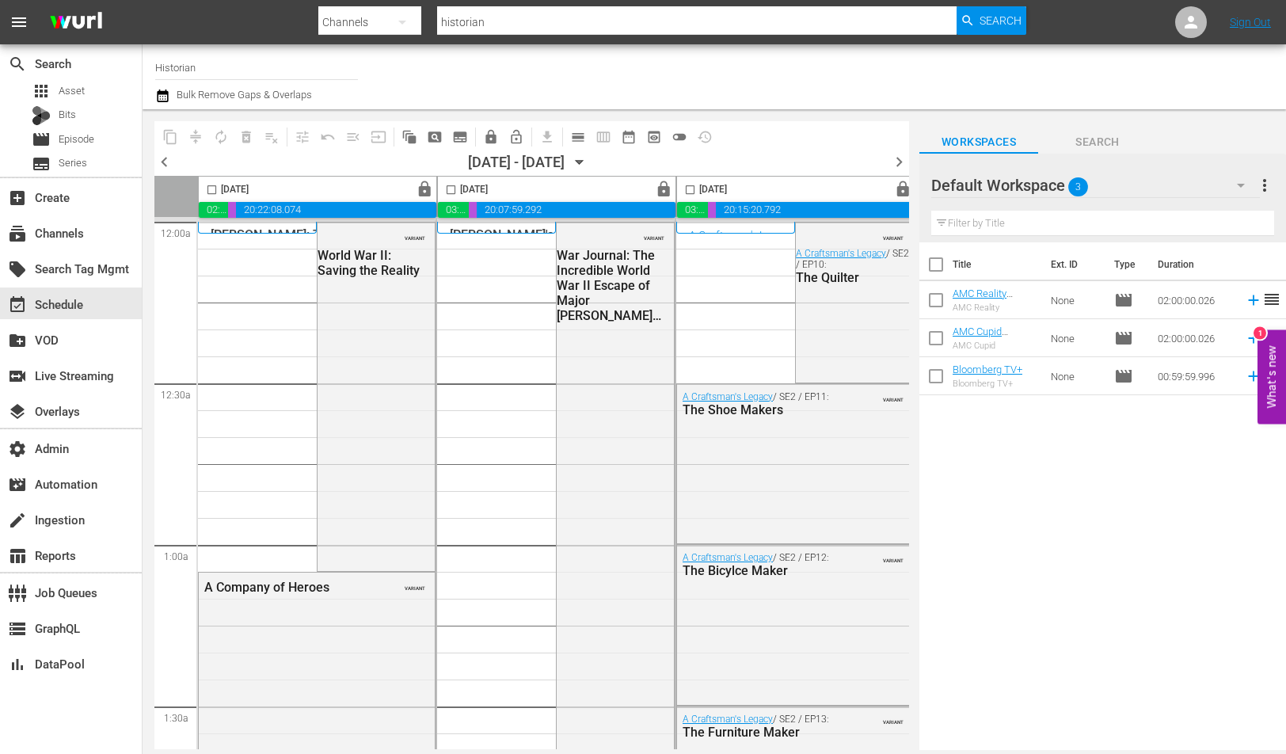
click at [813, 87] on div at bounding box center [1019, 76] width 508 height 57
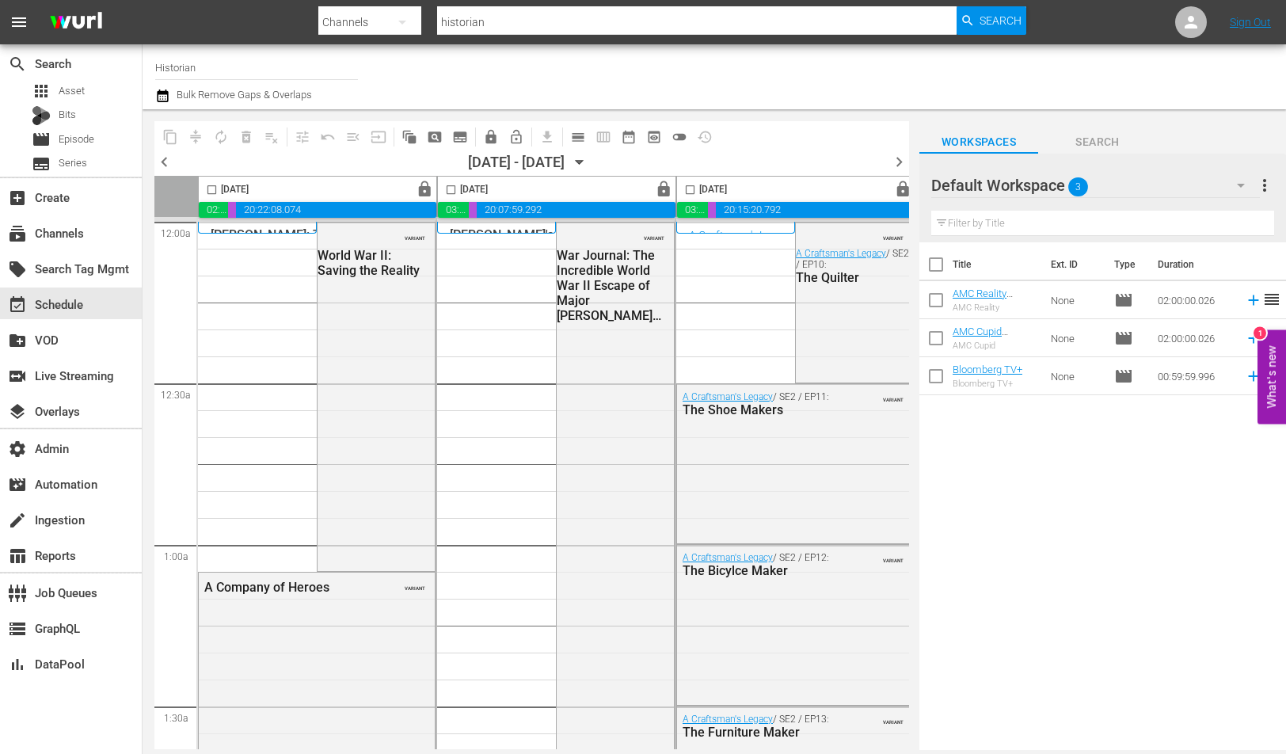
click at [813, 87] on div at bounding box center [1019, 76] width 508 height 57
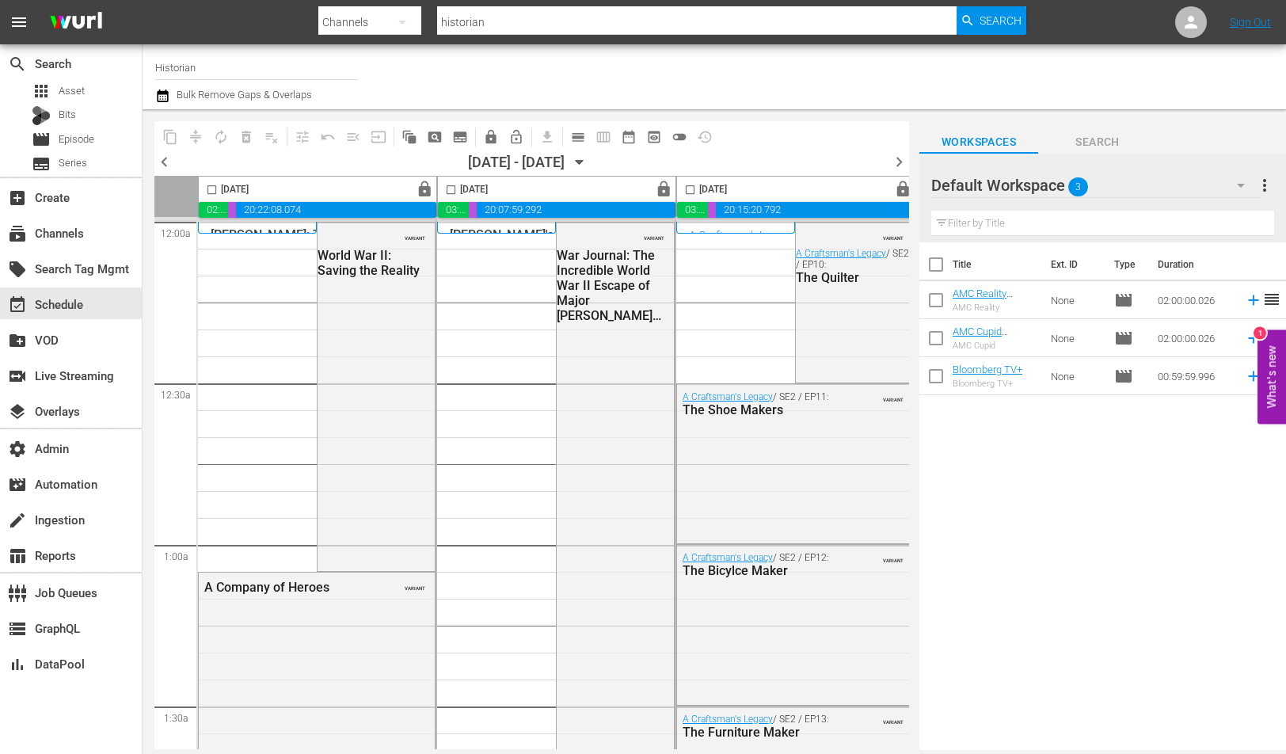
click at [813, 87] on div at bounding box center [1019, 76] width 508 height 57
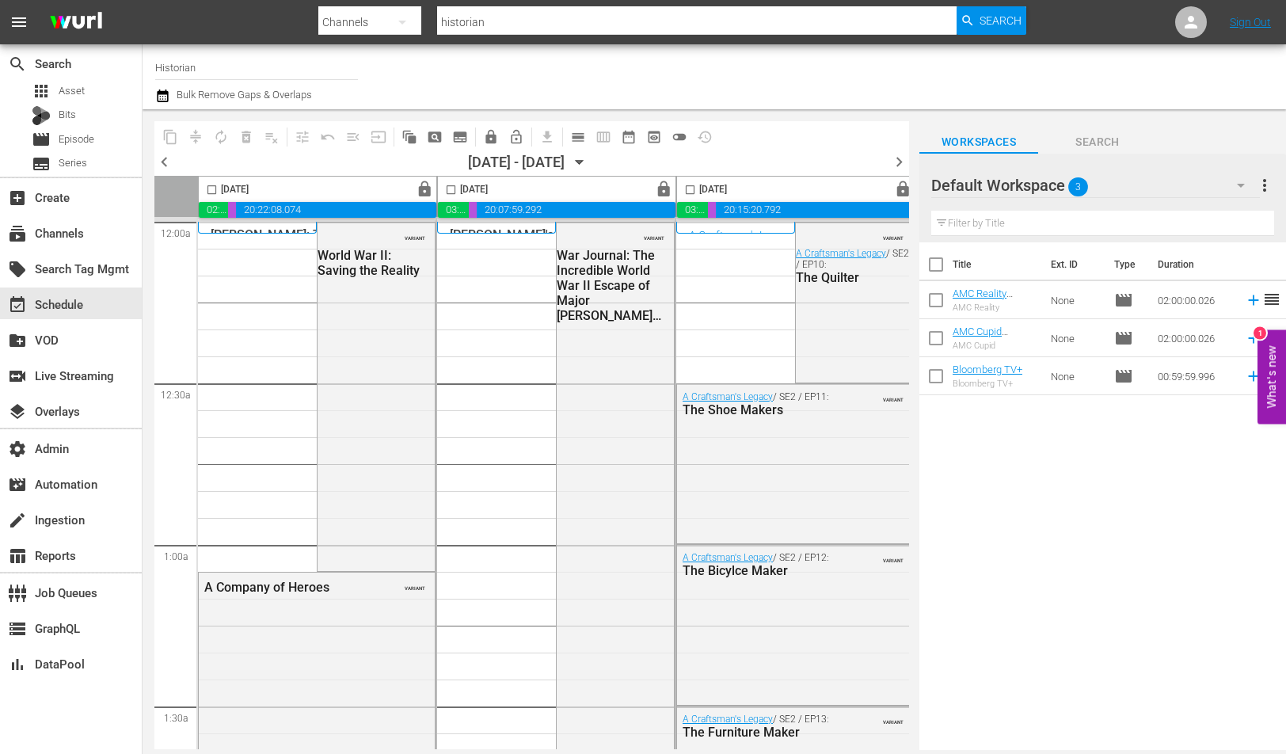
click at [813, 87] on div at bounding box center [1019, 76] width 508 height 57
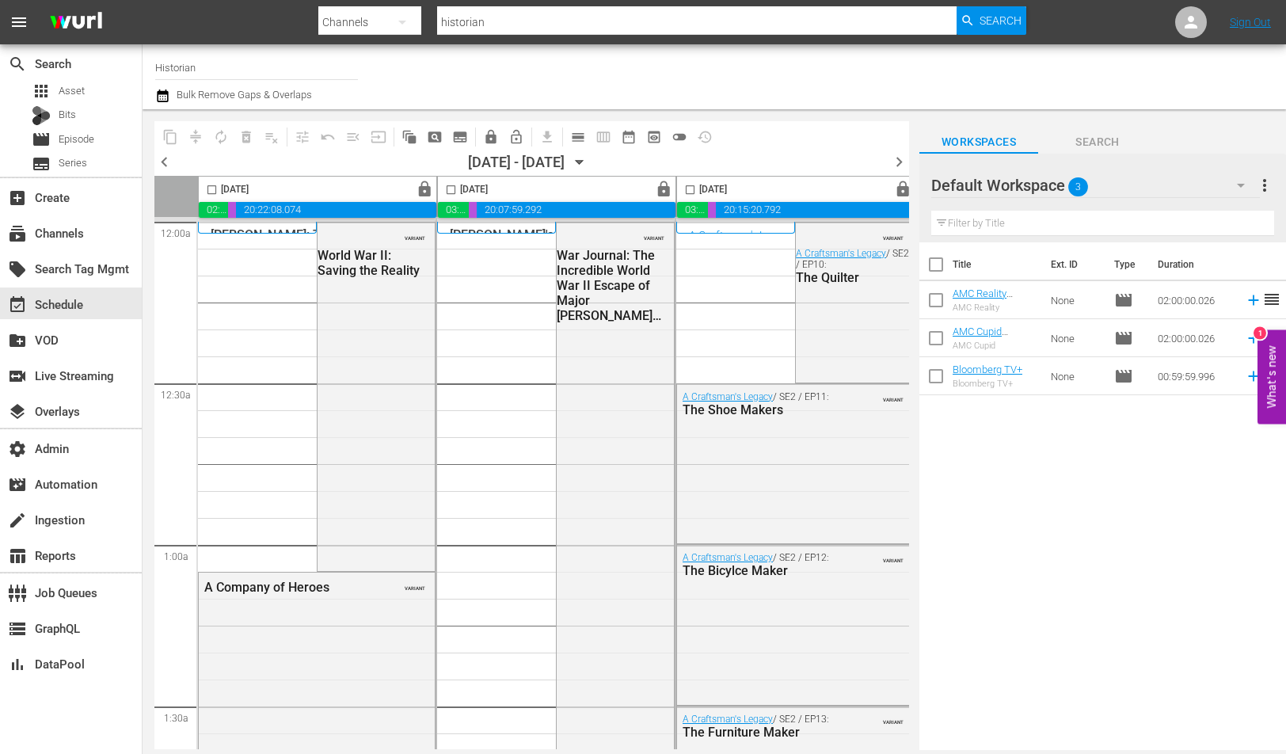
click at [813, 87] on div at bounding box center [1019, 76] width 508 height 57
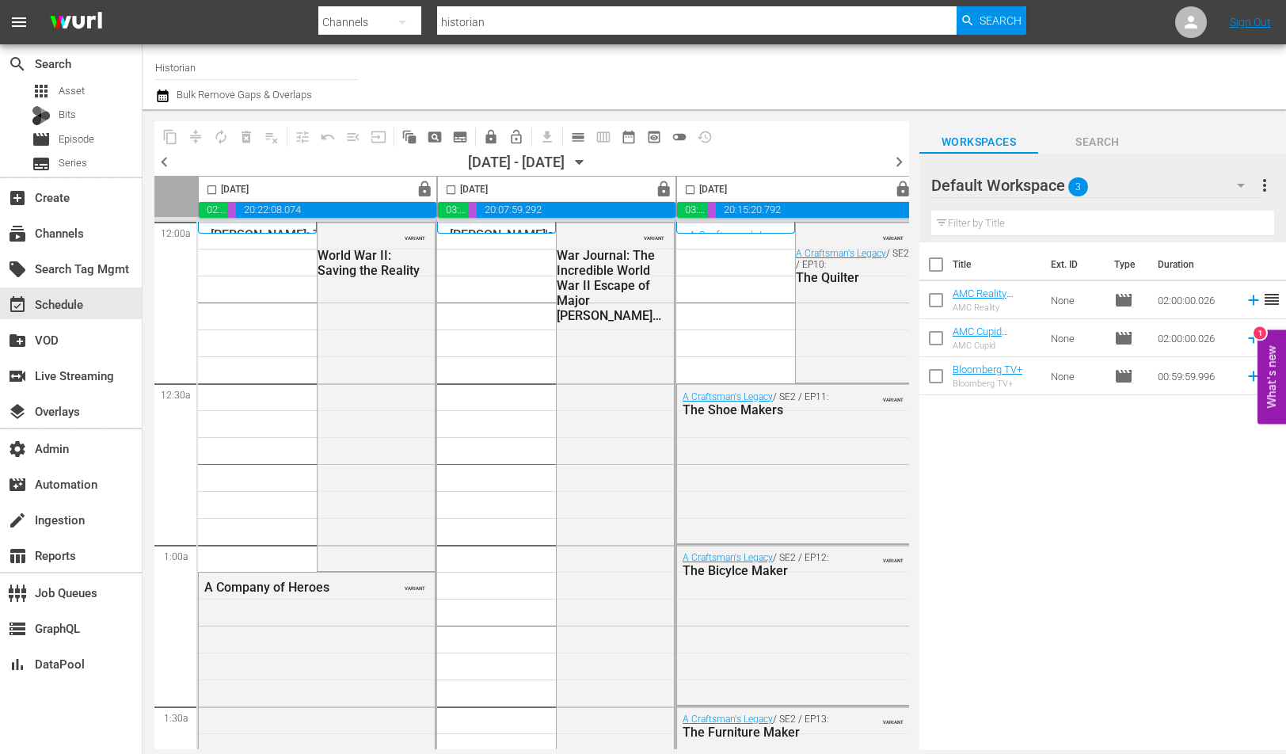
click at [813, 87] on div at bounding box center [1019, 76] width 508 height 57
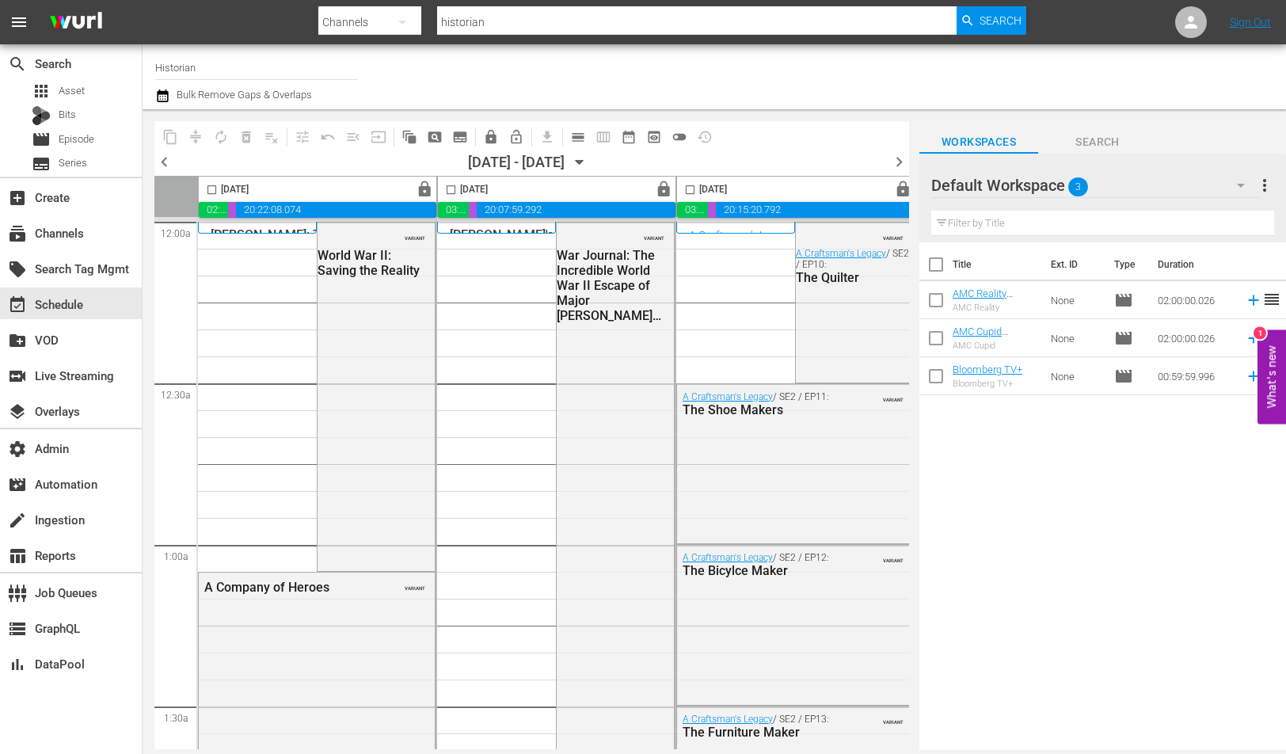
click at [813, 87] on div at bounding box center [1019, 76] width 508 height 57
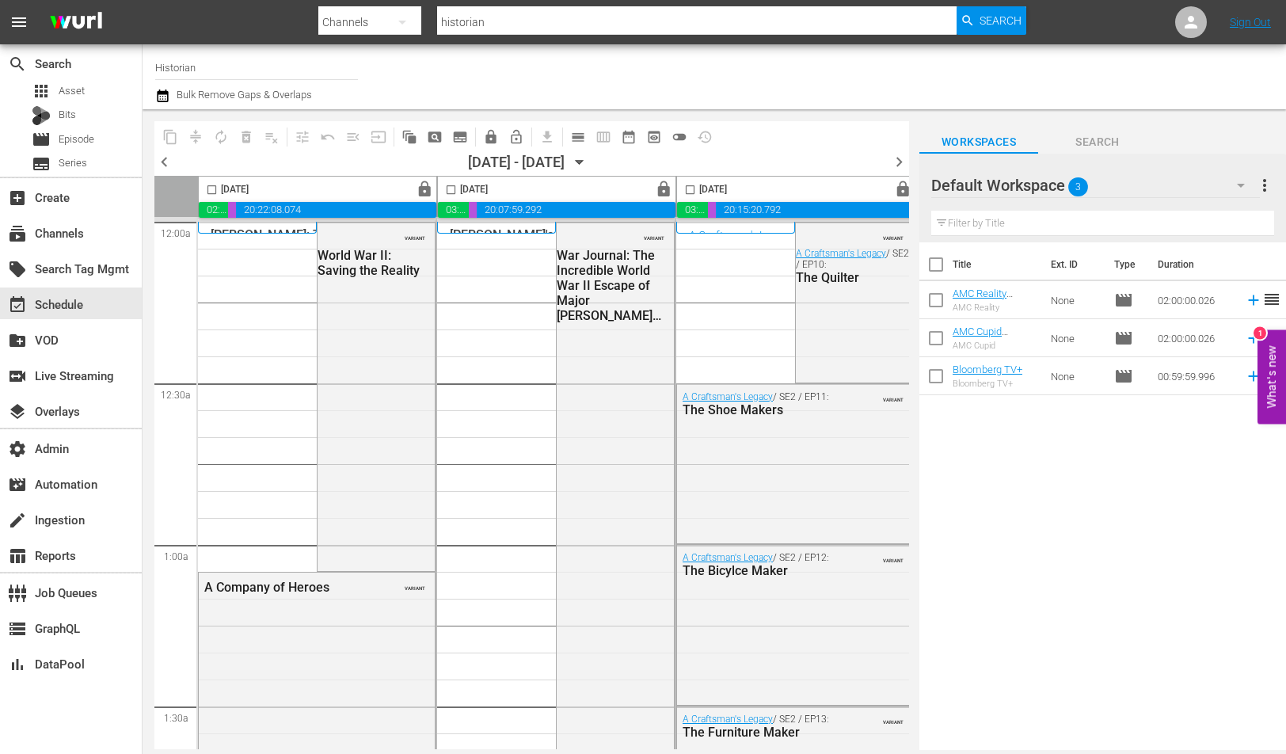
click at [813, 87] on div at bounding box center [1019, 76] width 508 height 57
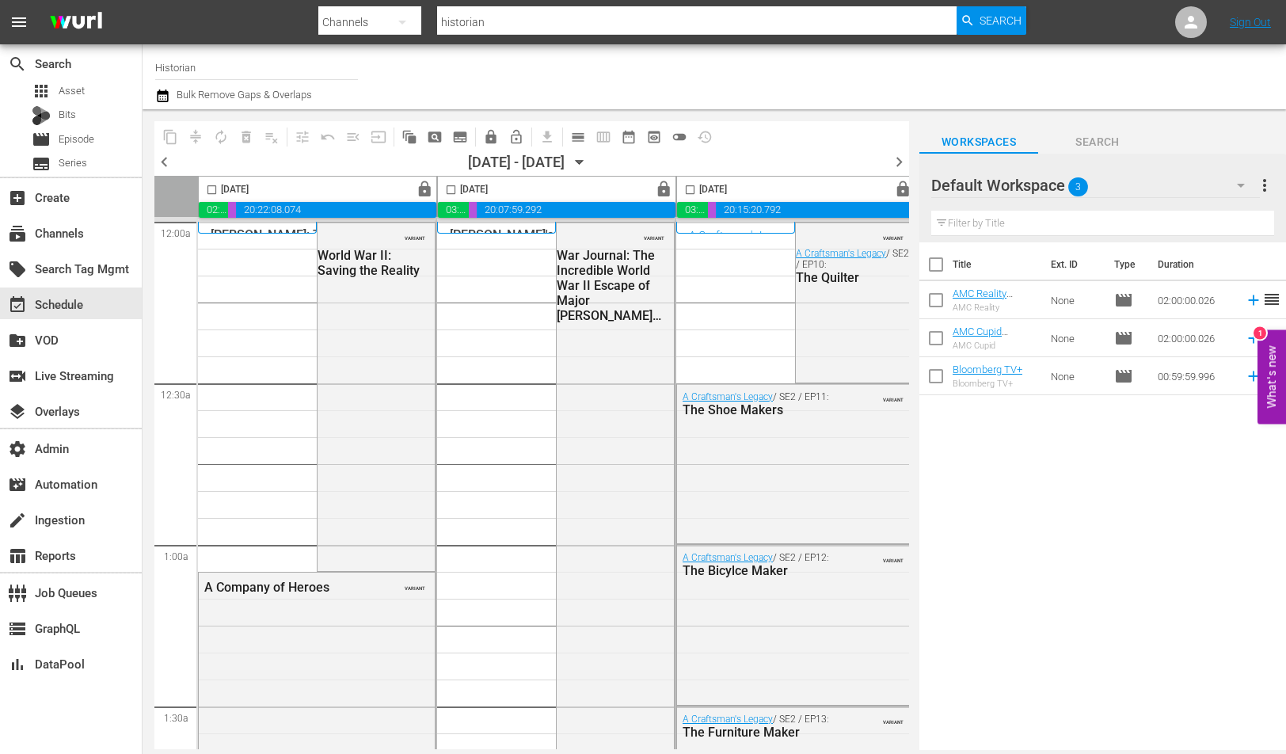
click at [813, 87] on div at bounding box center [1019, 76] width 508 height 57
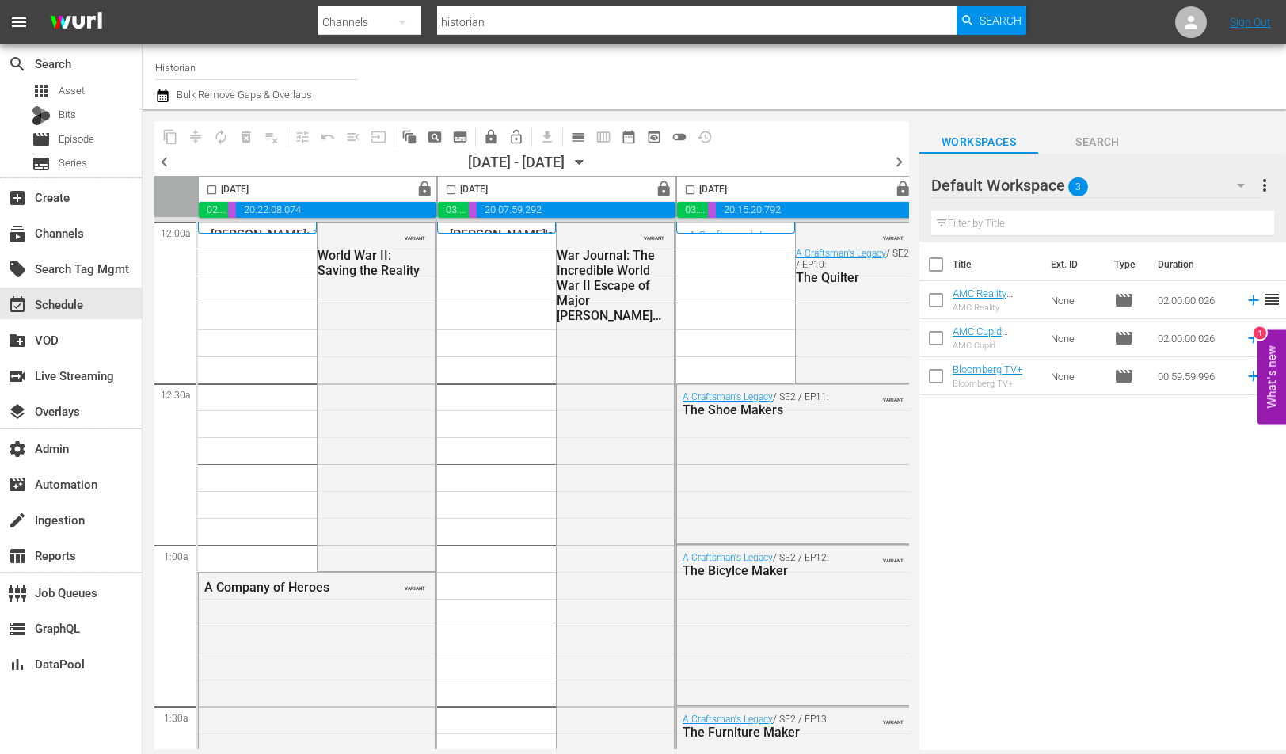
click at [813, 87] on div at bounding box center [1019, 76] width 508 height 57
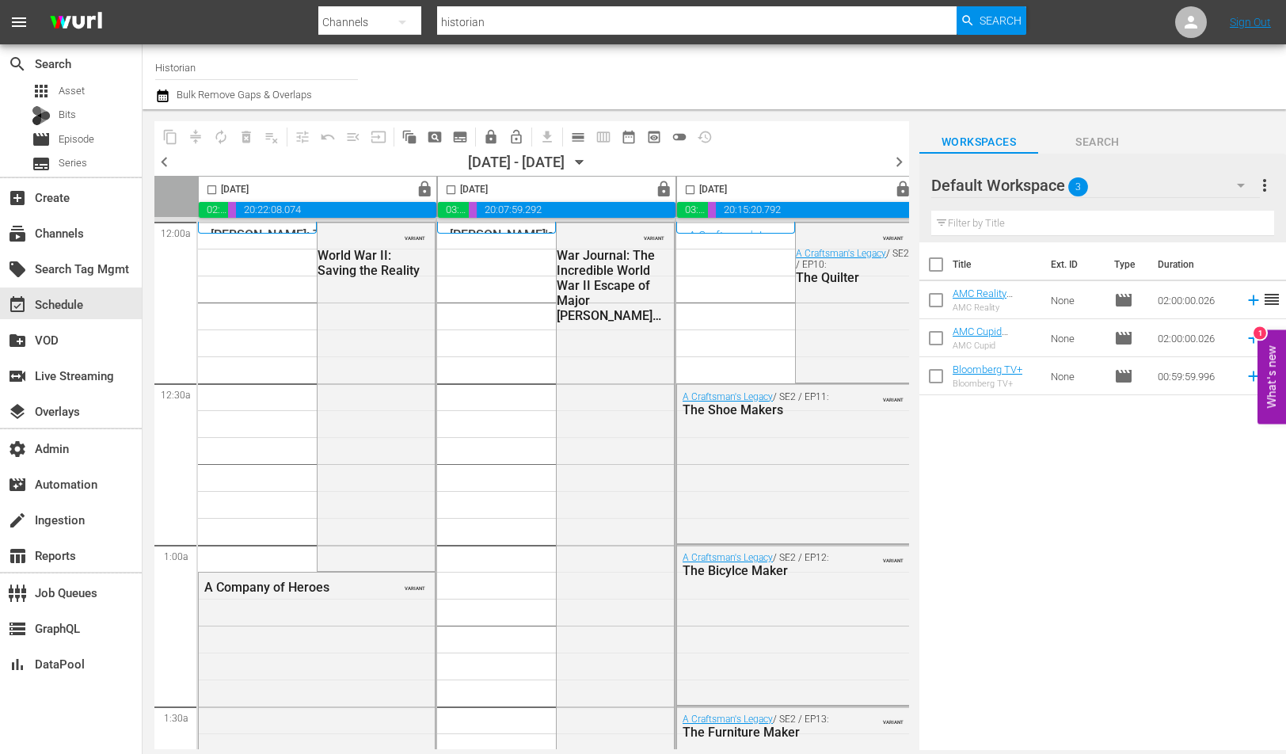
click at [813, 87] on div at bounding box center [1019, 76] width 508 height 57
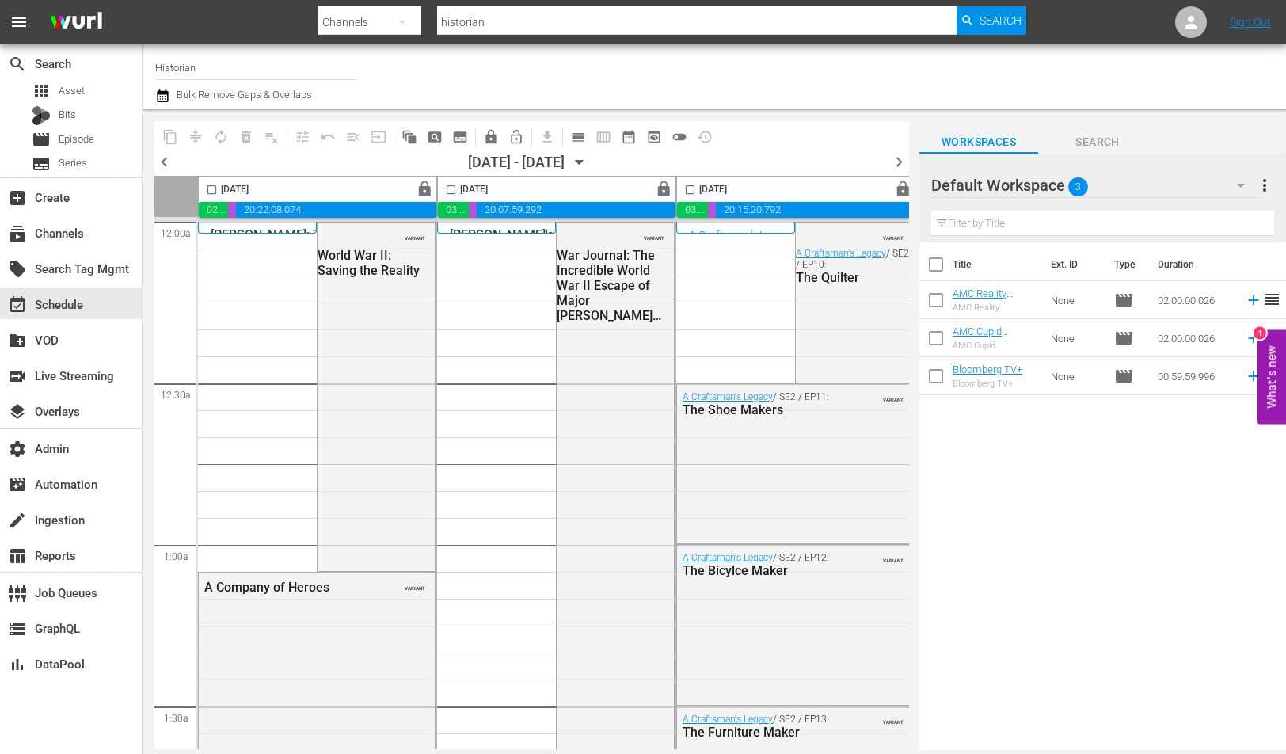
click at [813, 87] on div at bounding box center [1019, 76] width 508 height 57
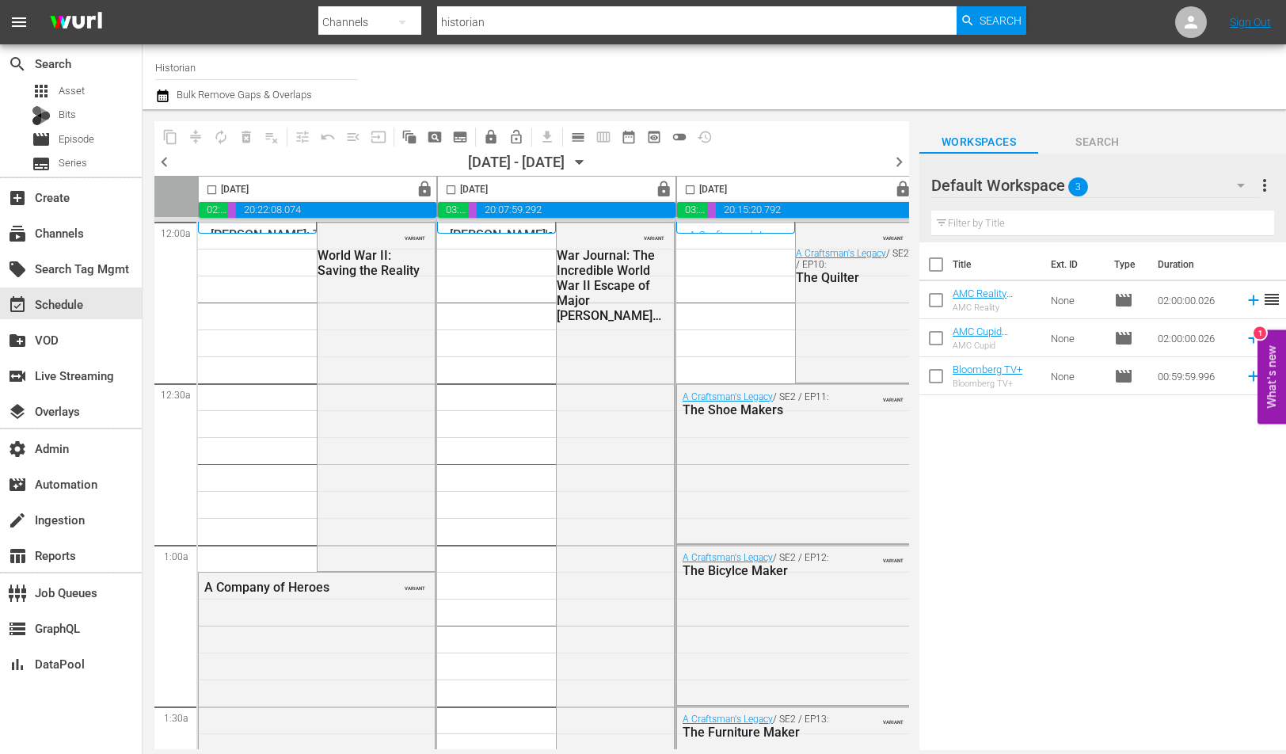
click at [813, 87] on div at bounding box center [1019, 76] width 508 height 57
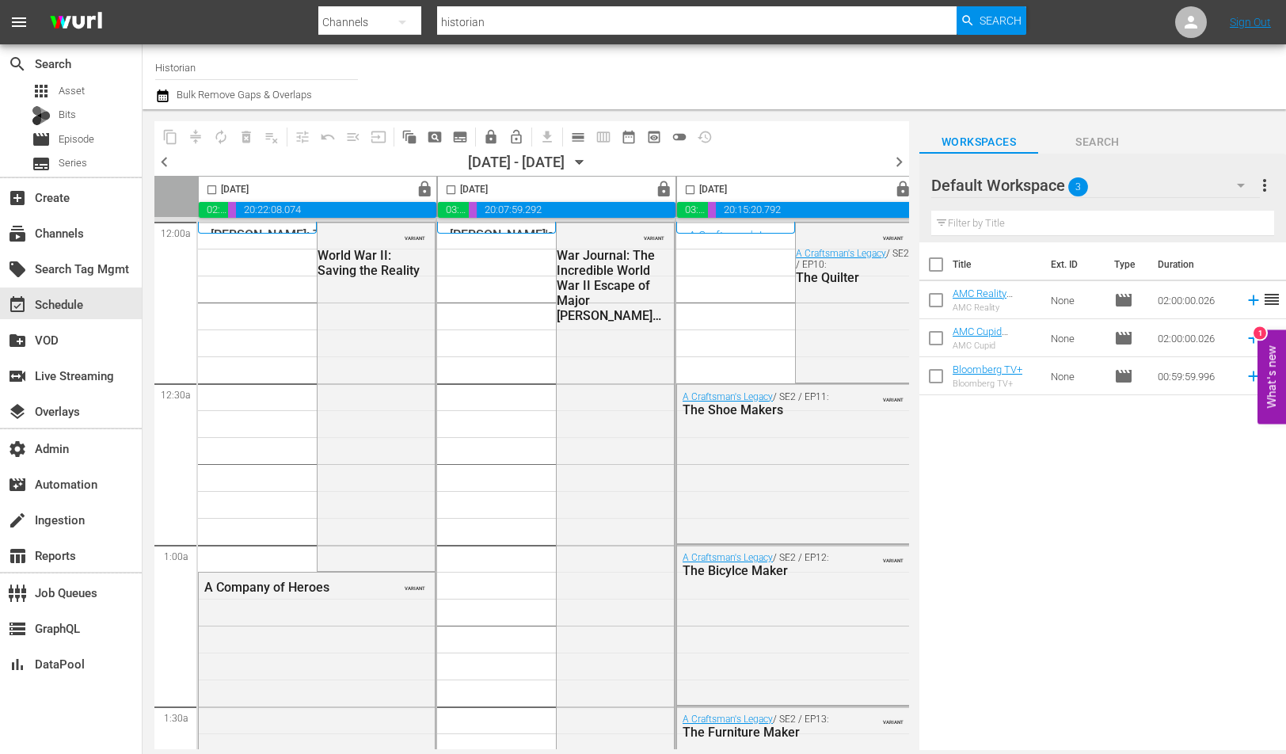
click at [813, 87] on div at bounding box center [1019, 76] width 508 height 57
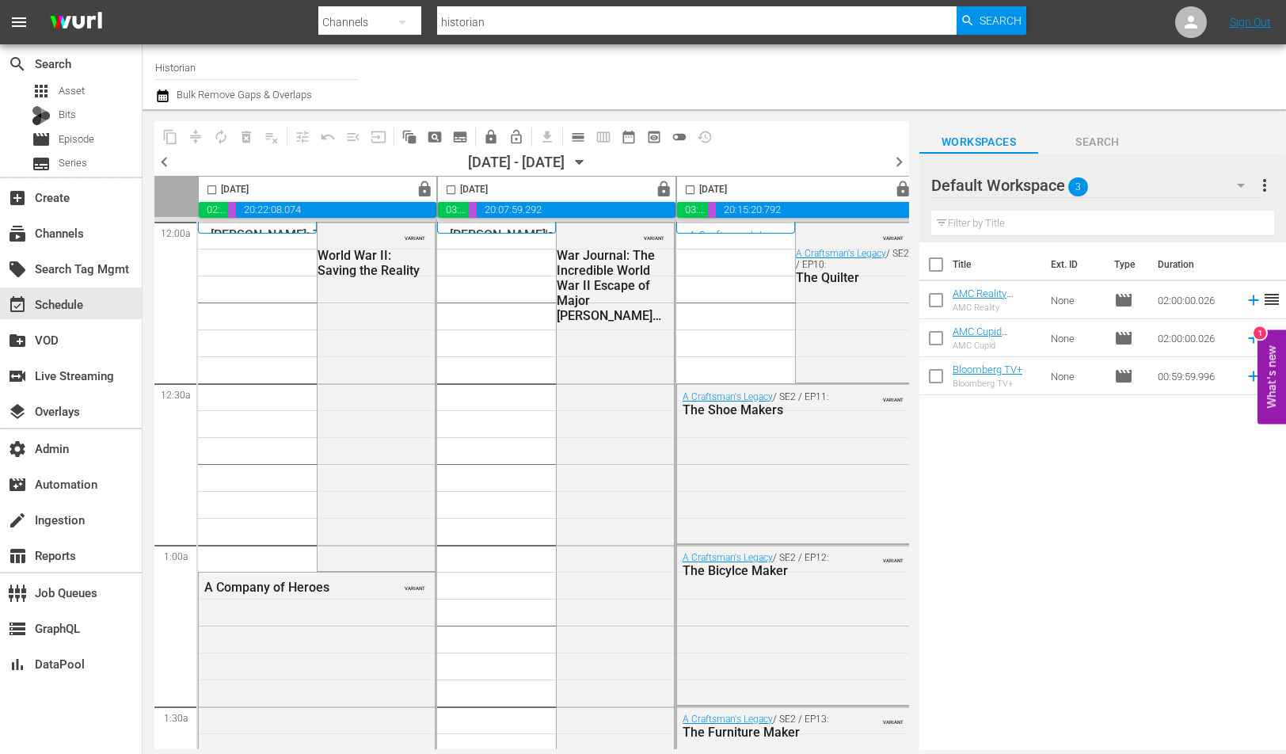
click at [813, 87] on div at bounding box center [1019, 76] width 508 height 57
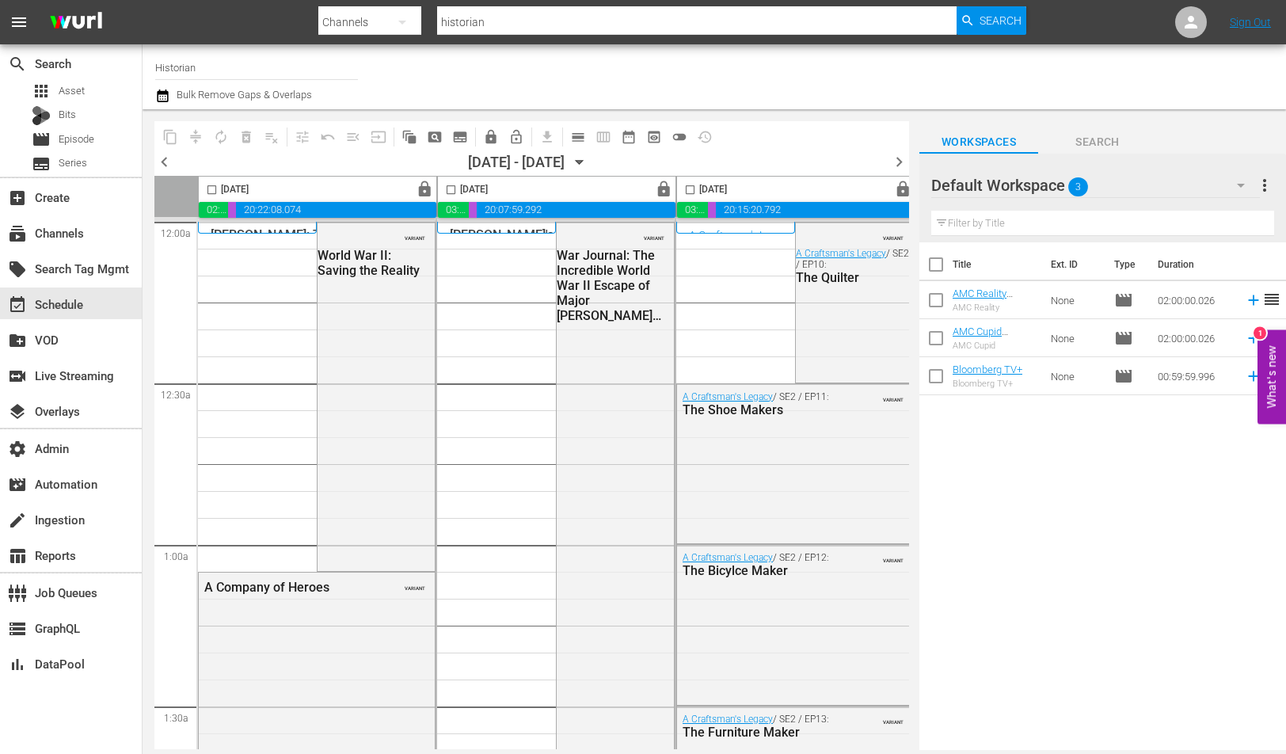
click at [813, 87] on div at bounding box center [1019, 76] width 508 height 57
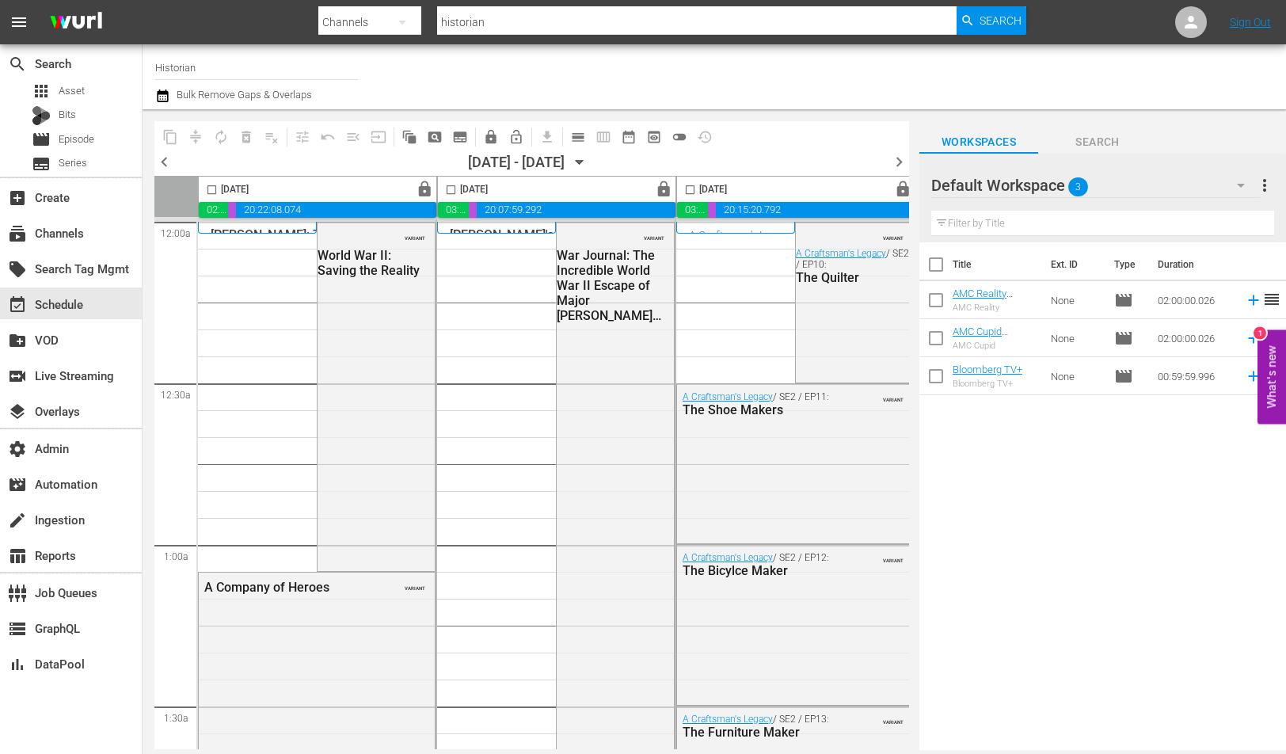
click at [813, 87] on div at bounding box center [1019, 76] width 508 height 57
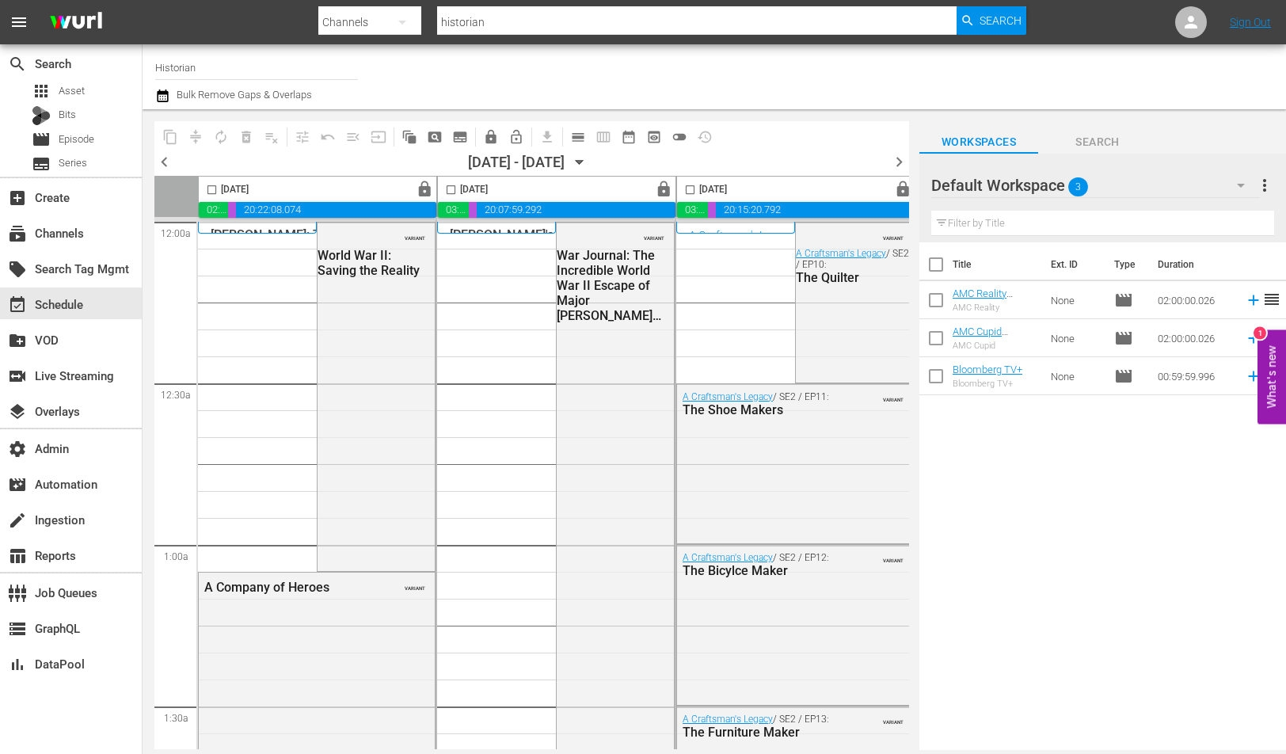
click at [813, 87] on div at bounding box center [1019, 76] width 508 height 57
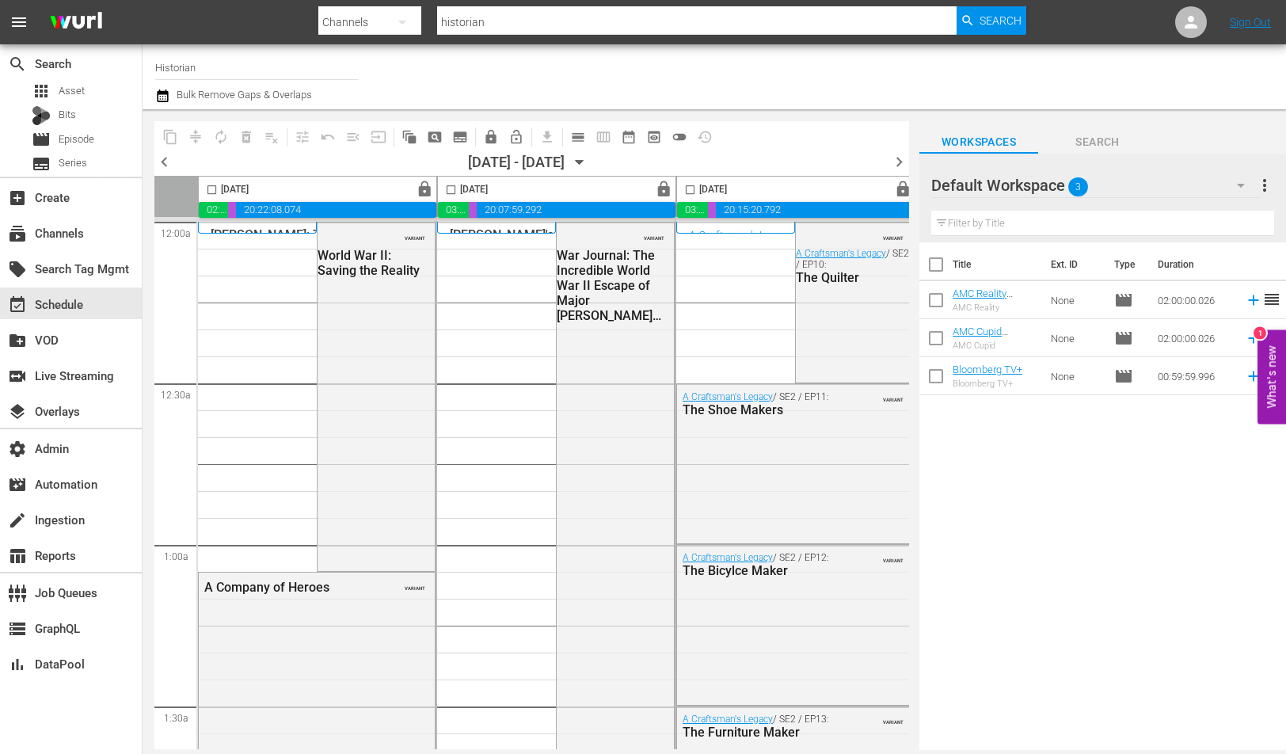
click at [813, 87] on div at bounding box center [1019, 76] width 508 height 57
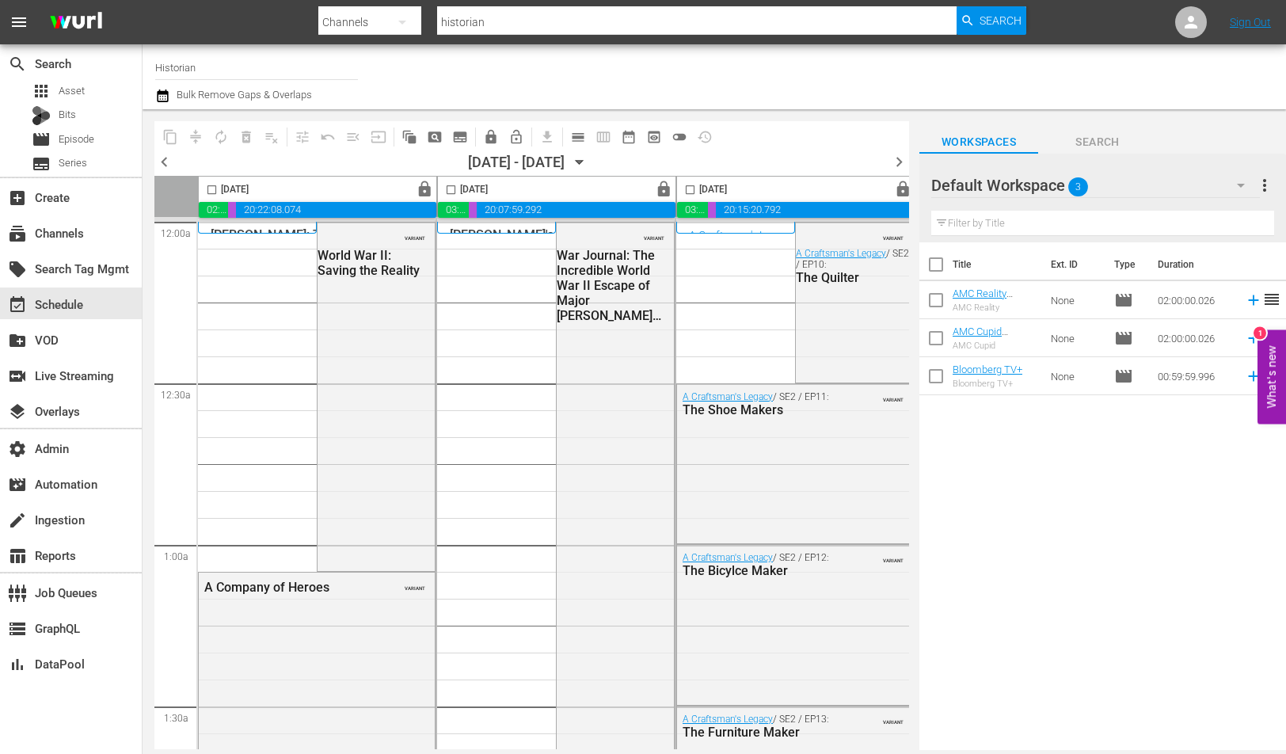
click at [813, 87] on div at bounding box center [1019, 76] width 508 height 57
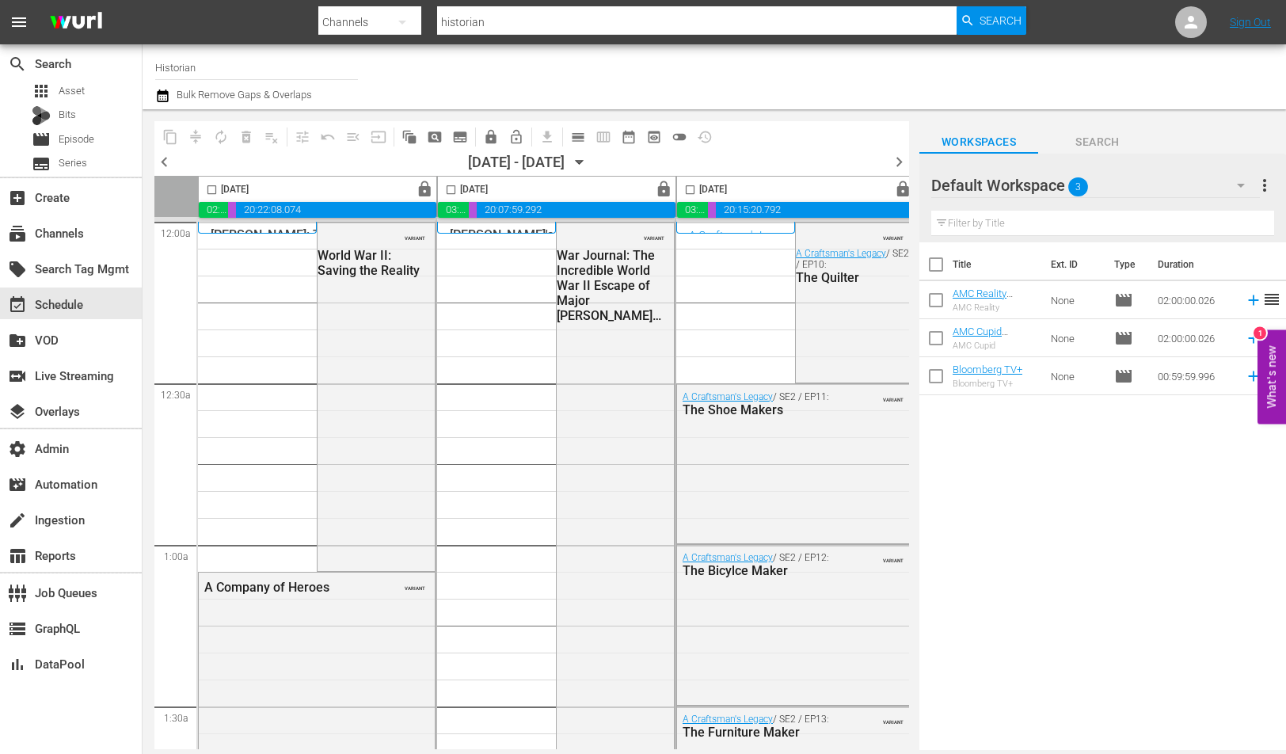
click at [813, 87] on div at bounding box center [1019, 76] width 508 height 57
click at [637, 135] on button "date_range_outlined" at bounding box center [628, 136] width 25 height 25
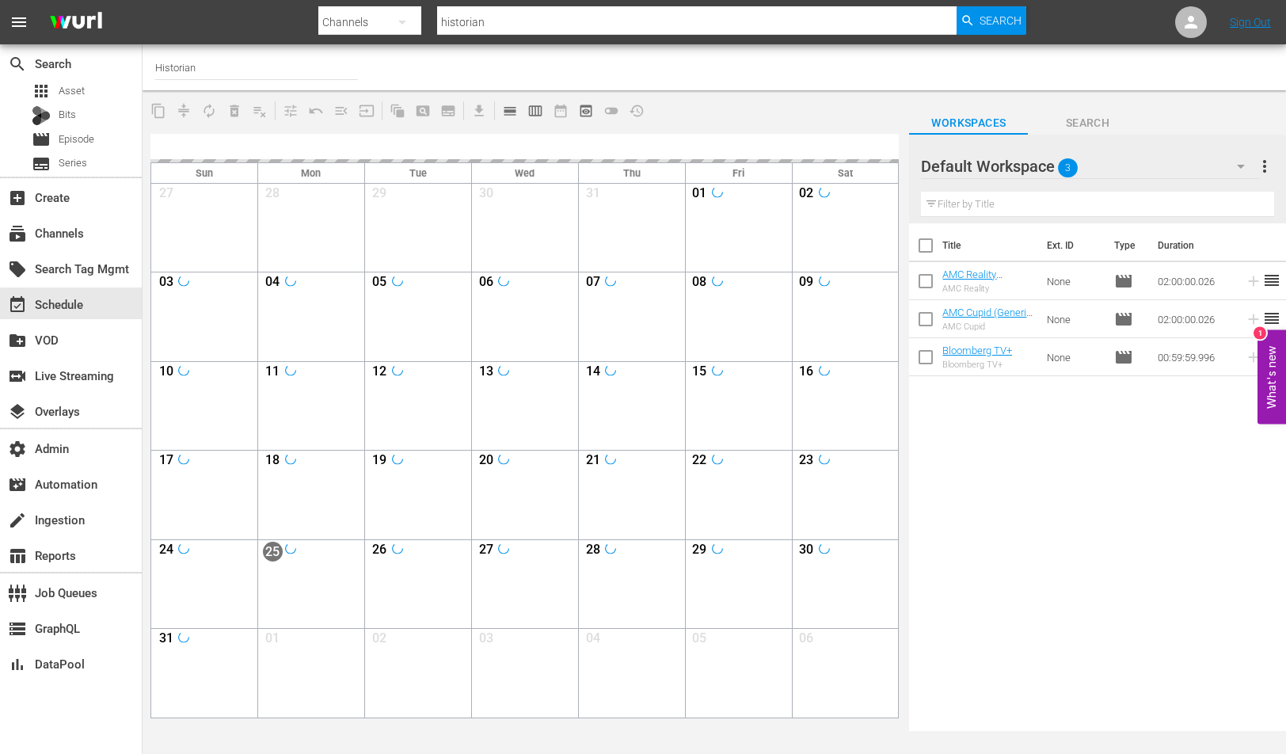
click at [587, 113] on span "preview_outlined" at bounding box center [586, 111] width 16 height 16
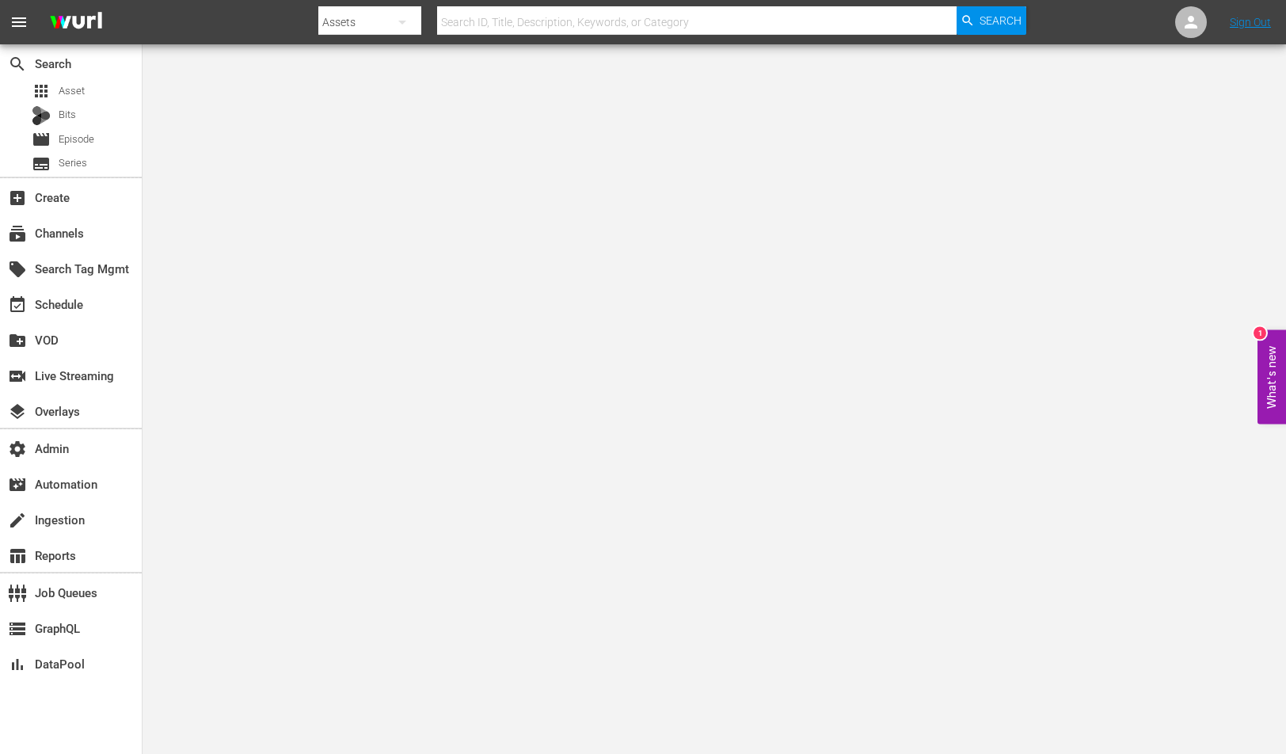
click at [75, 226] on div "subscriptions Channels" at bounding box center [44, 230] width 89 height 14
click at [73, 244] on div "subscriptions Channels" at bounding box center [71, 232] width 142 height 32
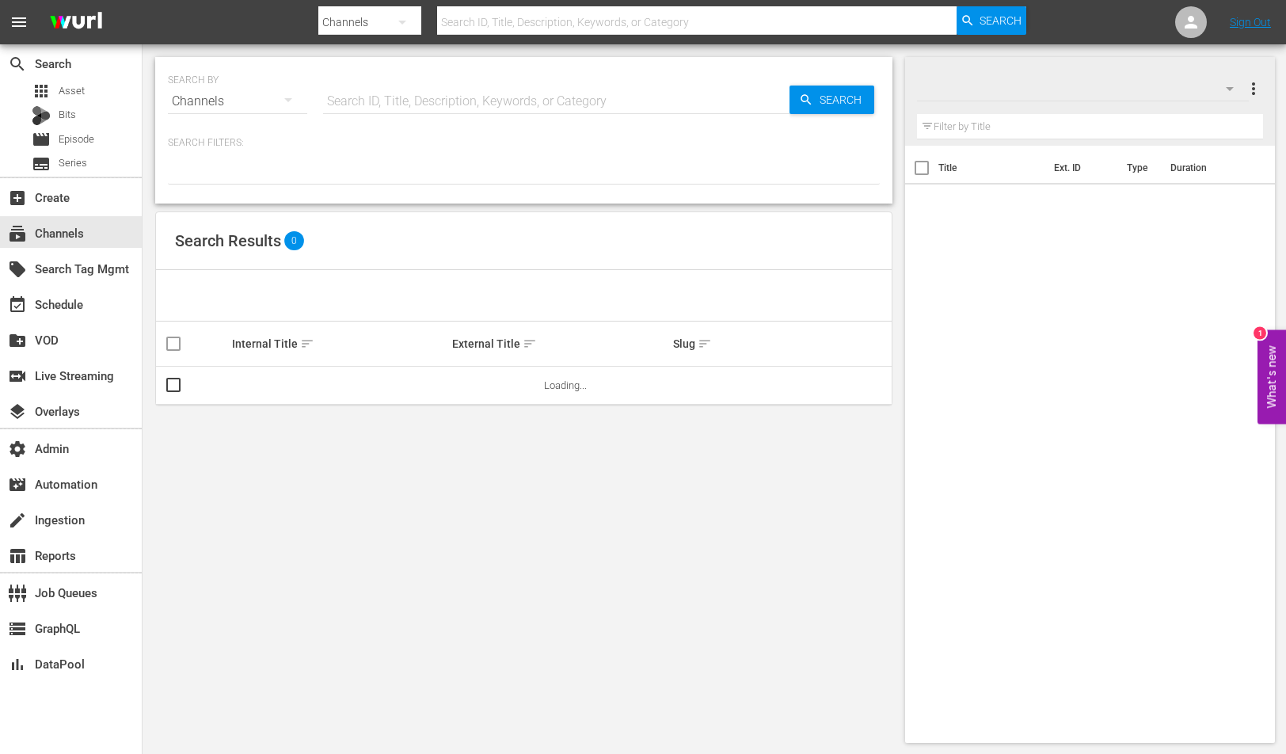
click at [405, 97] on input "text" at bounding box center [556, 101] width 466 height 38
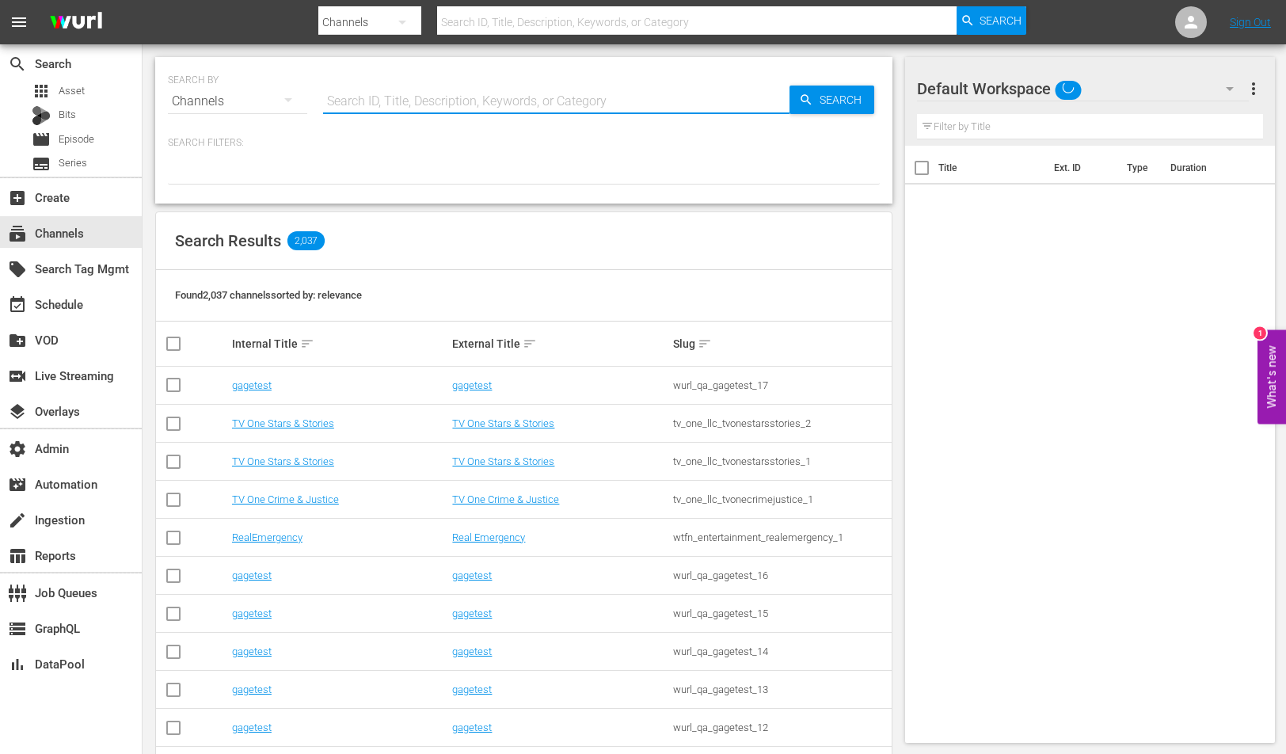
click at [405, 97] on input "text" at bounding box center [556, 101] width 466 height 38
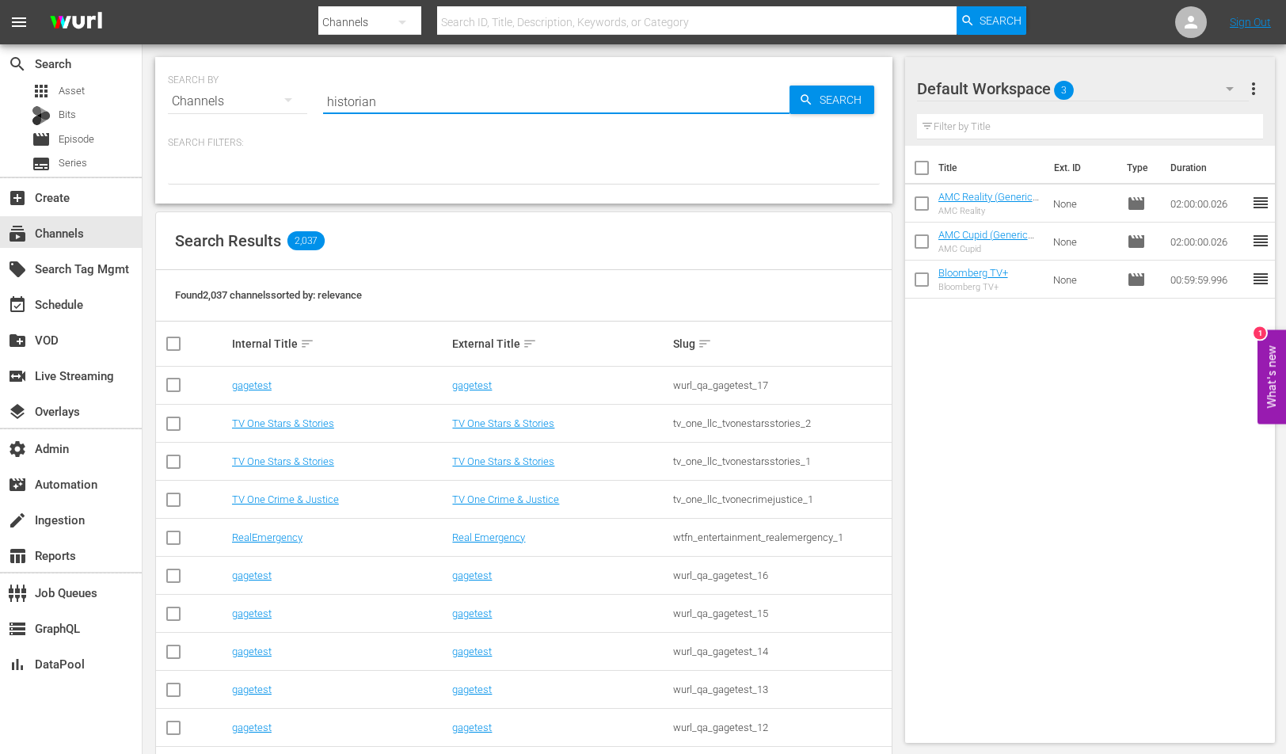
type input "historian"
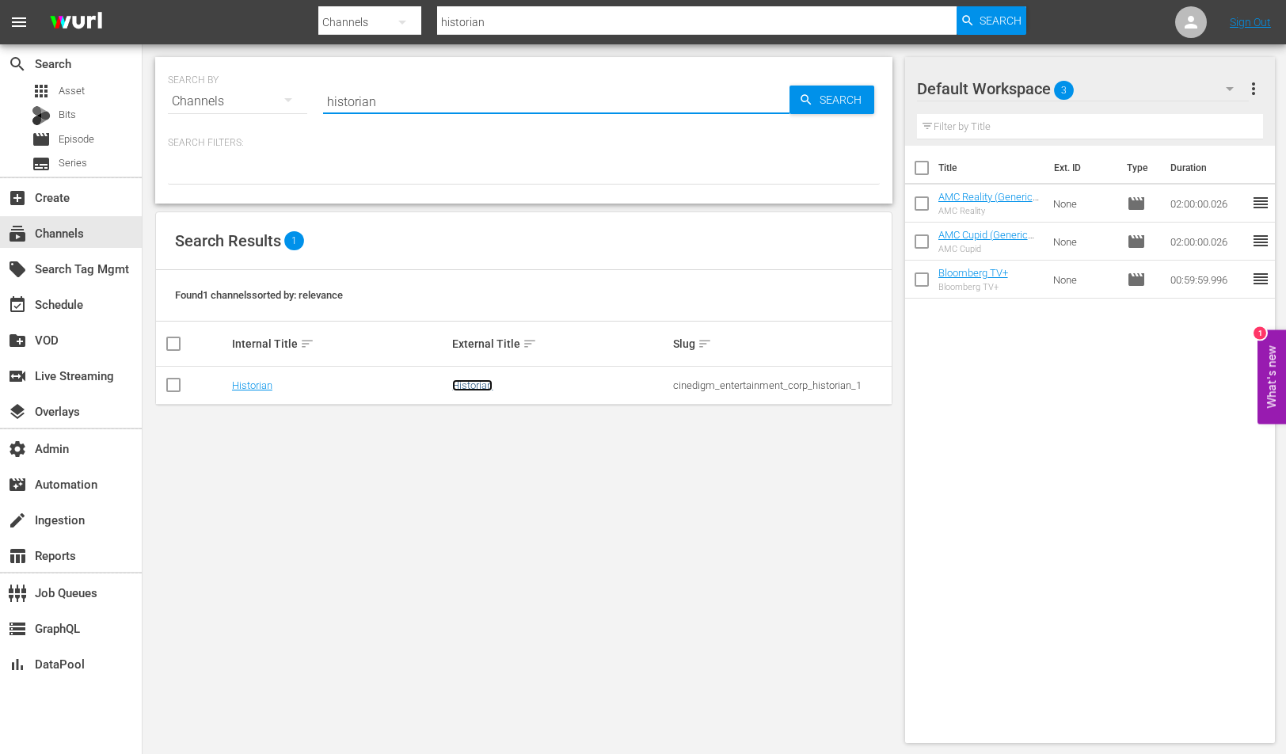
click at [485, 381] on link "Historian" at bounding box center [472, 385] width 40 height 12
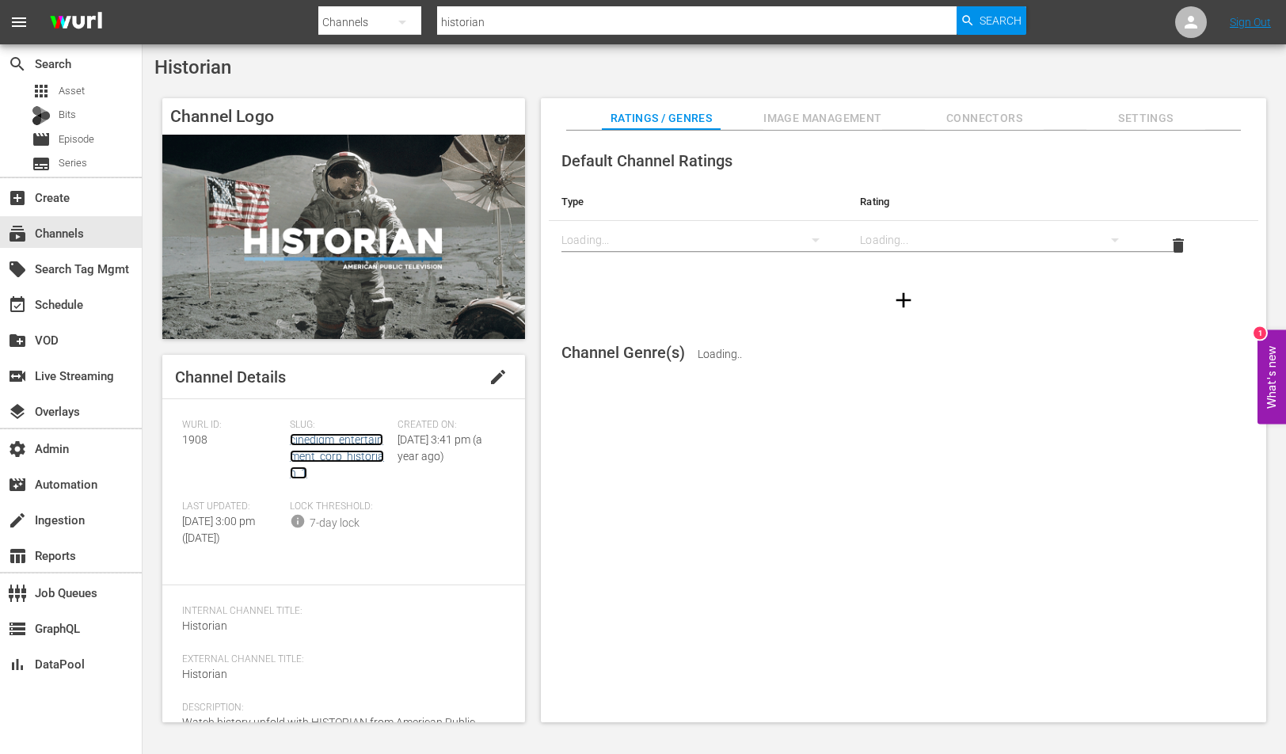
click at [356, 452] on link "cinedigm_entertainment_corp_historian_1" at bounding box center [337, 456] width 94 height 46
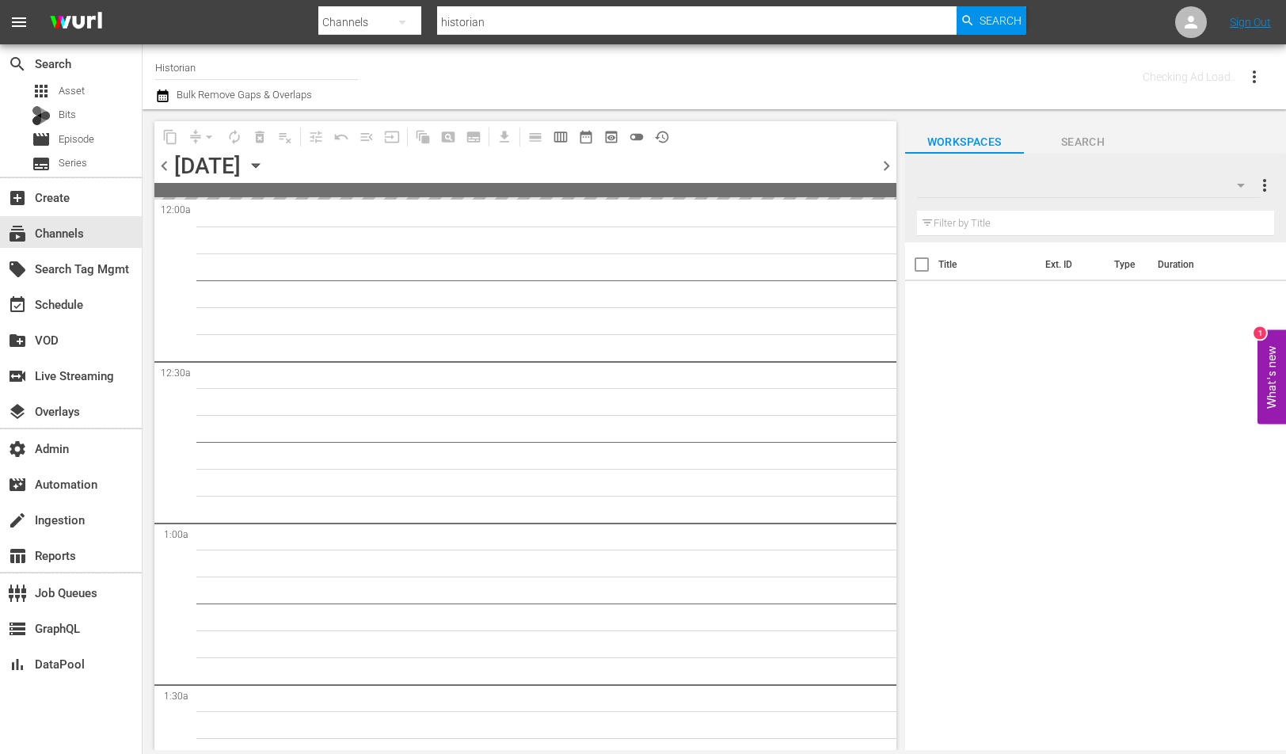
click at [268, 170] on div "[DATE] [DATE]" at bounding box center [221, 166] width 94 height 26
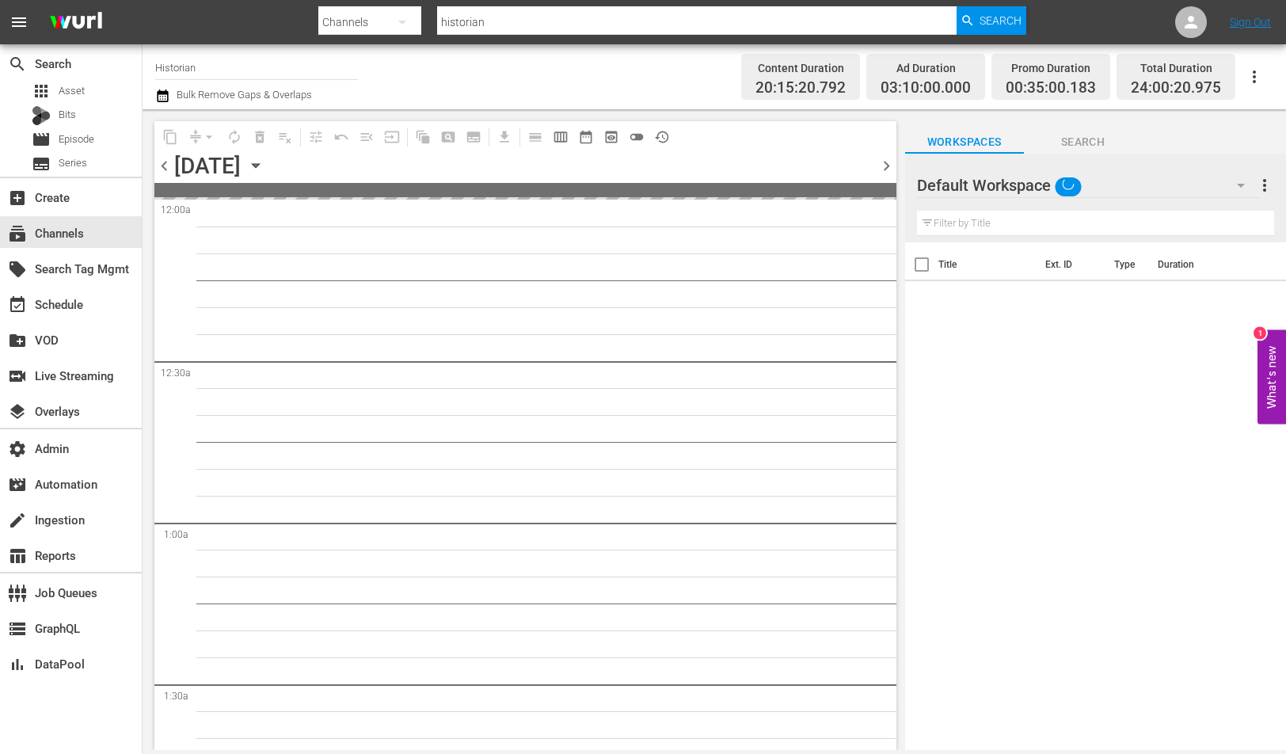
click at [265, 163] on icon "button" at bounding box center [255, 165] width 17 height 17
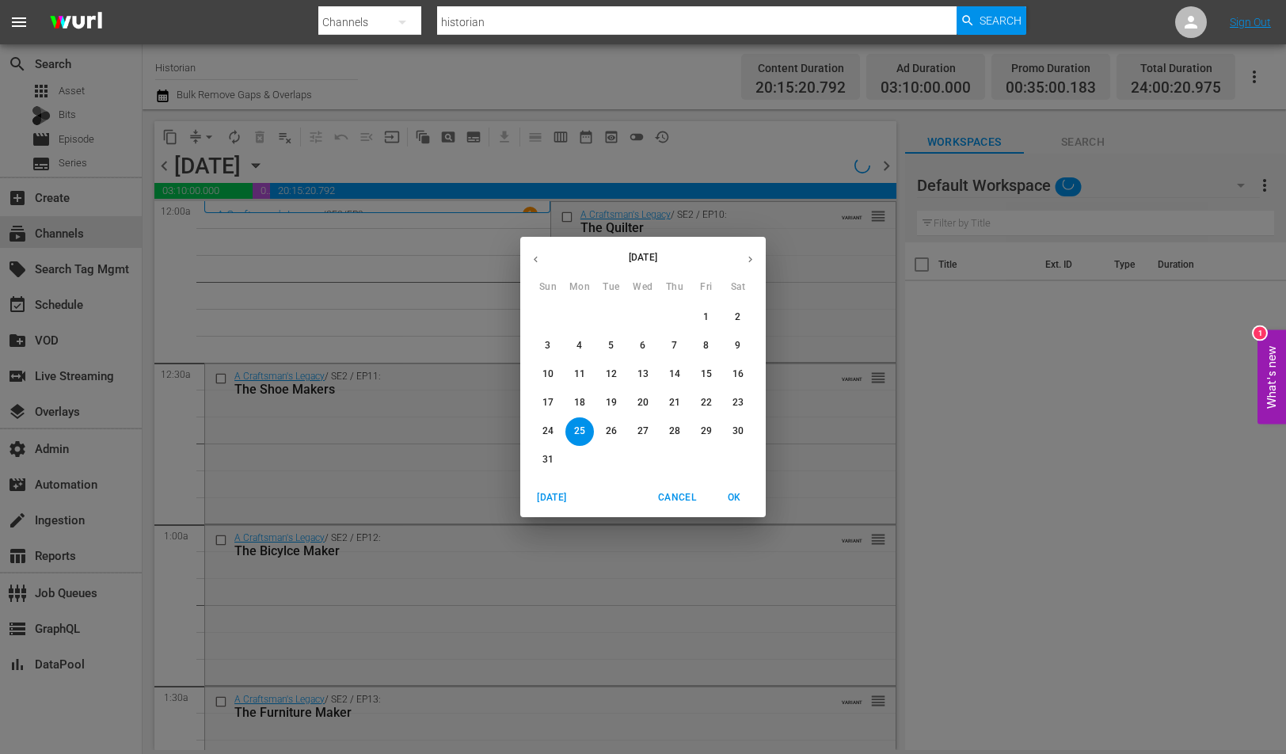
click at [397, 168] on div "[DATE] Sun Mon Tue Wed Thu Fri Sat 27 28 29 30 31 1 2 3 4 5 6 7 8 9 10 11 12 13…" at bounding box center [643, 377] width 1286 height 754
click at [399, 166] on div "[DATE] Sun Mon Tue Wed Thu Fri Sat 27 28 29 30 31 1 2 3 4 5 6 7 8 9 10 11 12 13…" at bounding box center [643, 377] width 1286 height 754
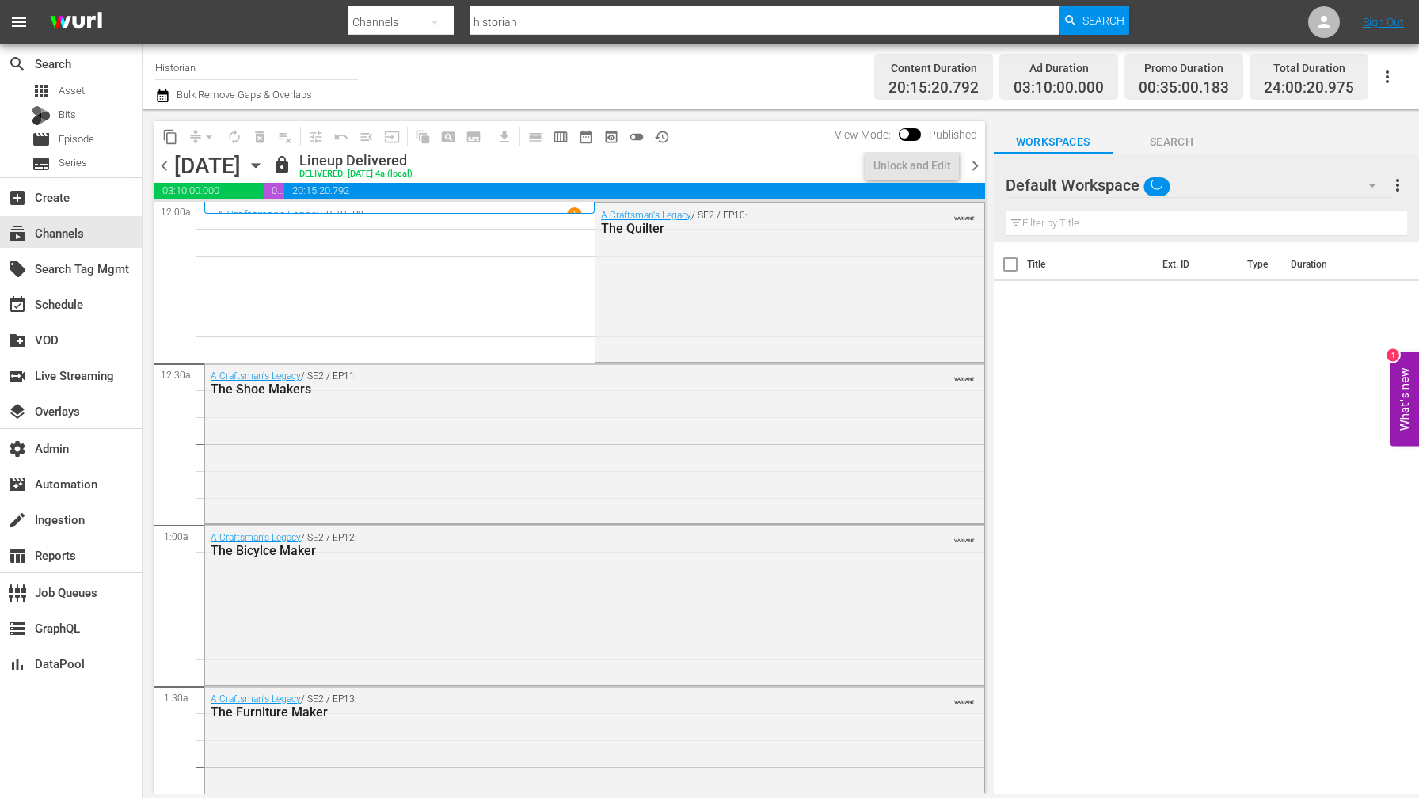
click at [259, 166] on icon "button" at bounding box center [255, 166] width 7 height 4
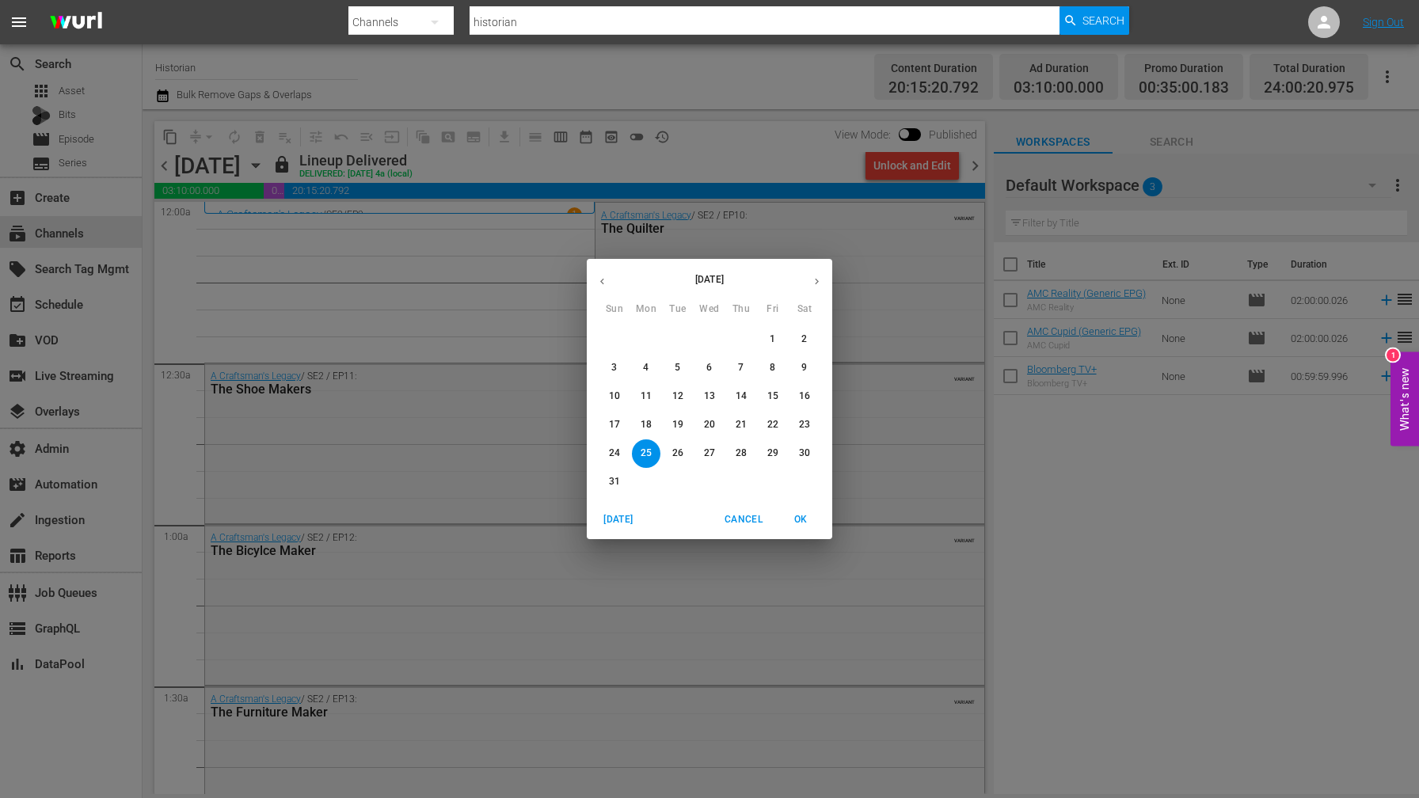
click at [617, 426] on p "17" at bounding box center [614, 424] width 11 height 13
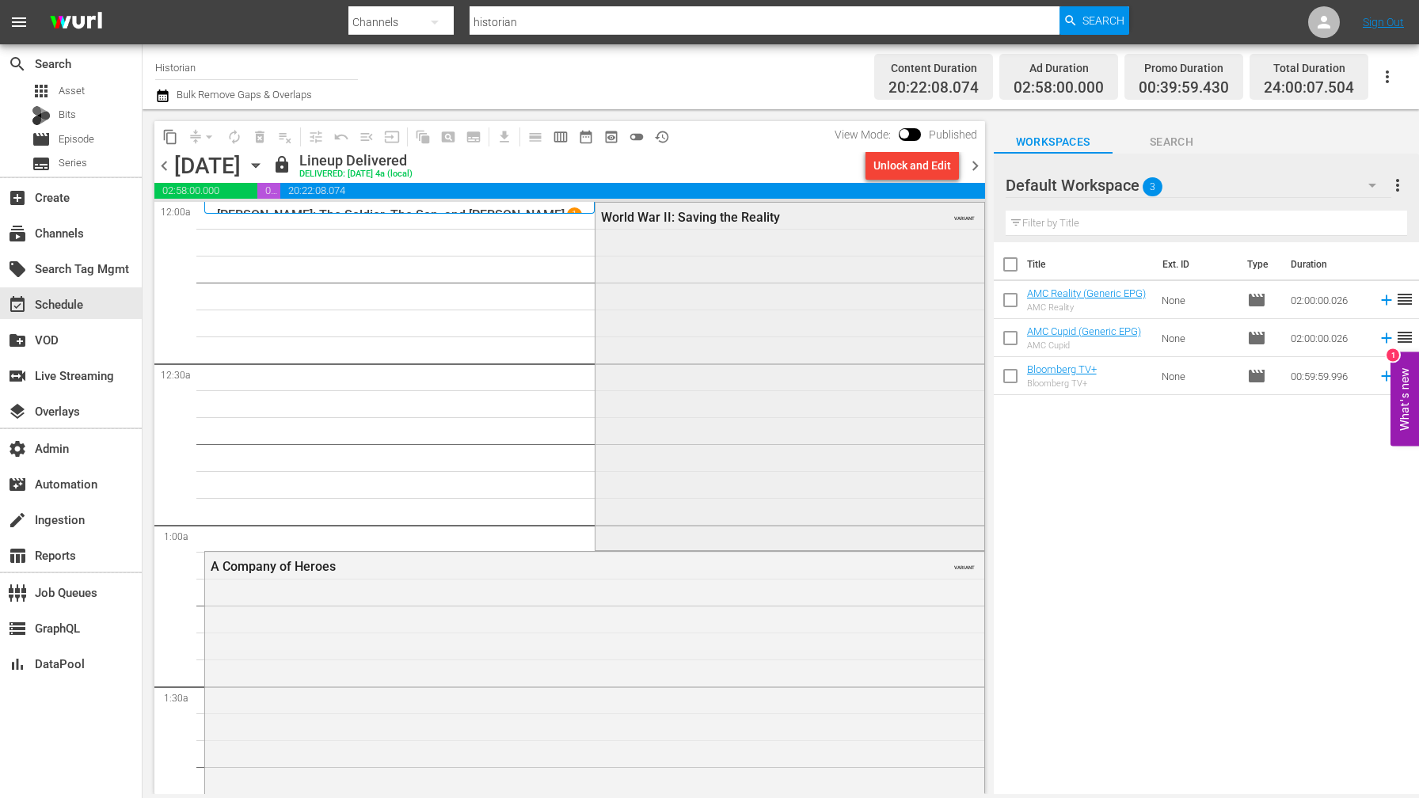
click at [689, 378] on div "World War II: Saving the Reality VARIANT" at bounding box center [790, 375] width 389 height 345
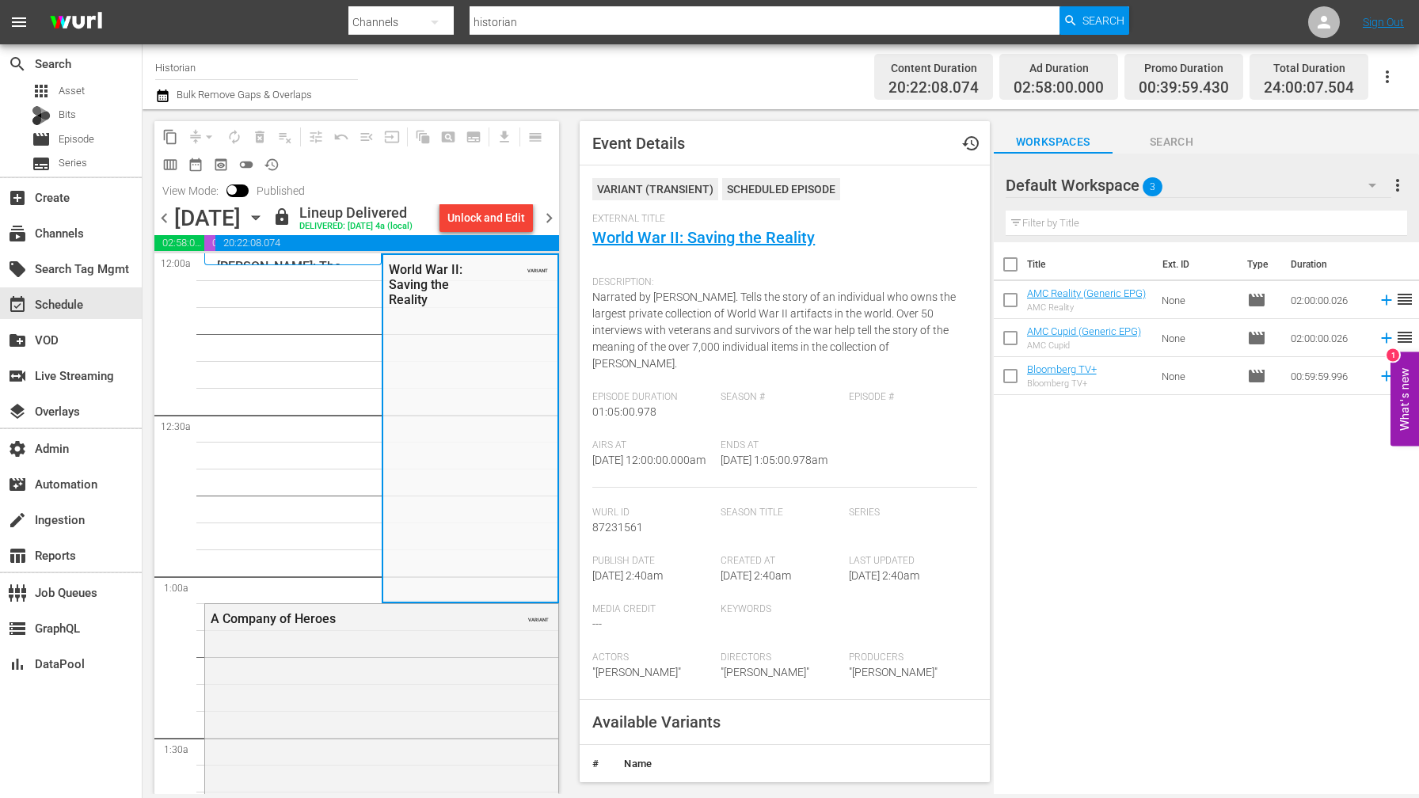
click at [704, 440] on span "Airs At" at bounding box center [652, 446] width 120 height 13
click at [704, 235] on link "World War II: Saving the Reality" at bounding box center [703, 237] width 223 height 19
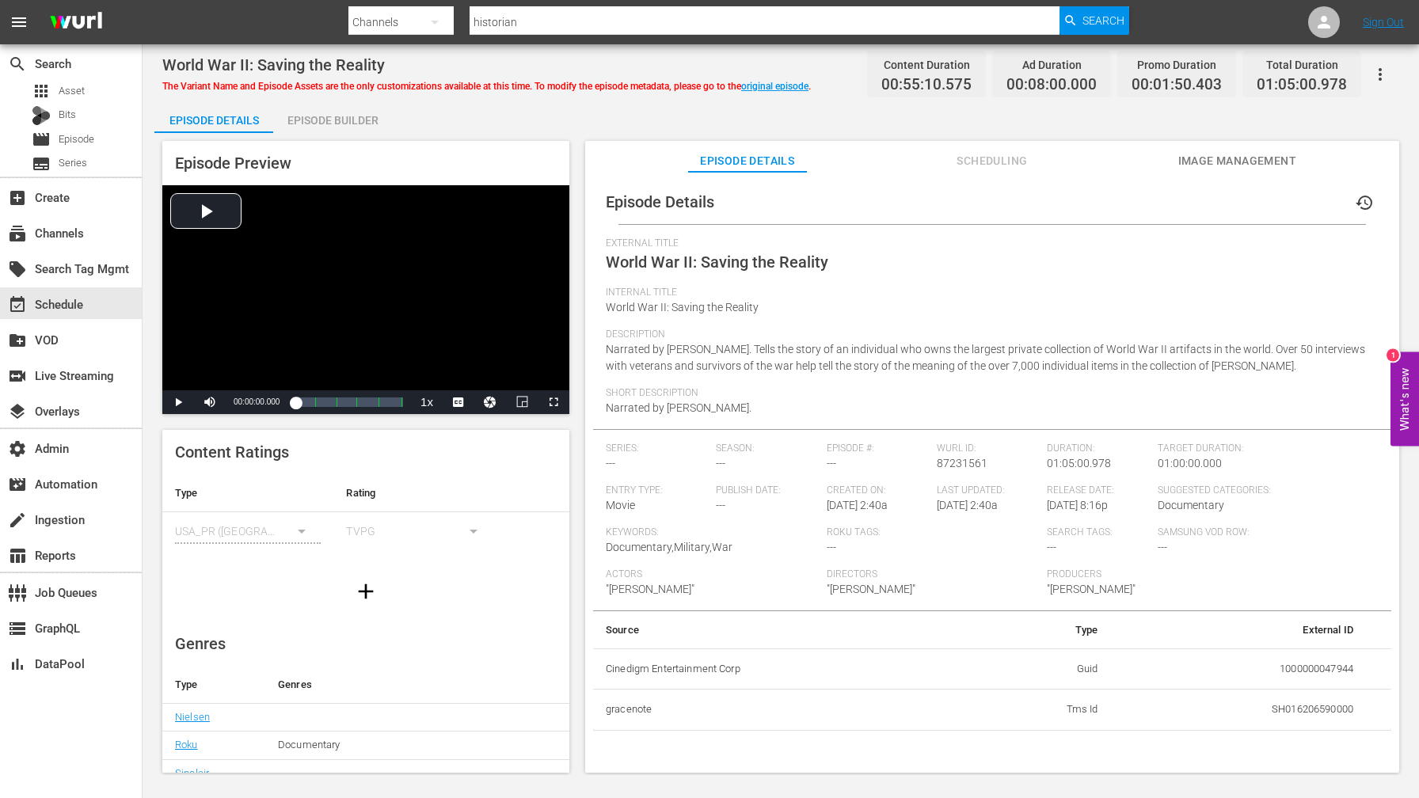
click at [954, 166] on span "Scheduling" at bounding box center [992, 161] width 119 height 20
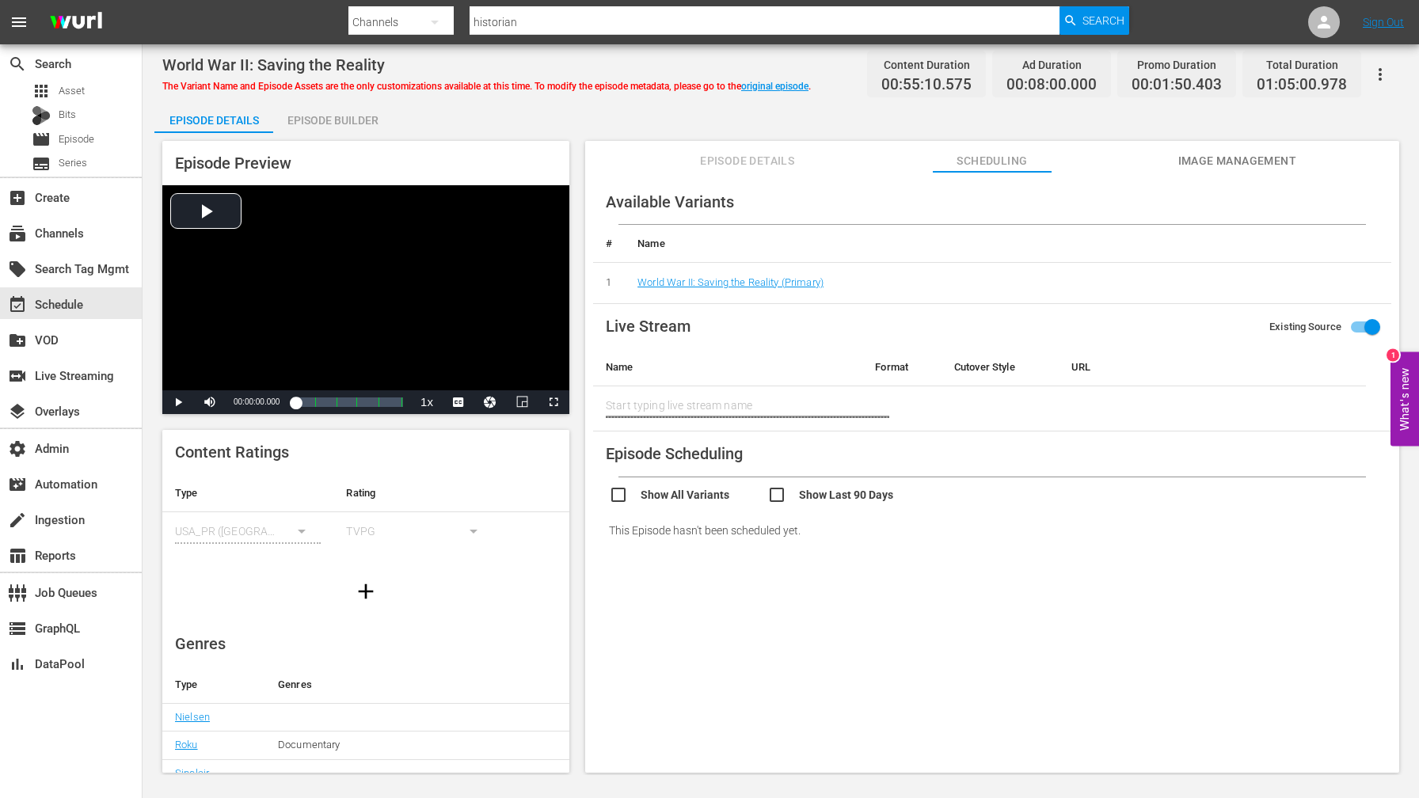
click at [748, 158] on span "Episode Details" at bounding box center [747, 161] width 119 height 20
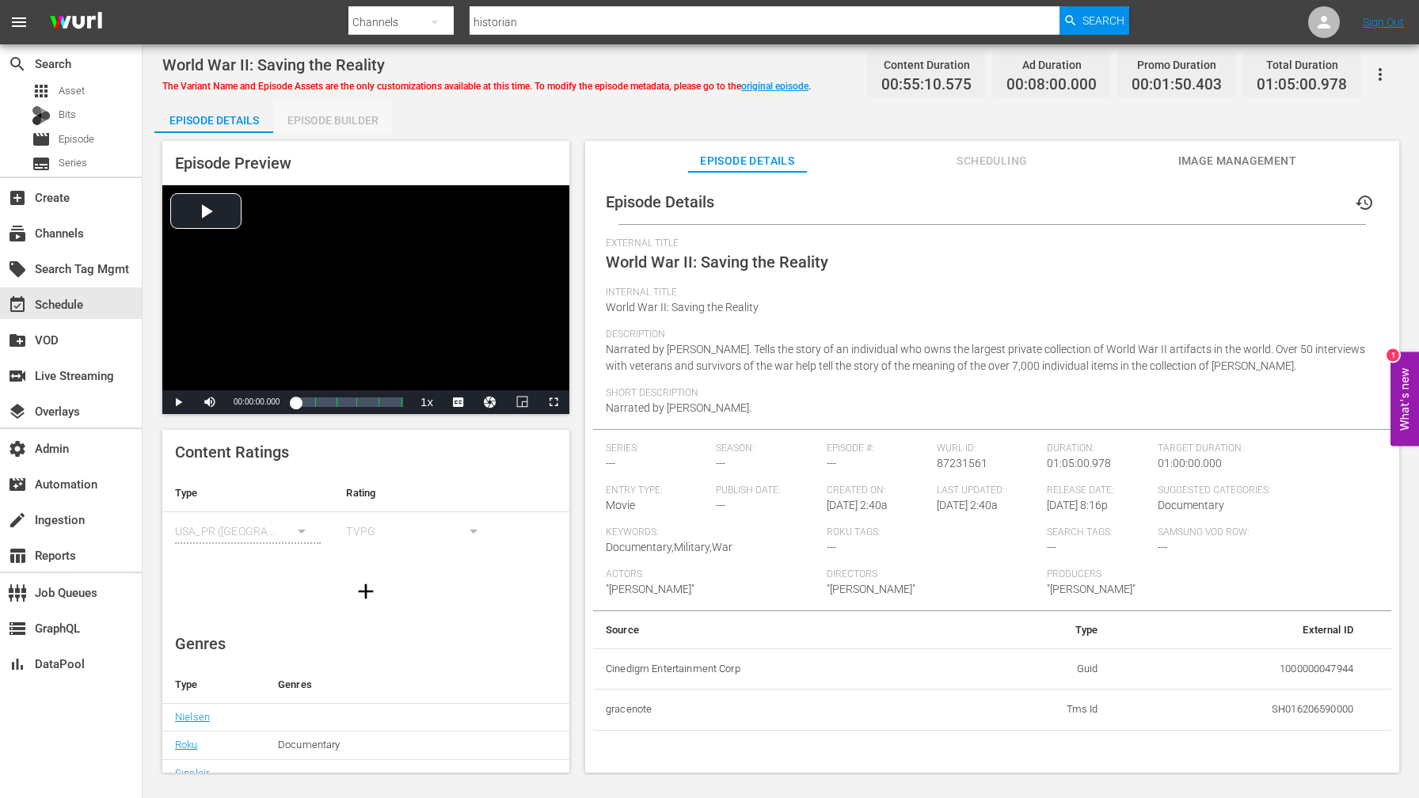
click at [363, 121] on div "Episode Builder" at bounding box center [332, 120] width 119 height 38
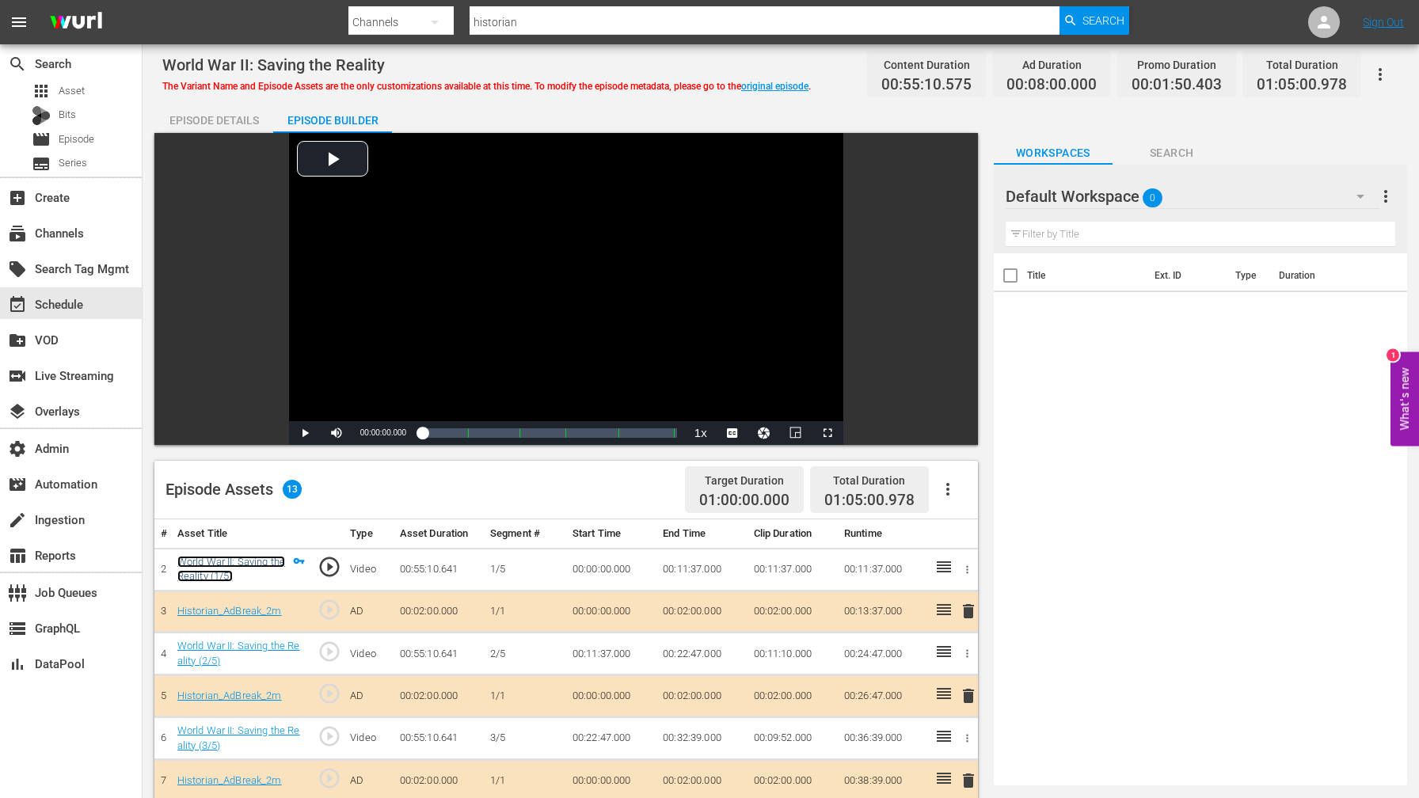
click at [198, 573] on link "World War II: Saving the Reality (1/5)" at bounding box center [231, 569] width 108 height 27
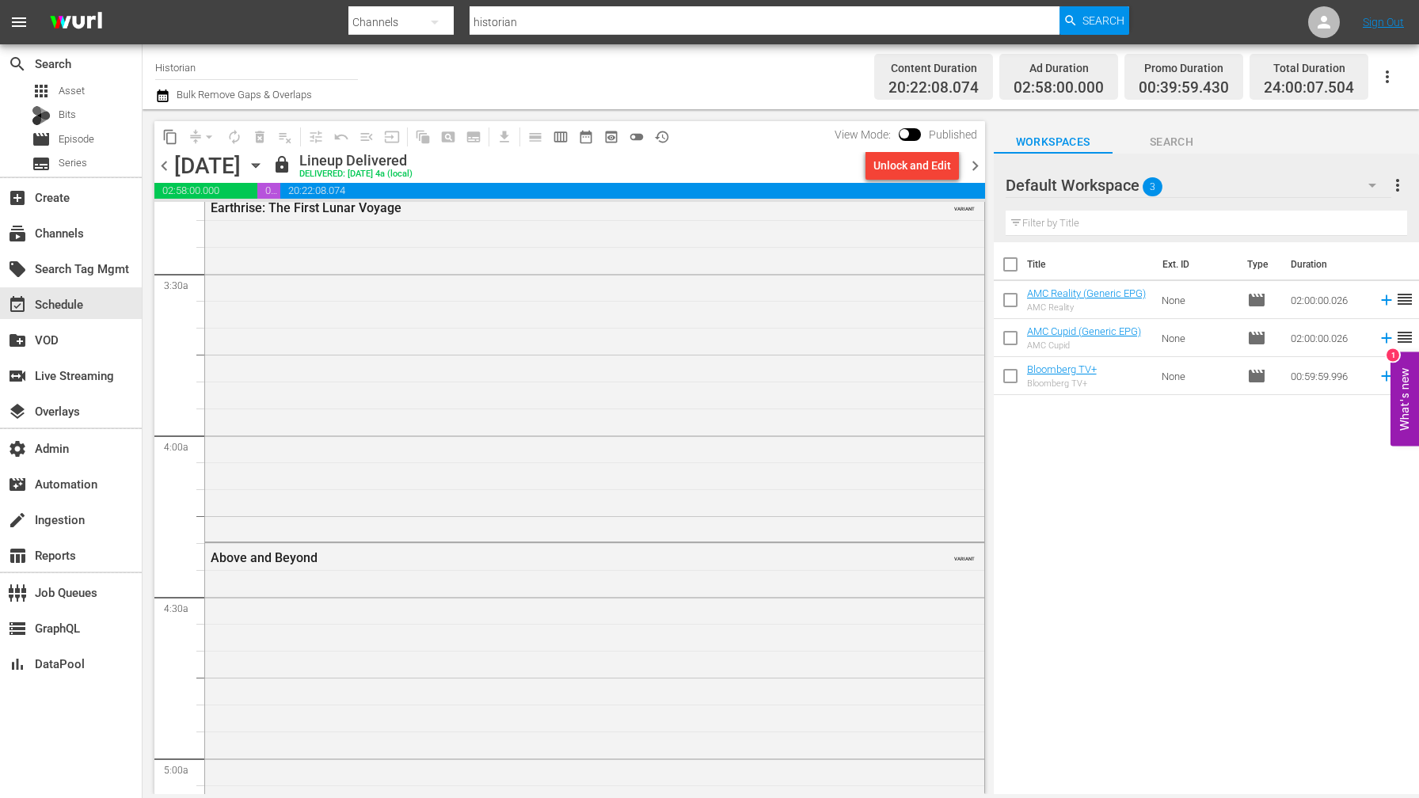
scroll to position [1093, 0]
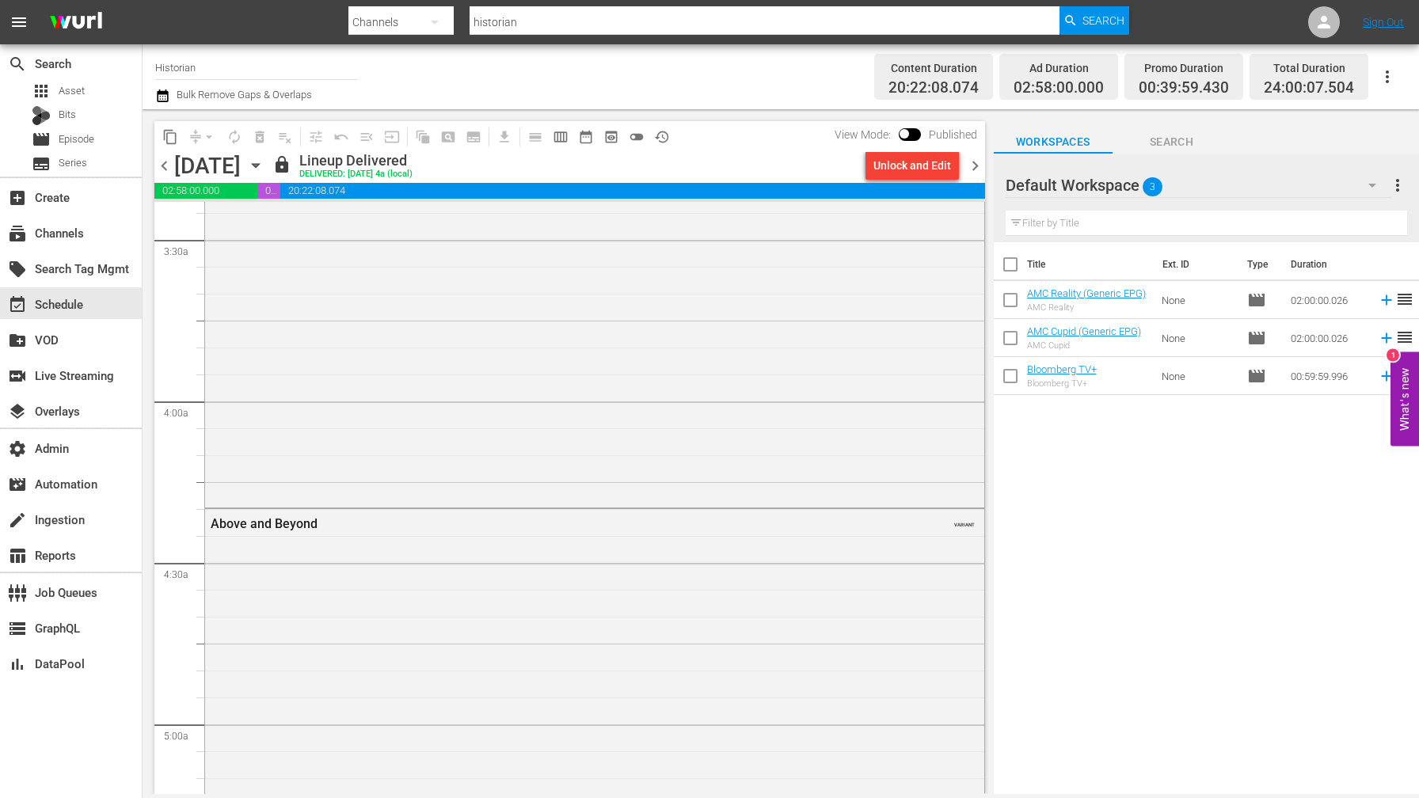
click at [432, 458] on div "Earthrise: The First Lunar Voyage VARIANT" at bounding box center [594, 331] width 779 height 345
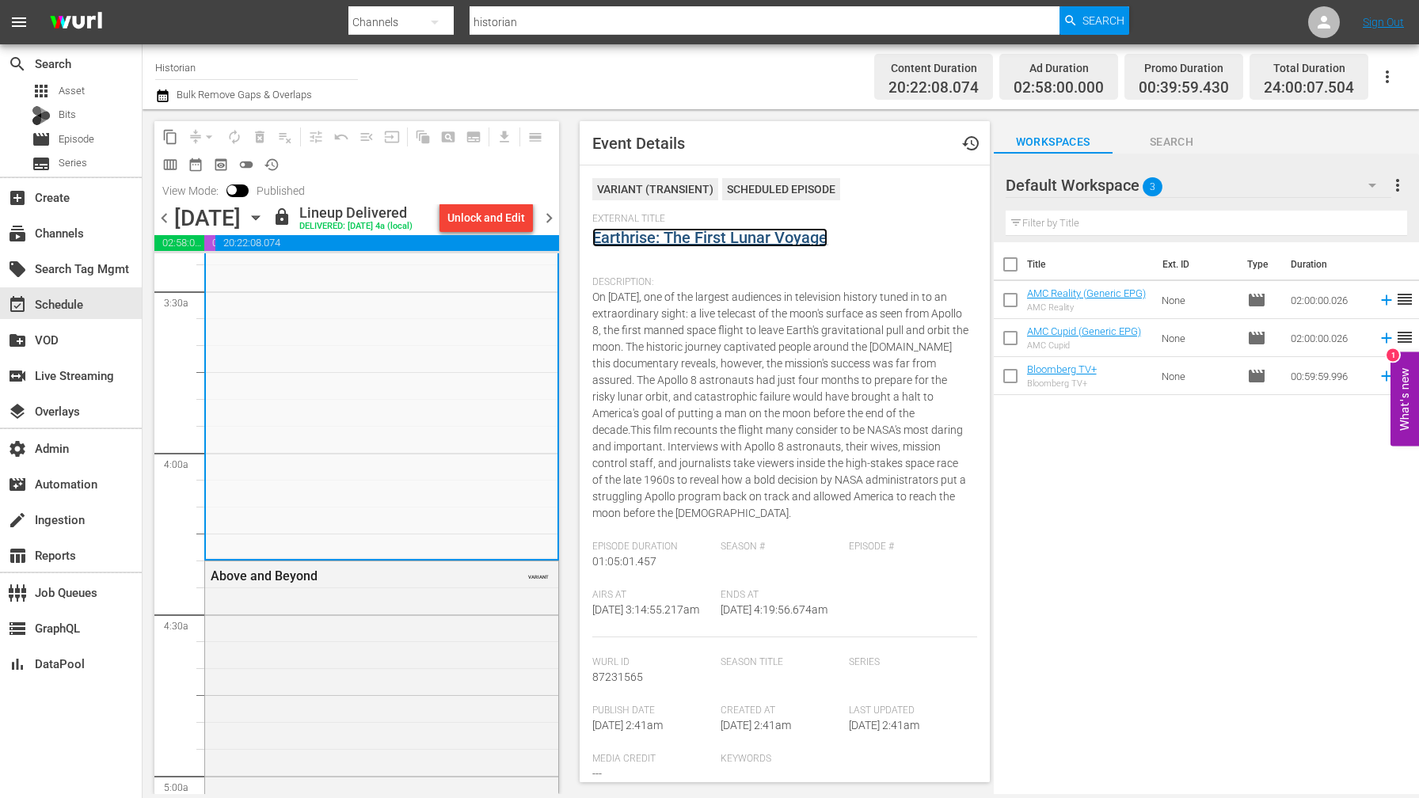
click at [622, 243] on link "Earthrise: The First Lunar Voyage" at bounding box center [709, 237] width 235 height 19
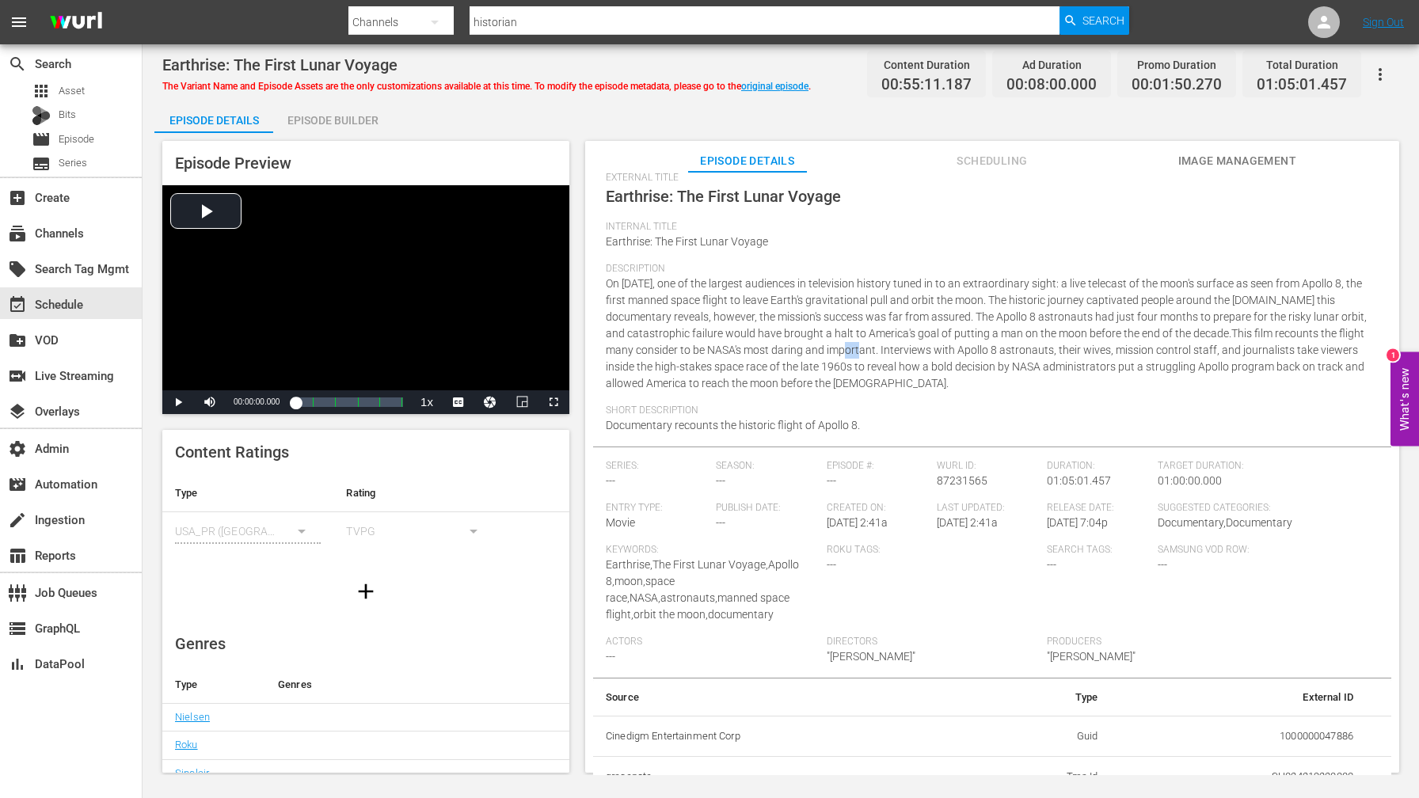
scroll to position [57, 0]
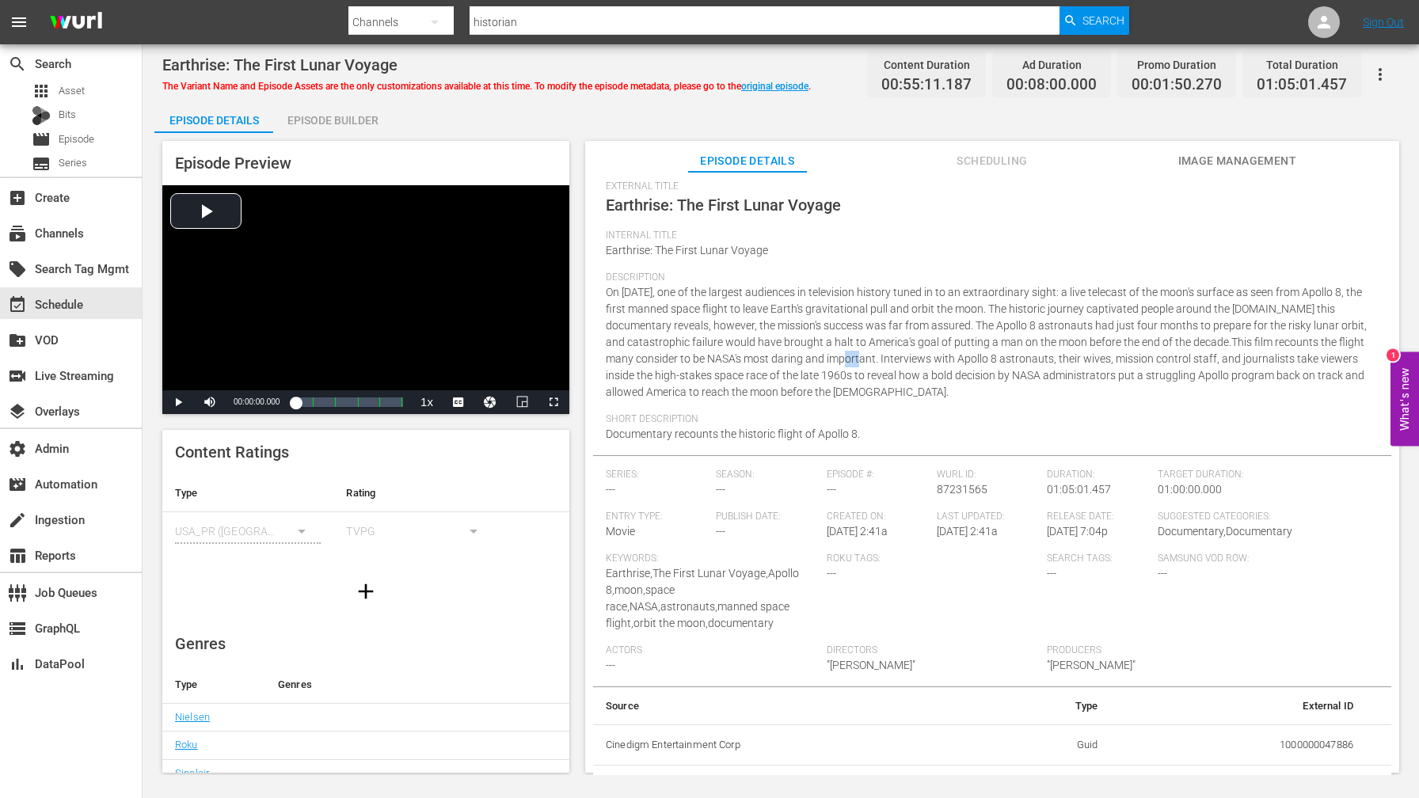
click at [984, 155] on span "Scheduling" at bounding box center [992, 161] width 119 height 20
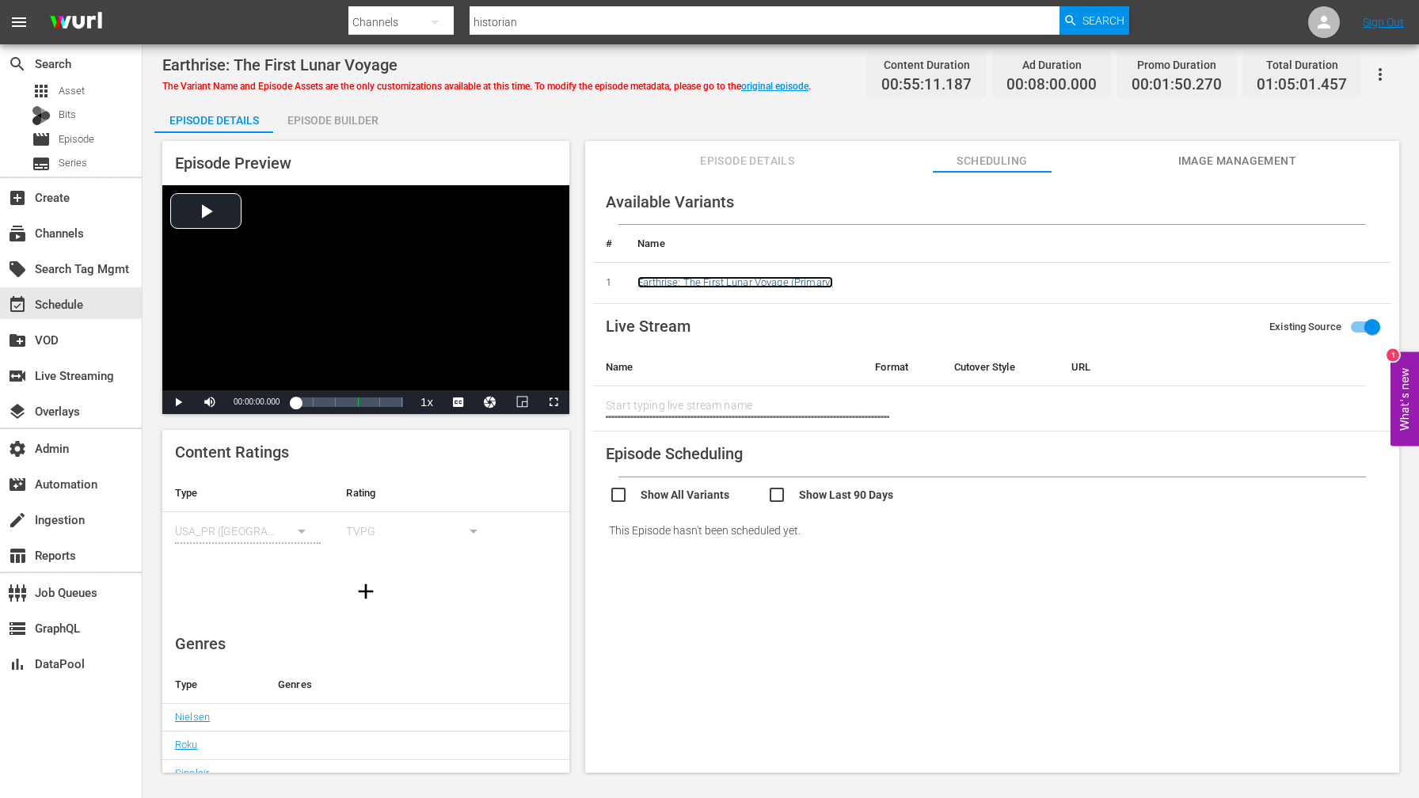
click at [769, 278] on link "Earthrise: The First Lunar Voyage (Primary)" at bounding box center [736, 282] width 196 height 12
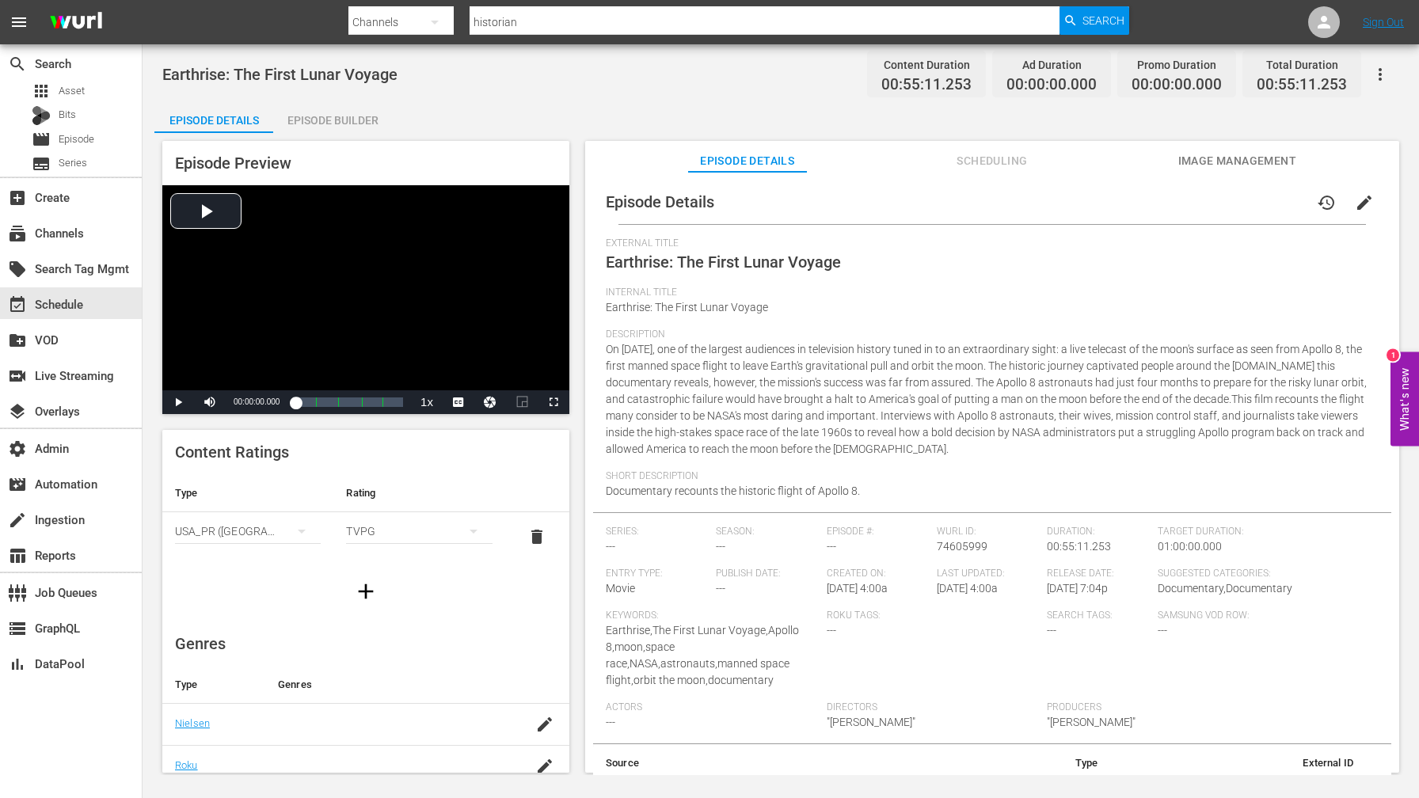
scroll to position [84, 0]
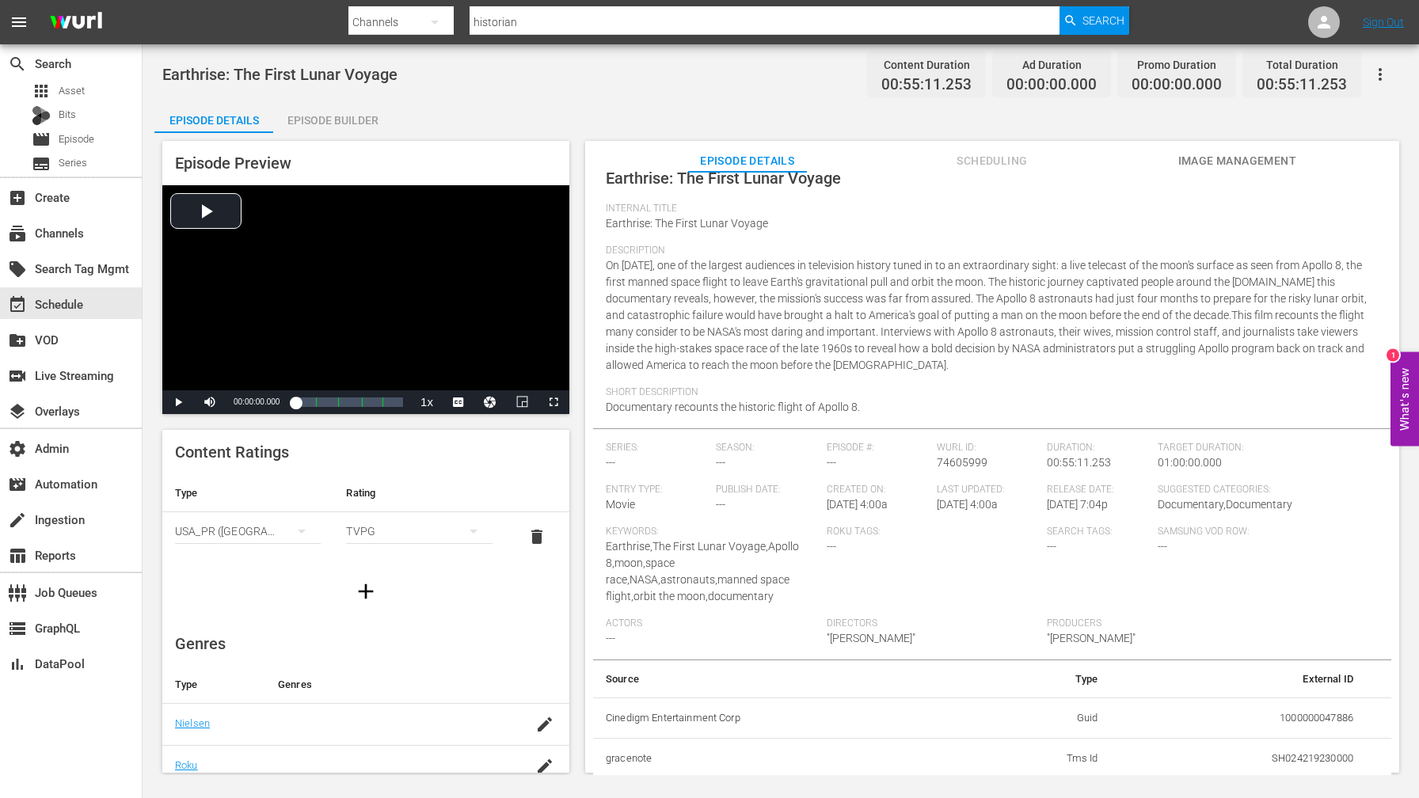
click at [997, 164] on span "Scheduling" at bounding box center [992, 161] width 119 height 20
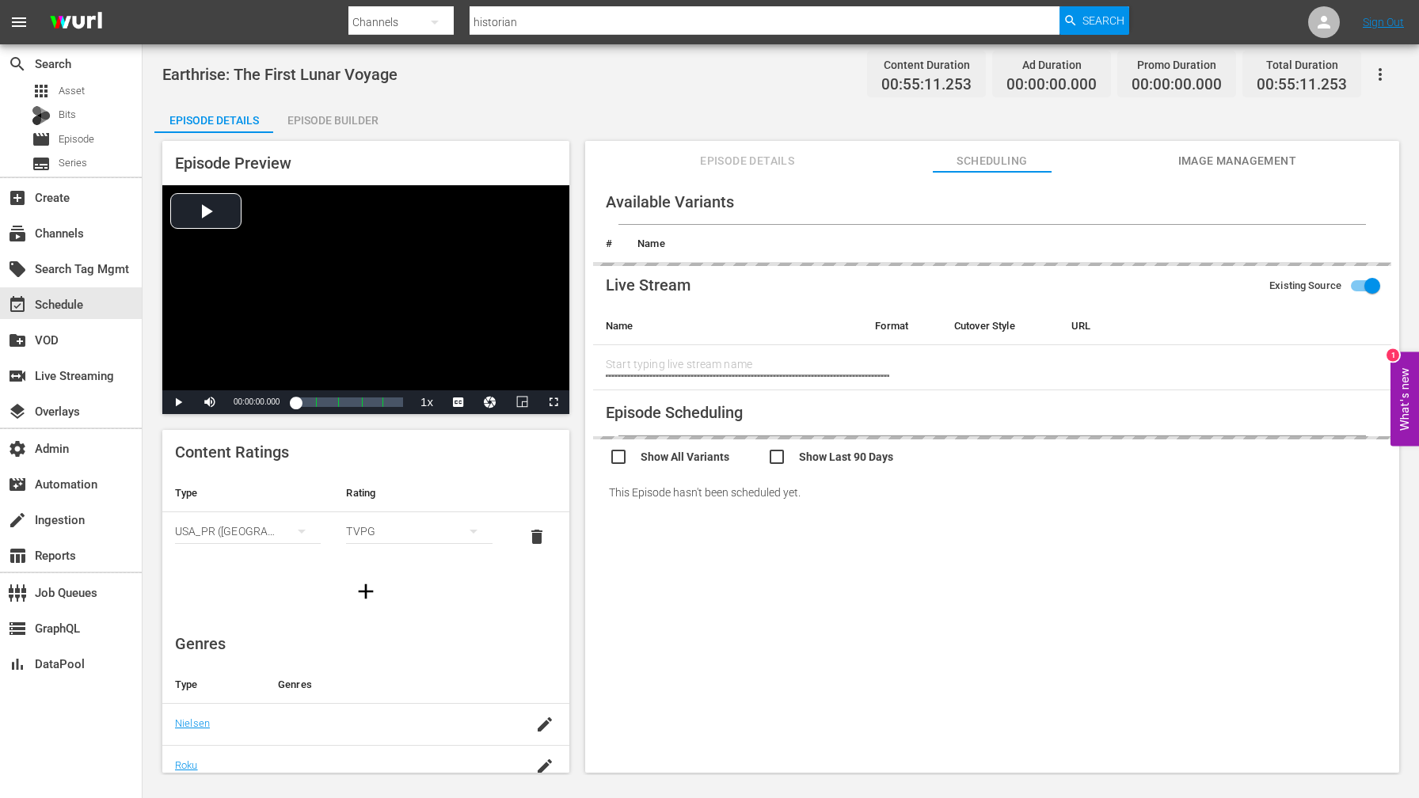
click at [356, 114] on div "Episode Builder" at bounding box center [332, 120] width 119 height 38
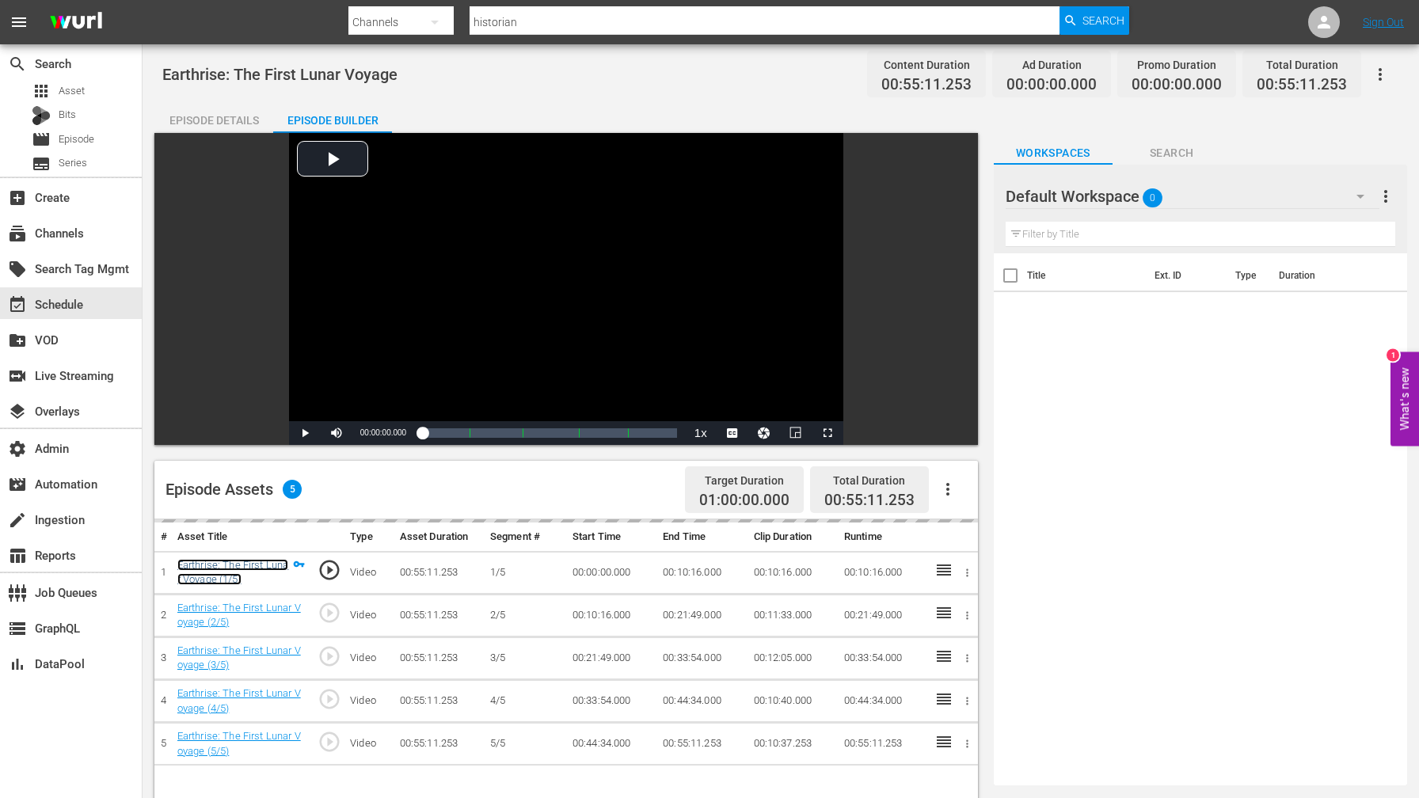
click at [219, 567] on link "Earthrise: The First Lunar Voyage (1/5)" at bounding box center [232, 572] width 111 height 27
